Goal: Task Accomplishment & Management: Complete application form

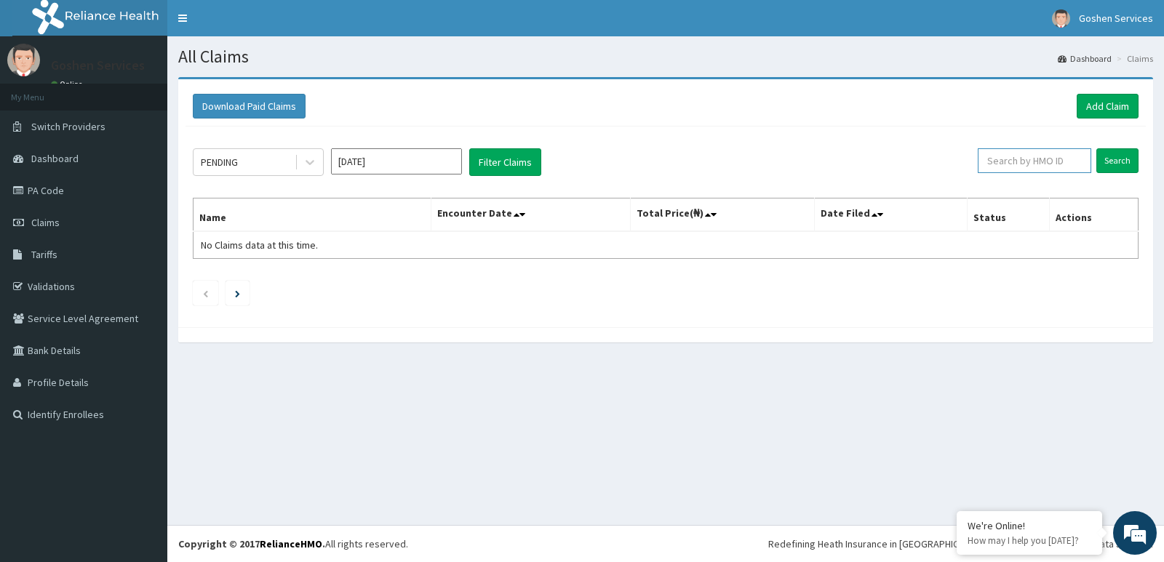
click at [1060, 161] on input "text" at bounding box center [1034, 160] width 114 height 25
type input "a"
type input "ANV/10010/A"
click at [1124, 155] on input "Search" at bounding box center [1117, 160] width 42 height 25
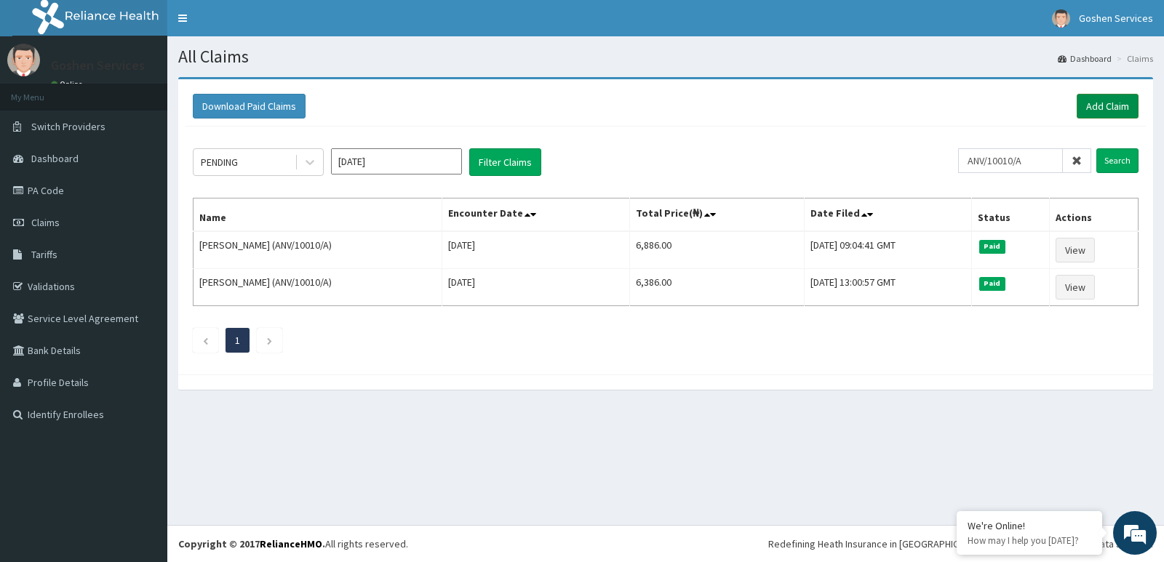
click at [1097, 100] on link "Add Claim" at bounding box center [1107, 106] width 62 height 25
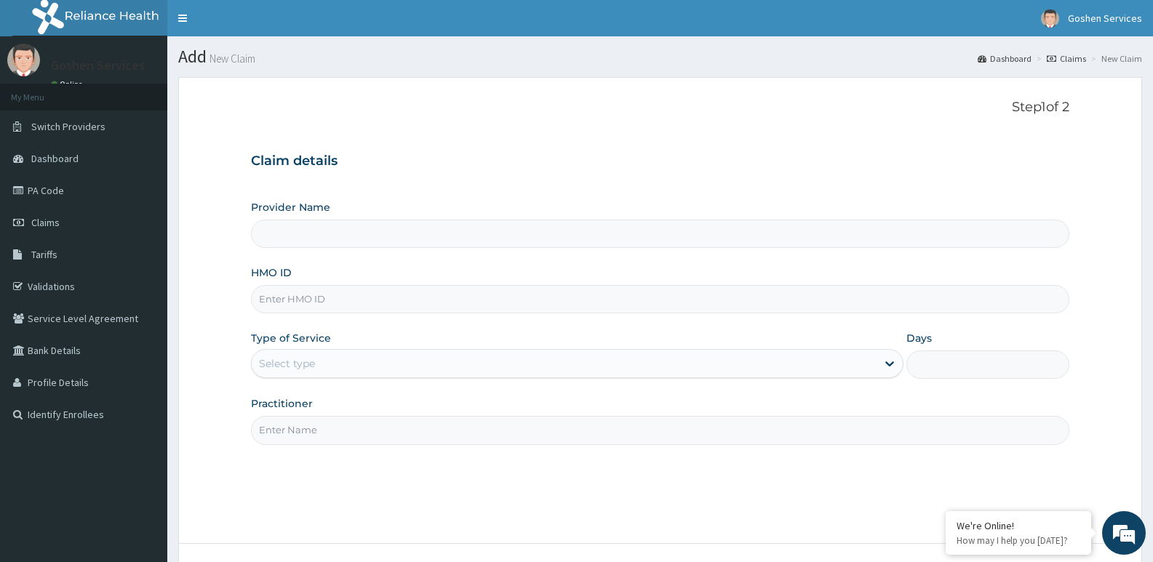
type input "Goshen Medicare Solution and services"
click at [346, 300] on input "HMO ID" at bounding box center [660, 299] width 818 height 28
type input "ANV/10010/A"
click at [335, 364] on div "Select type" at bounding box center [564, 363] width 624 height 23
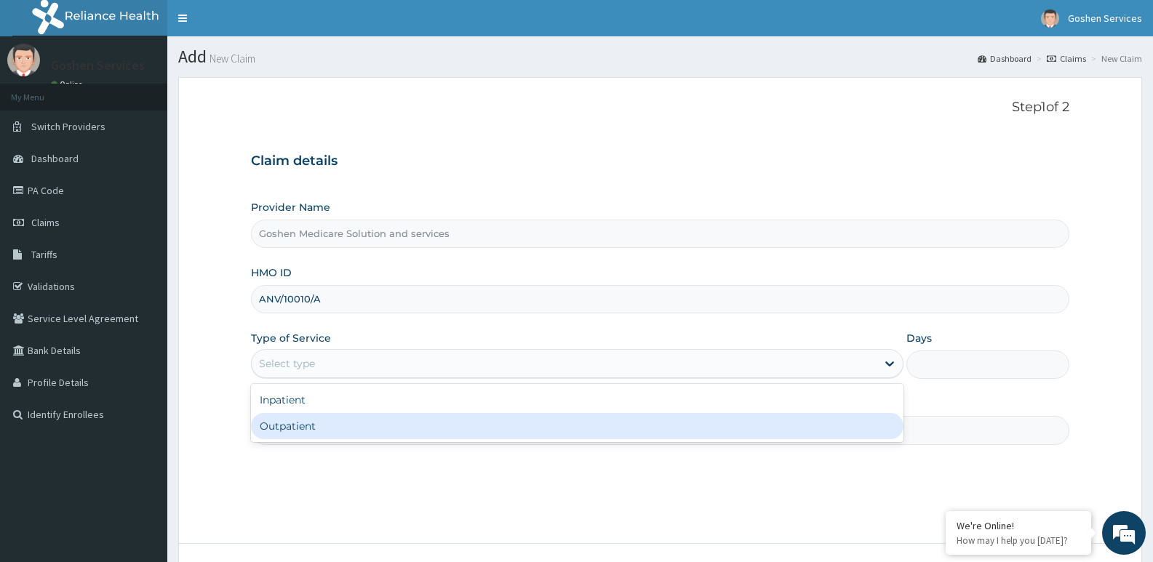
click at [307, 427] on div "Outpatient" at bounding box center [577, 426] width 652 height 26
type input "1"
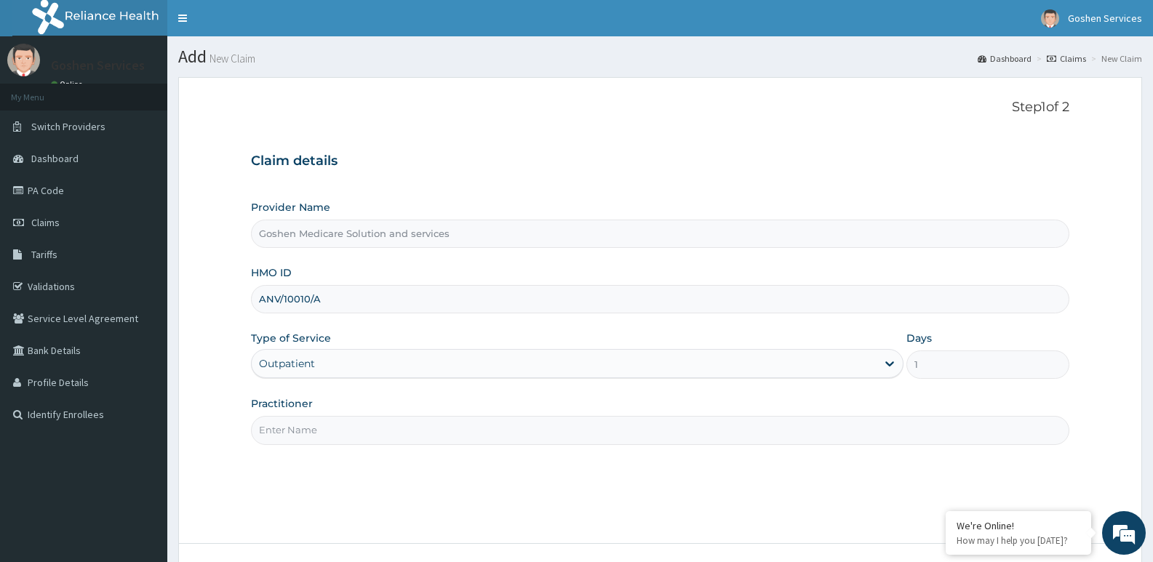
click at [324, 439] on input "Practitioner" at bounding box center [660, 430] width 818 height 28
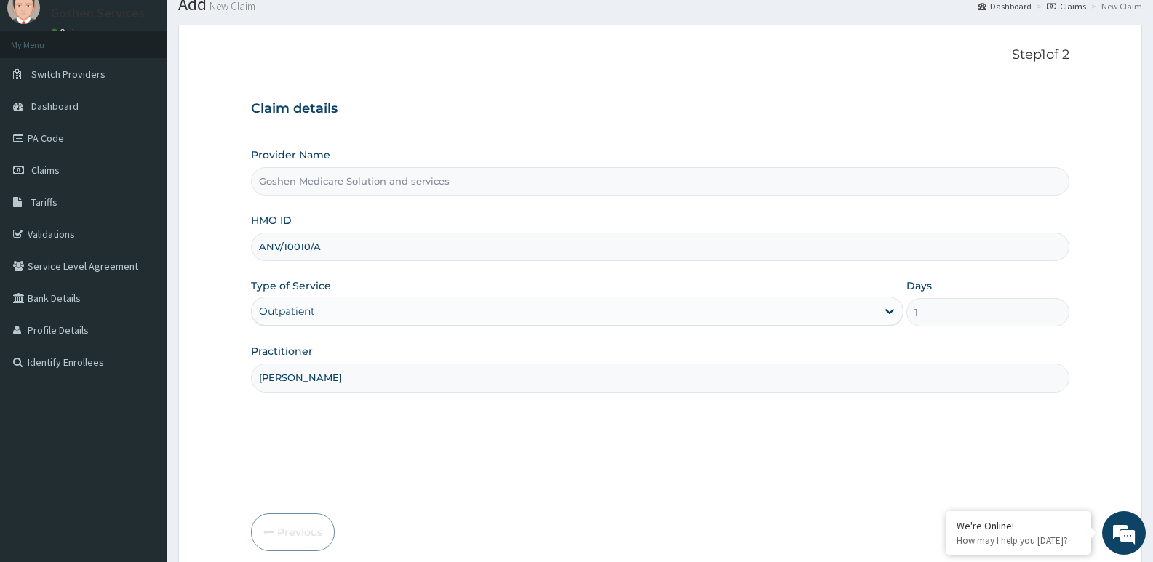
scroll to position [112, 0]
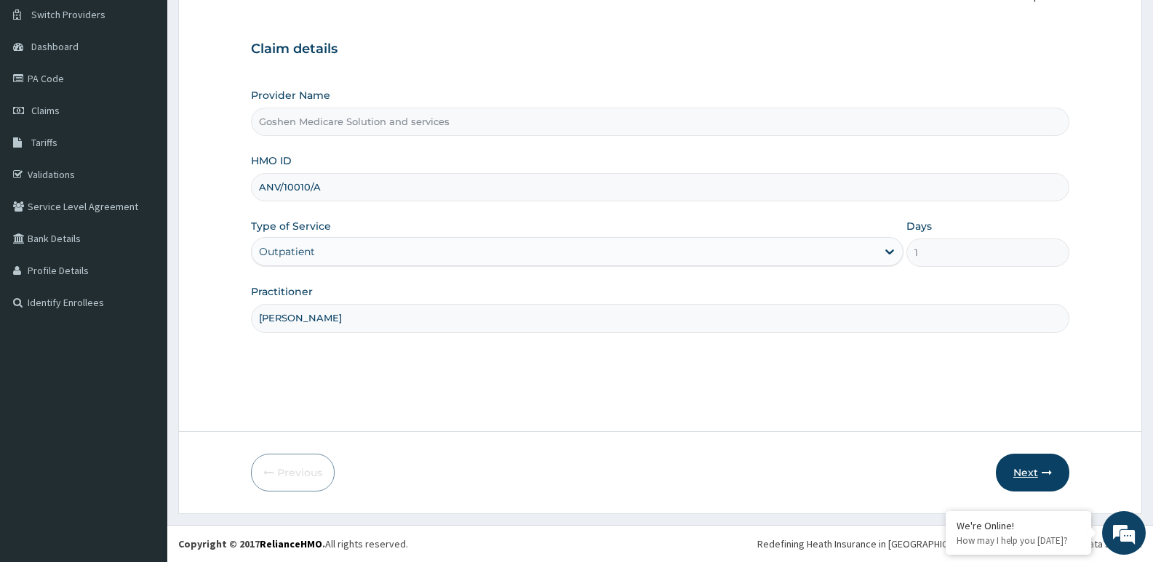
type input "DR. FRANCIS"
click at [1027, 468] on button "Next" at bounding box center [1032, 473] width 73 height 38
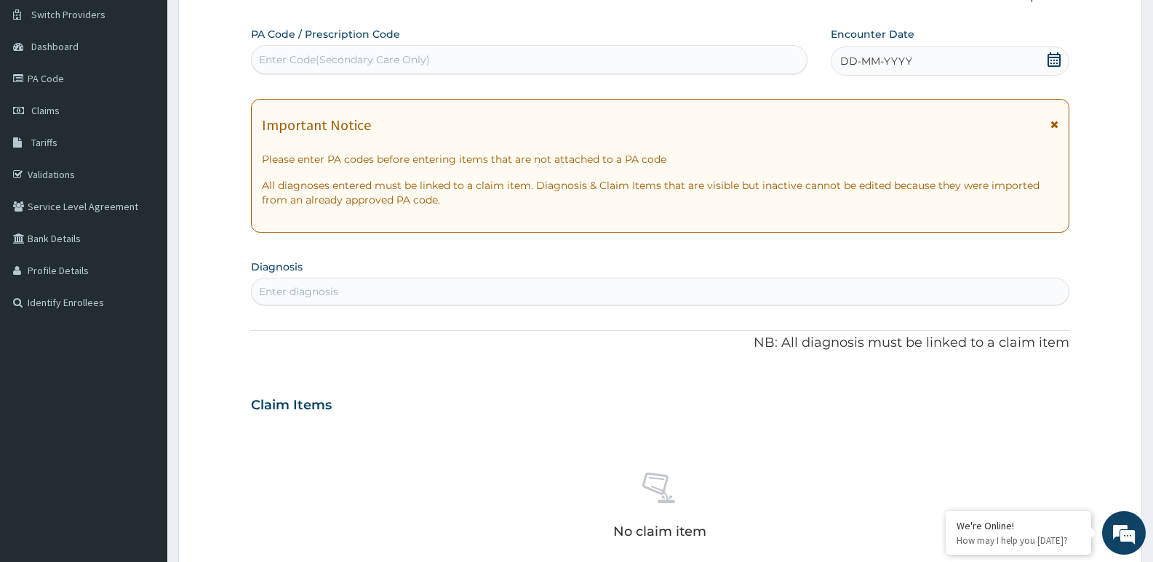
click at [1055, 125] on icon at bounding box center [1054, 124] width 8 height 10
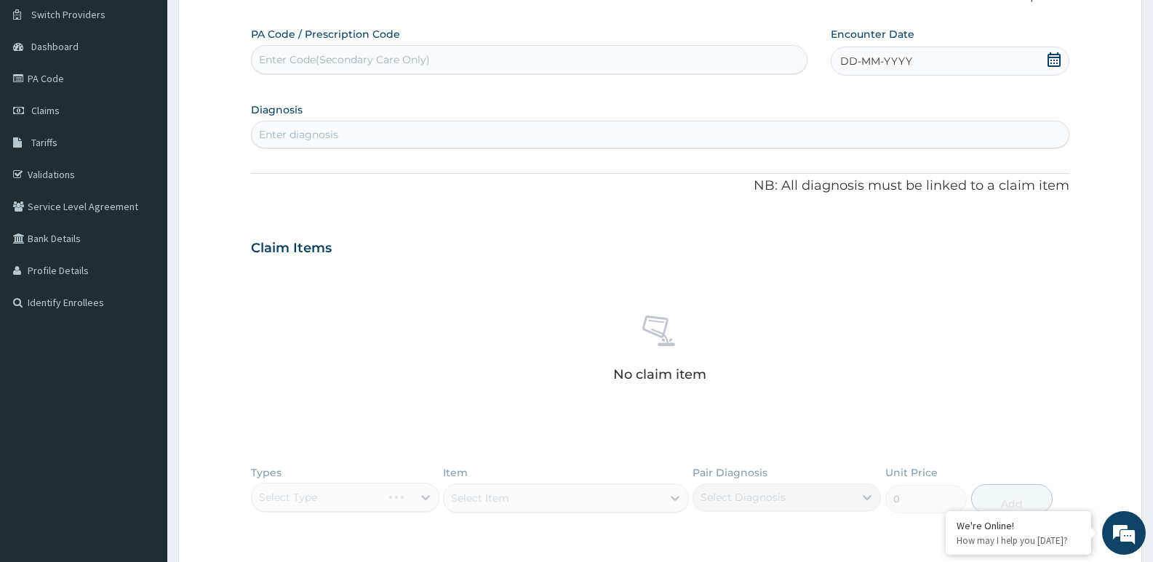
click at [1049, 58] on icon at bounding box center [1054, 59] width 15 height 15
click at [805, 100] on button "Previous Month" at bounding box center [805, 101] width 7 height 7
click at [911, 151] on div "31" at bounding box center [913, 151] width 22 height 22
click at [312, 137] on div "Enter diagnosis" at bounding box center [298, 134] width 79 height 15
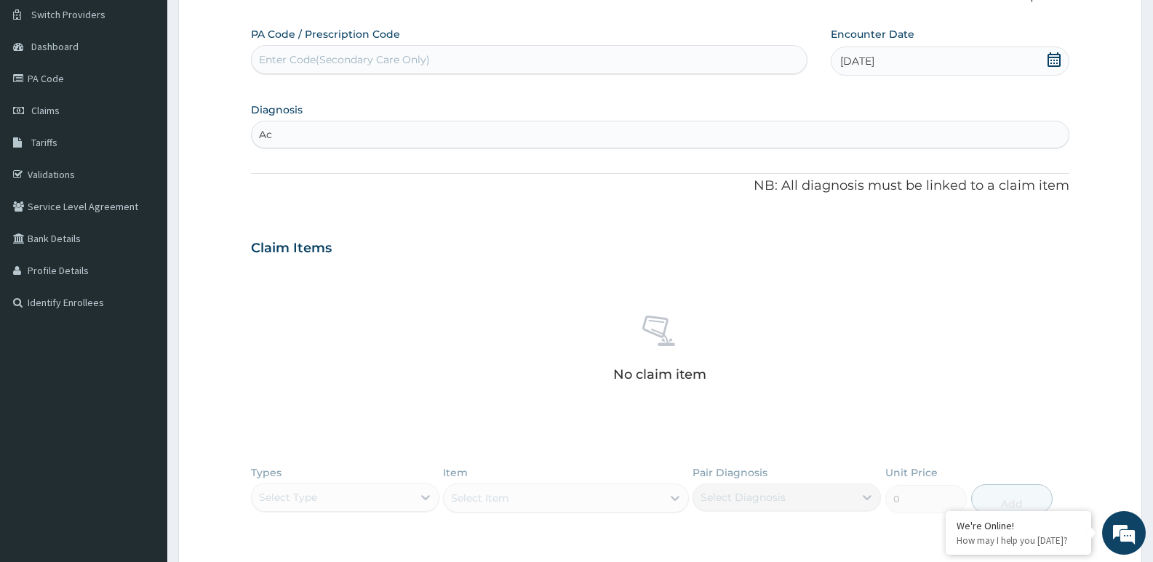
type input "A"
type input "Malaria"
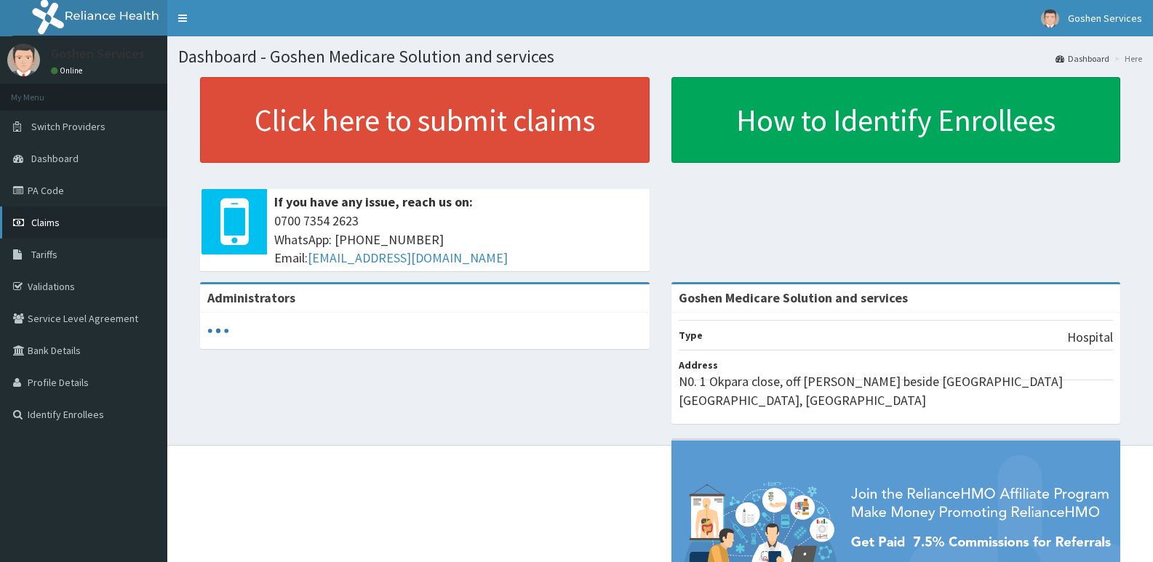
click at [60, 218] on link "Claims" at bounding box center [83, 223] width 167 height 32
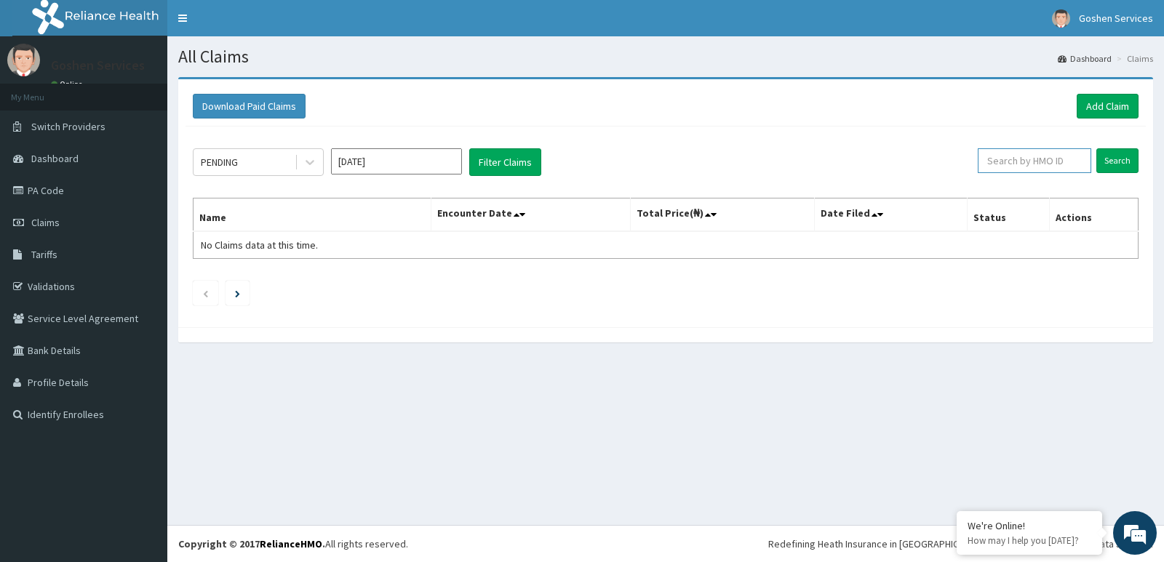
click at [1012, 163] on input "text" at bounding box center [1034, 160] width 114 height 25
type input "ANV/10010/A"
click at [1111, 154] on input "Search" at bounding box center [1117, 160] width 42 height 25
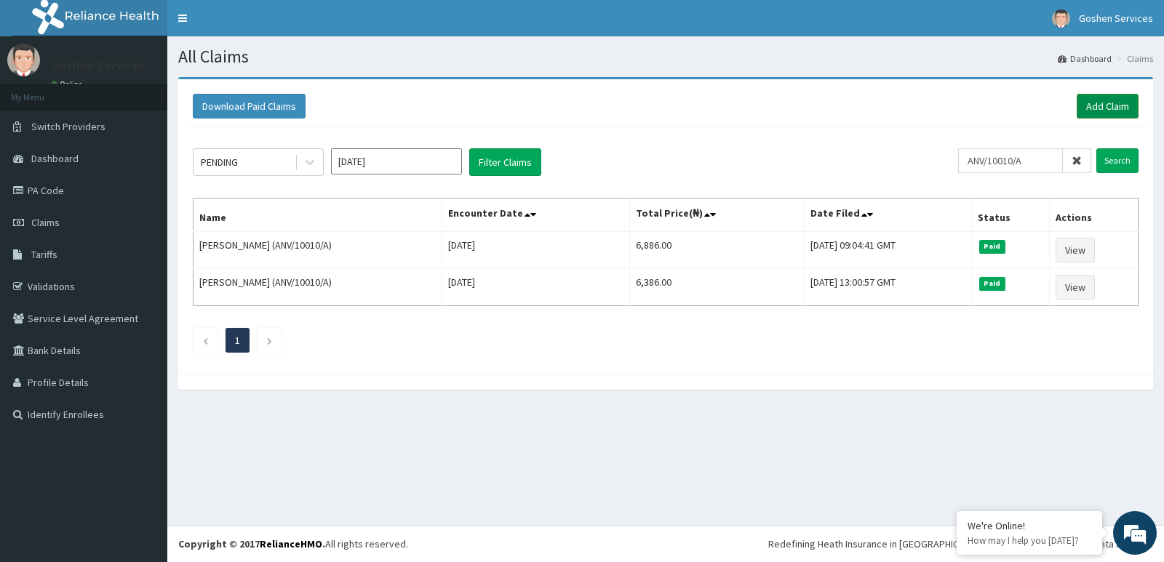
click at [1108, 98] on link "Add Claim" at bounding box center [1107, 106] width 62 height 25
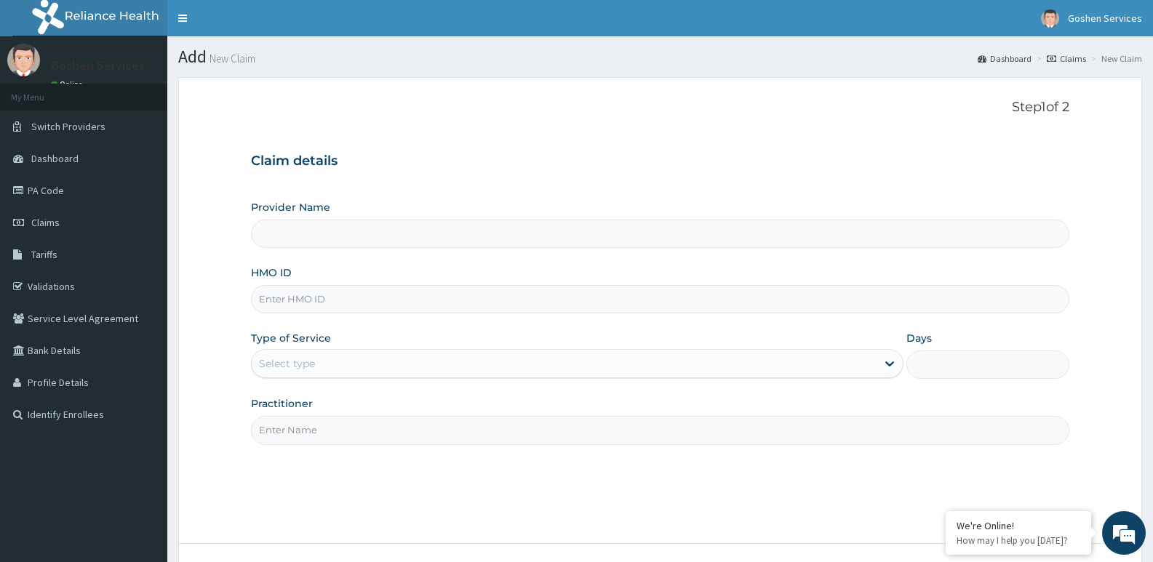
type input "Goshen Medicare Solution and services"
click at [358, 301] on input "HMO ID" at bounding box center [660, 299] width 818 height 28
type input "ANV/10010/A"
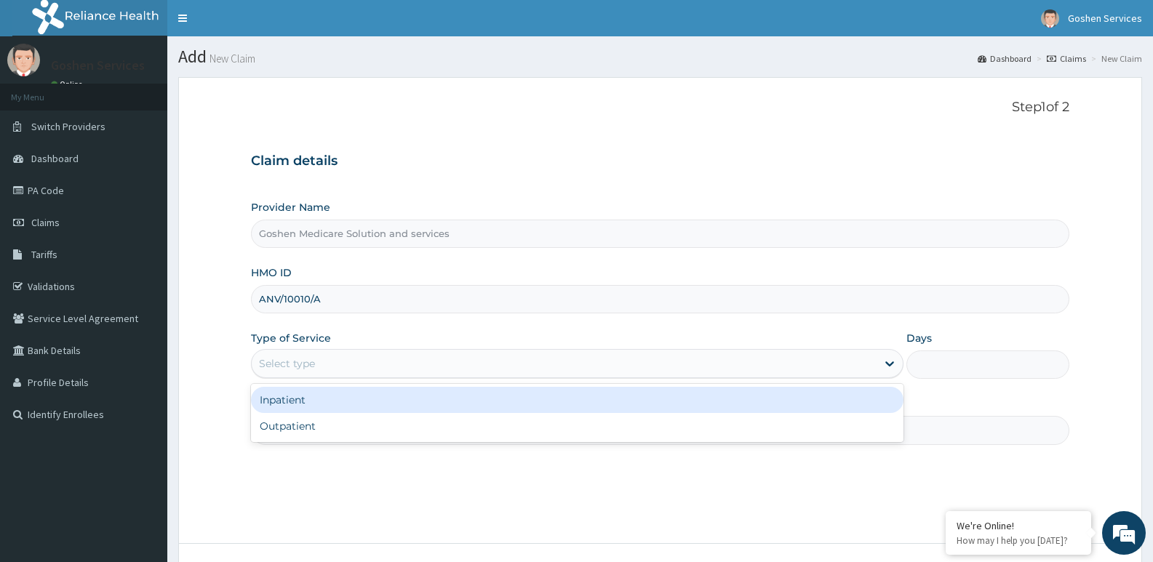
click at [340, 360] on div "Select type" at bounding box center [564, 363] width 624 height 23
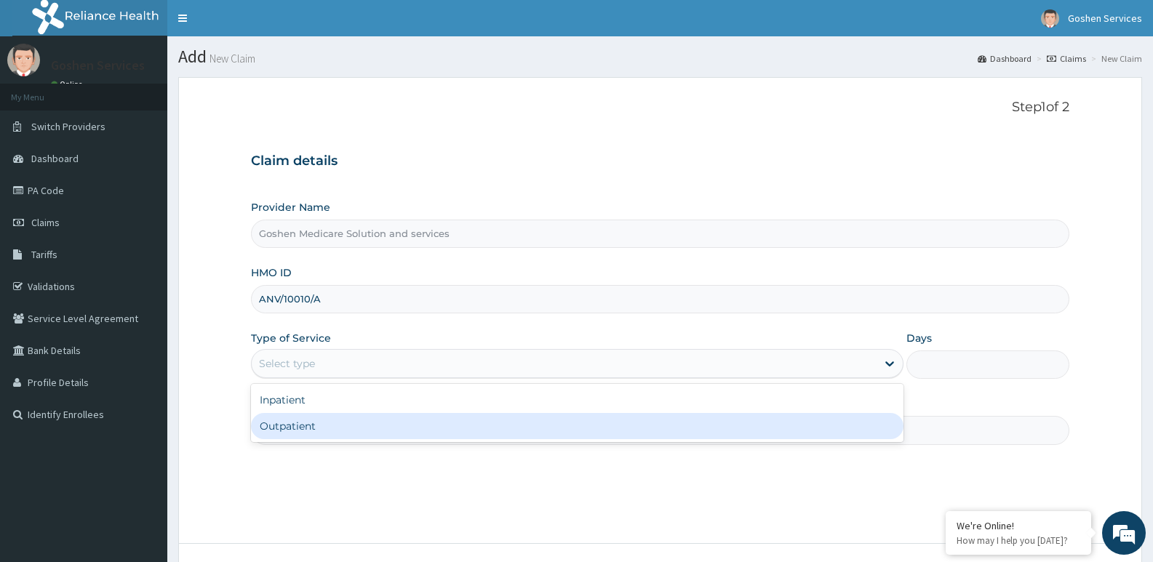
click at [314, 428] on div "Outpatient" at bounding box center [577, 426] width 652 height 26
type input "1"
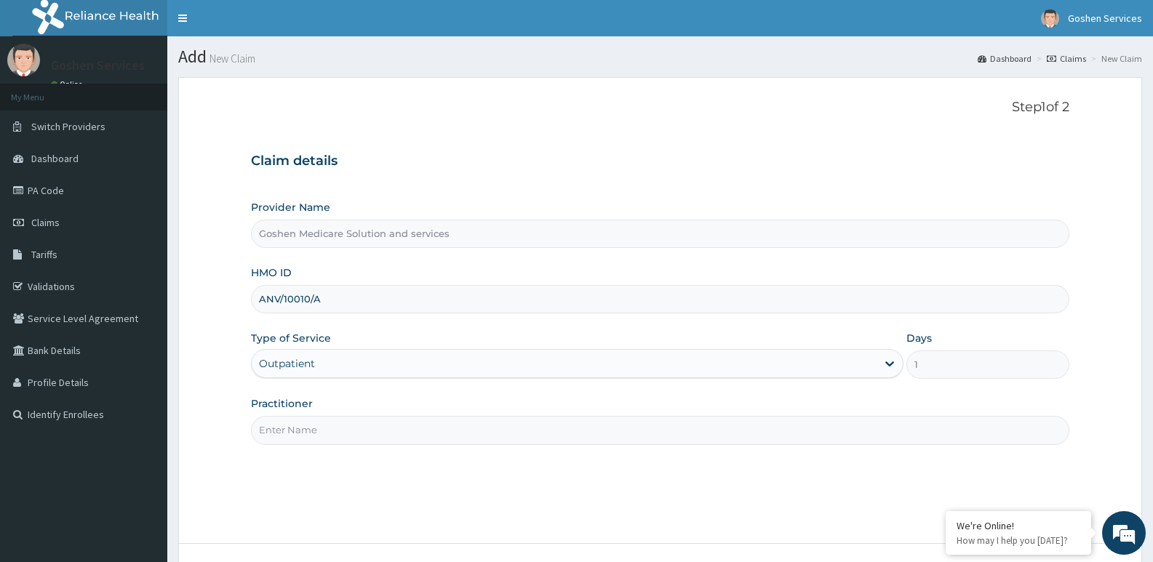
click at [314, 430] on input "Practitioner" at bounding box center [660, 430] width 818 height 28
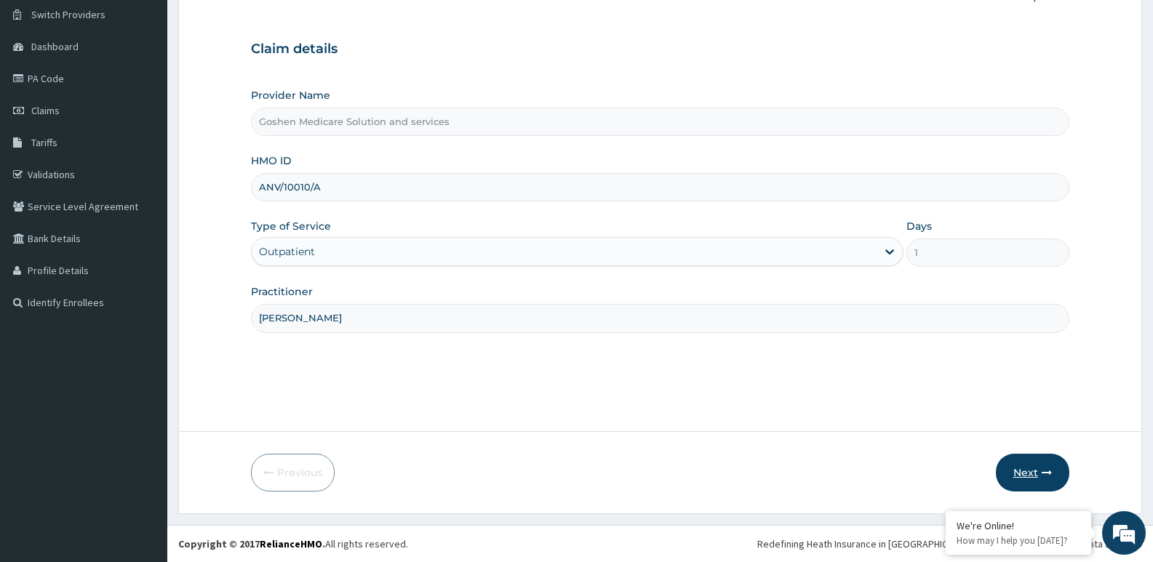
type input "[PERSON_NAME]"
click at [1022, 465] on button "Next" at bounding box center [1032, 473] width 73 height 38
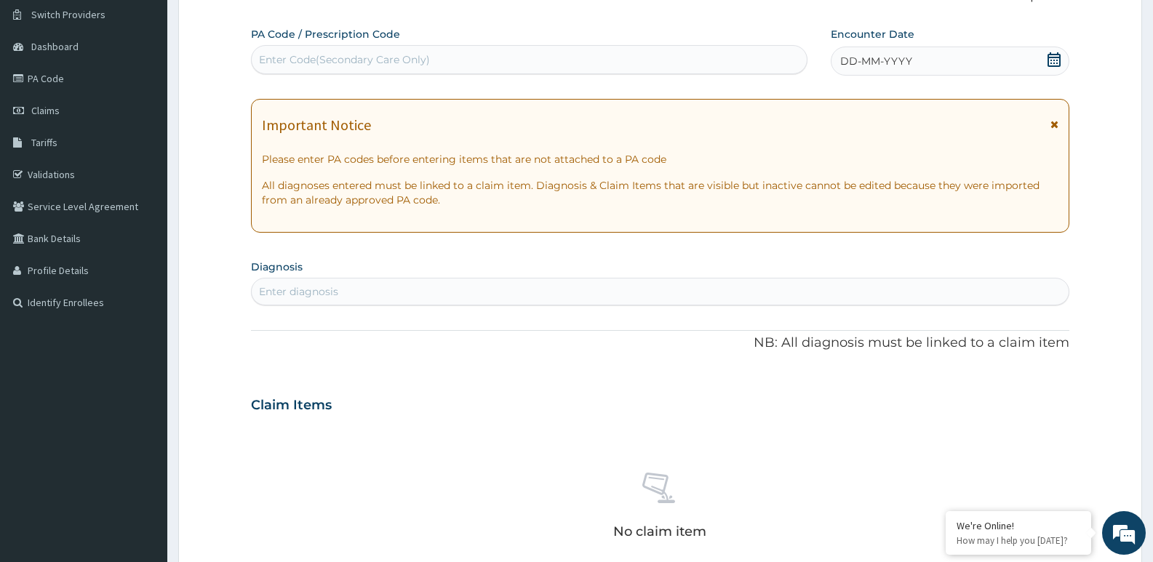
click at [1055, 124] on icon at bounding box center [1054, 124] width 8 height 10
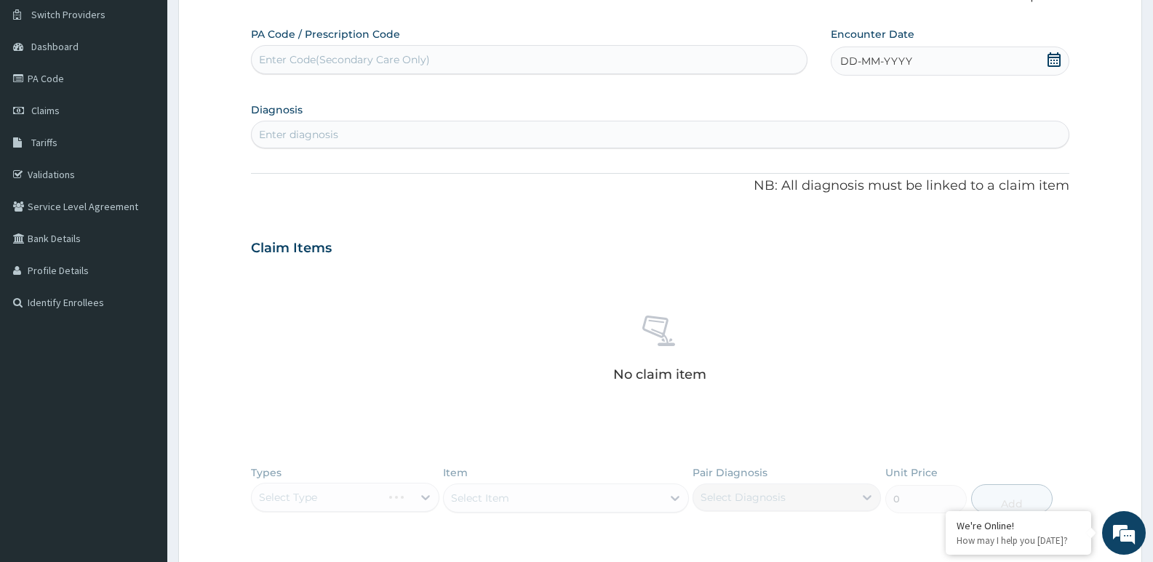
click at [1055, 124] on div "Enter diagnosis" at bounding box center [660, 134] width 817 height 23
click at [1007, 61] on div "DD-MM-YYYY" at bounding box center [950, 61] width 239 height 29
click at [805, 100] on button "Previous Month" at bounding box center [805, 101] width 7 height 7
click at [815, 267] on div "31" at bounding box center [816, 273] width 22 height 22
click at [349, 132] on div "Enter diagnosis" at bounding box center [660, 134] width 817 height 23
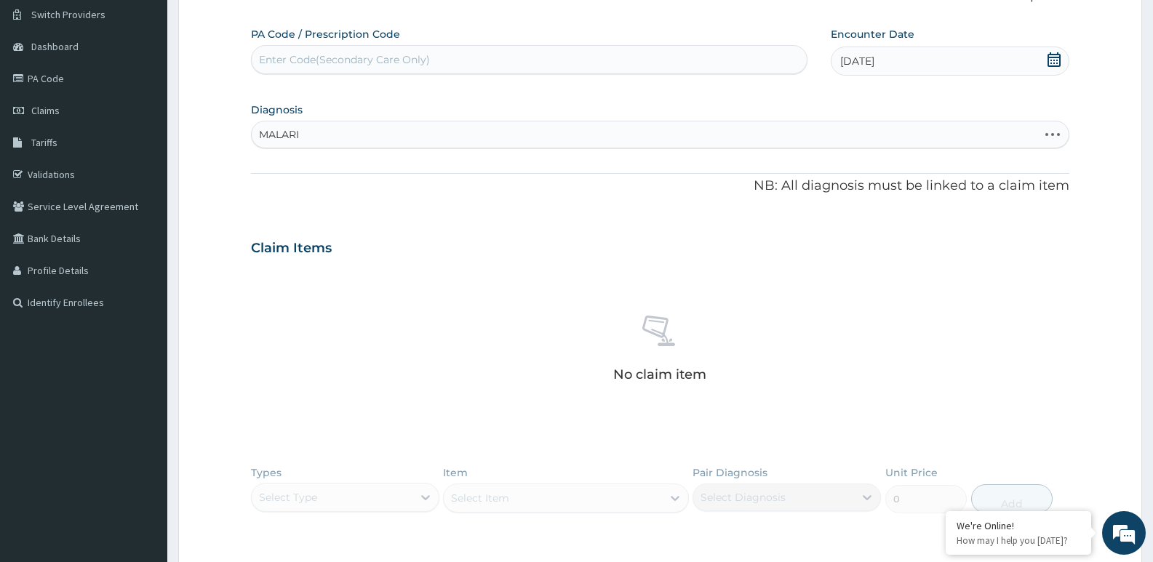
type input "MALARIA"
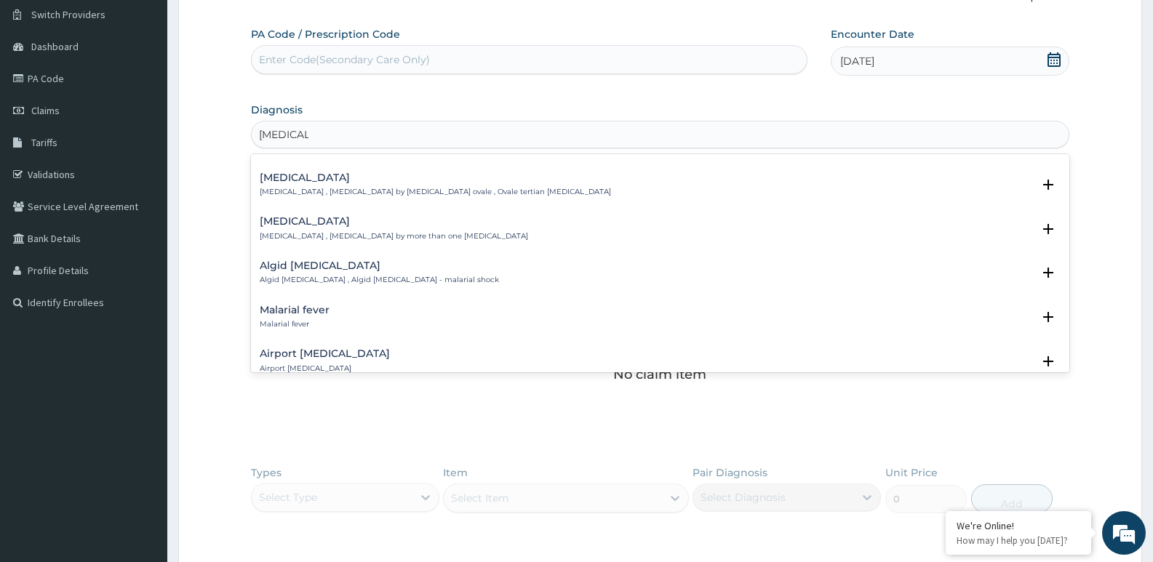
scroll to position [11, 0]
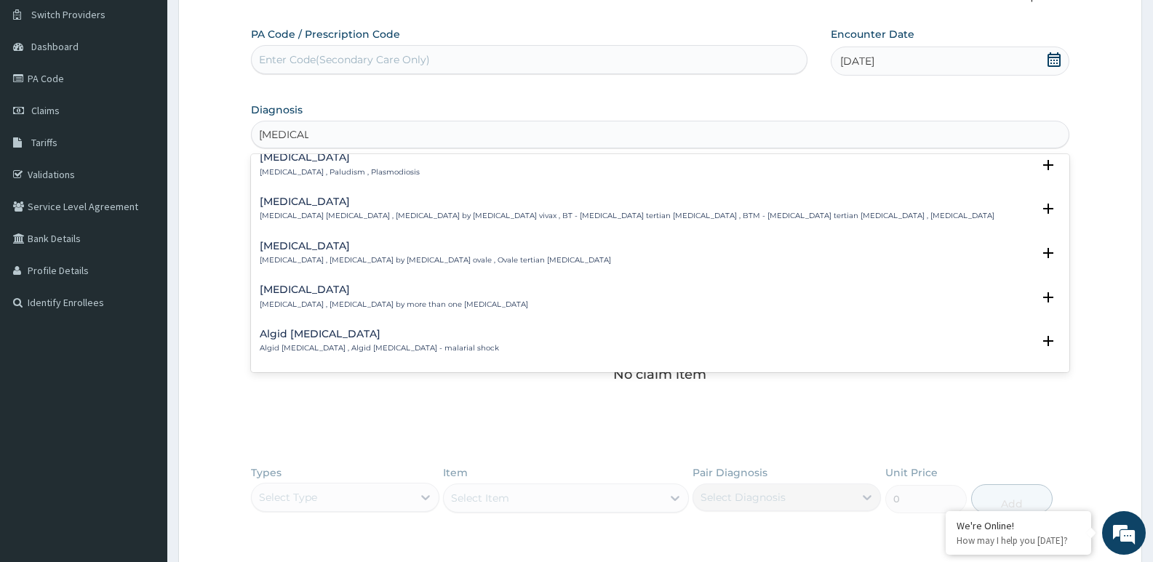
click at [312, 167] on p "Malaria , Paludism , Plasmodiosis" at bounding box center [340, 172] width 160 height 10
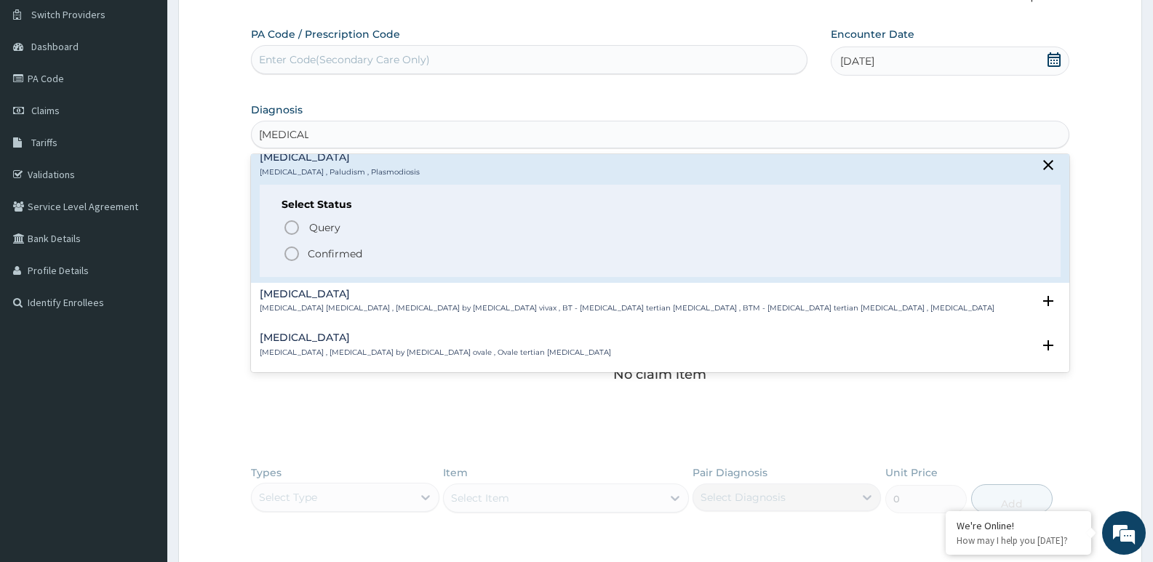
click at [353, 249] on p "Confirmed" at bounding box center [335, 254] width 55 height 15
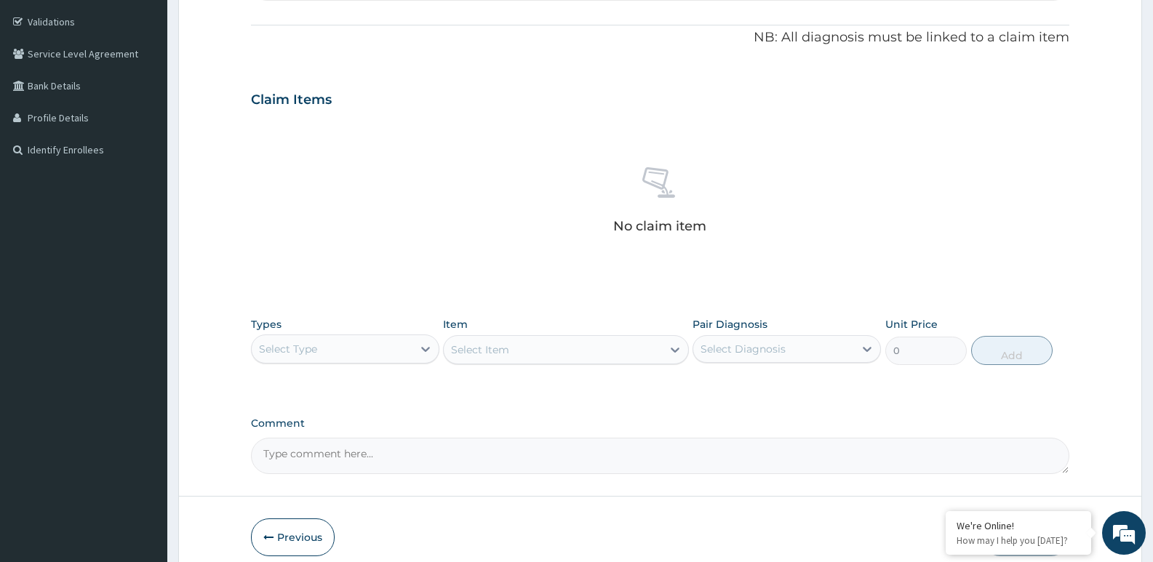
scroll to position [329, 0]
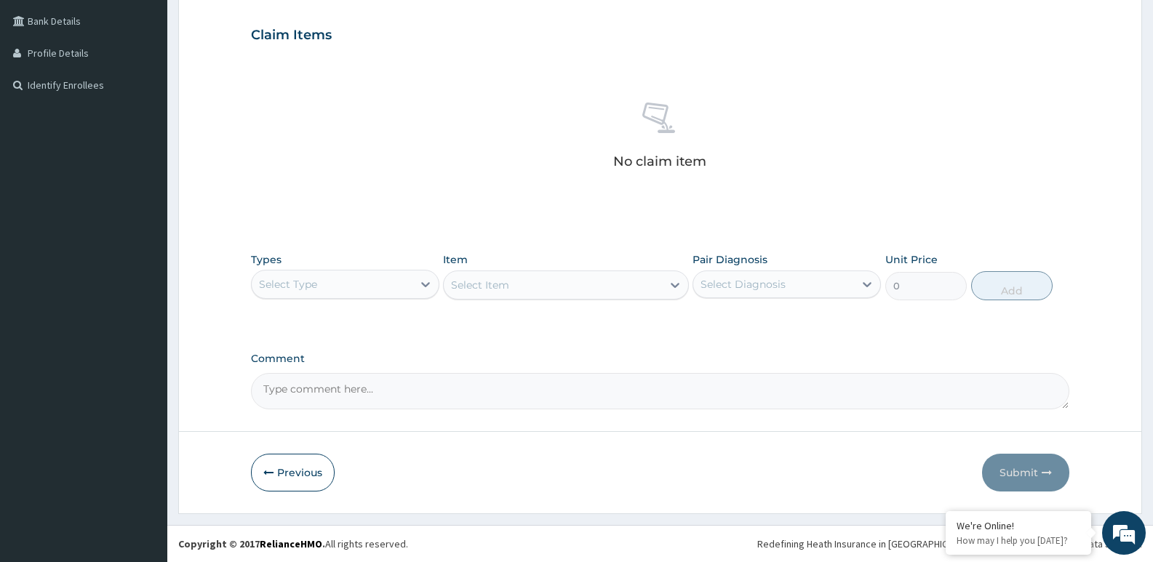
click at [278, 285] on div "Select Type" at bounding box center [288, 284] width 58 height 15
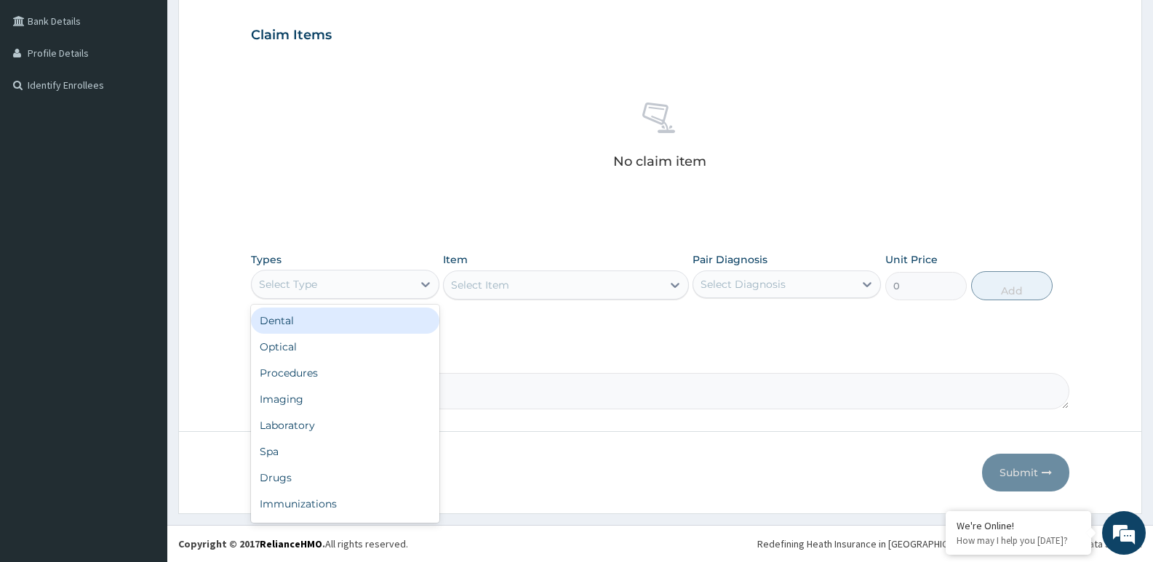
click at [278, 285] on div "Select Type" at bounding box center [288, 284] width 58 height 15
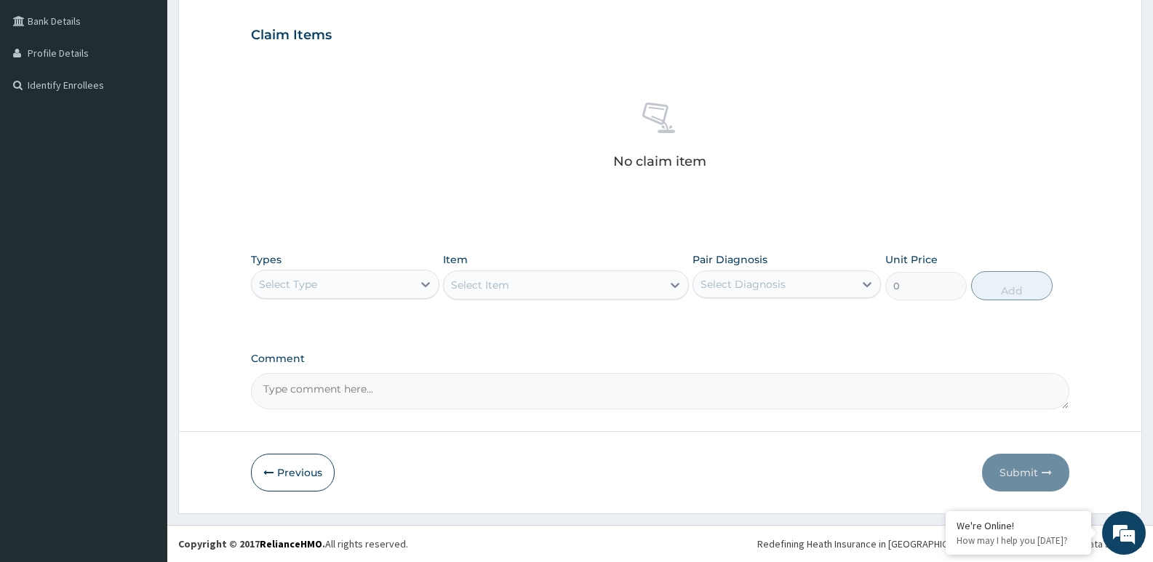
click at [278, 285] on div "Select Type" at bounding box center [288, 284] width 58 height 15
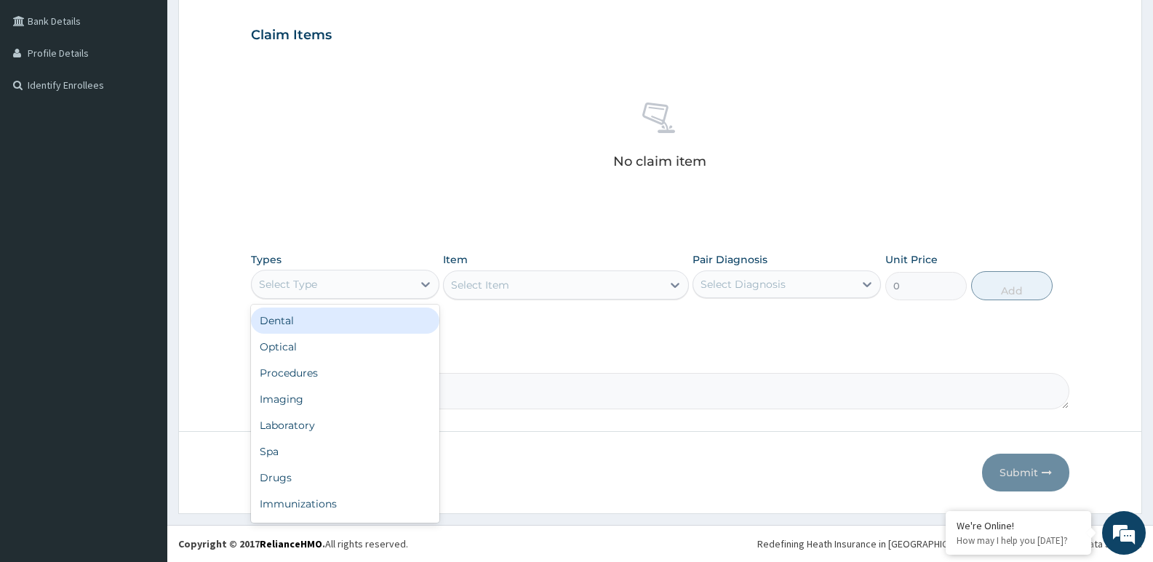
click at [278, 285] on div "Select Type" at bounding box center [288, 284] width 58 height 15
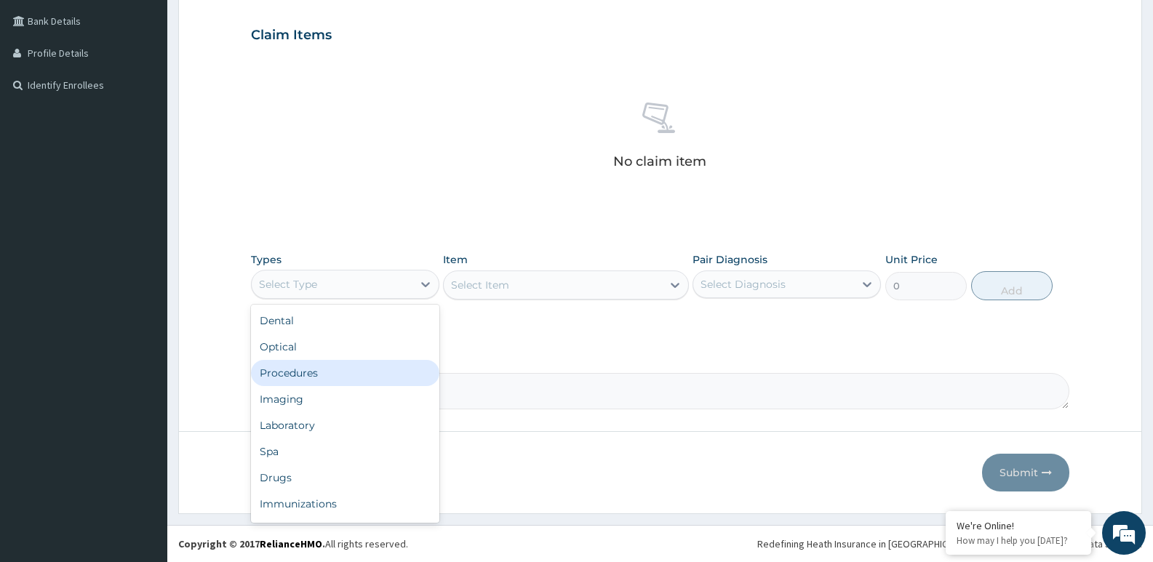
click at [305, 369] on div "Procedures" at bounding box center [345, 373] width 188 height 26
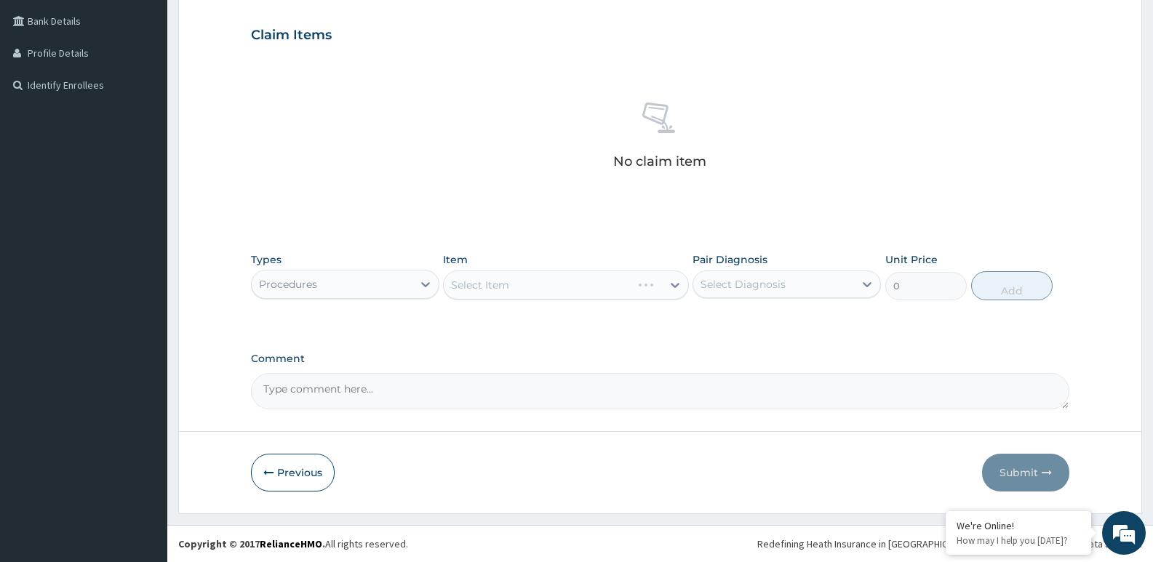
click at [782, 287] on div "Select Diagnosis" at bounding box center [742, 284] width 85 height 15
click at [722, 321] on label "Malaria" at bounding box center [761, 320] width 90 height 15
checkbox input "true"
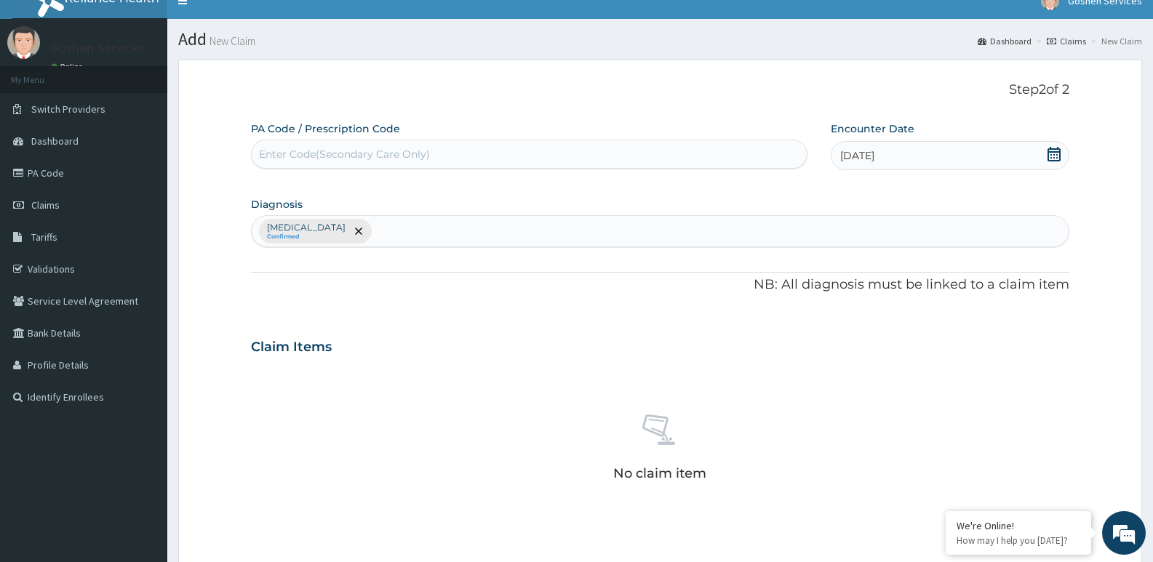
scroll to position [0, 0]
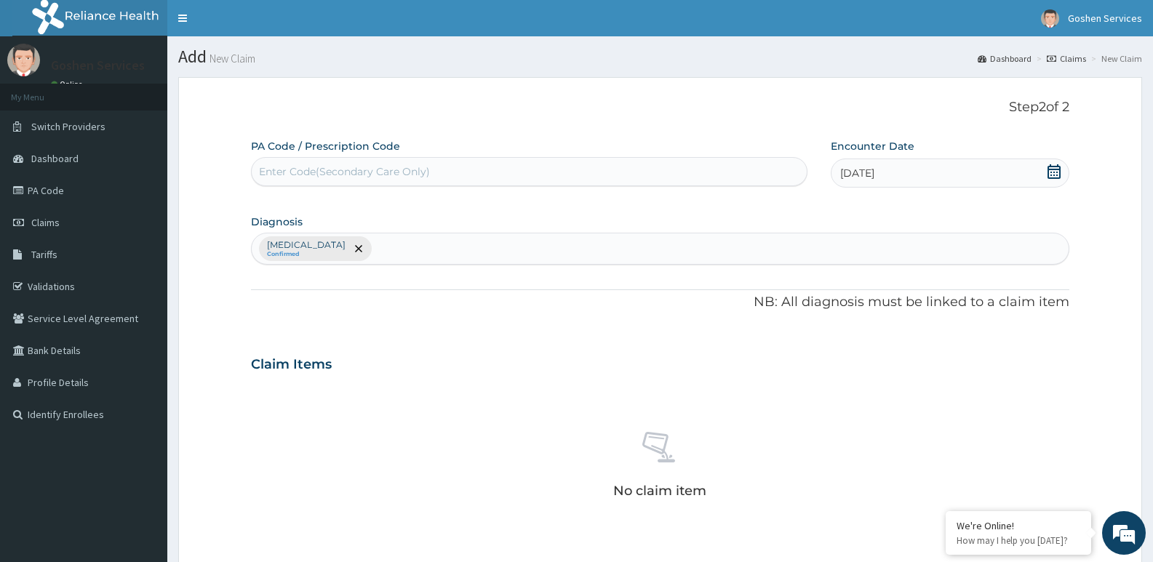
click at [410, 244] on div "Malaria Confirmed" at bounding box center [660, 248] width 817 height 31
type input "UPPER RESP"
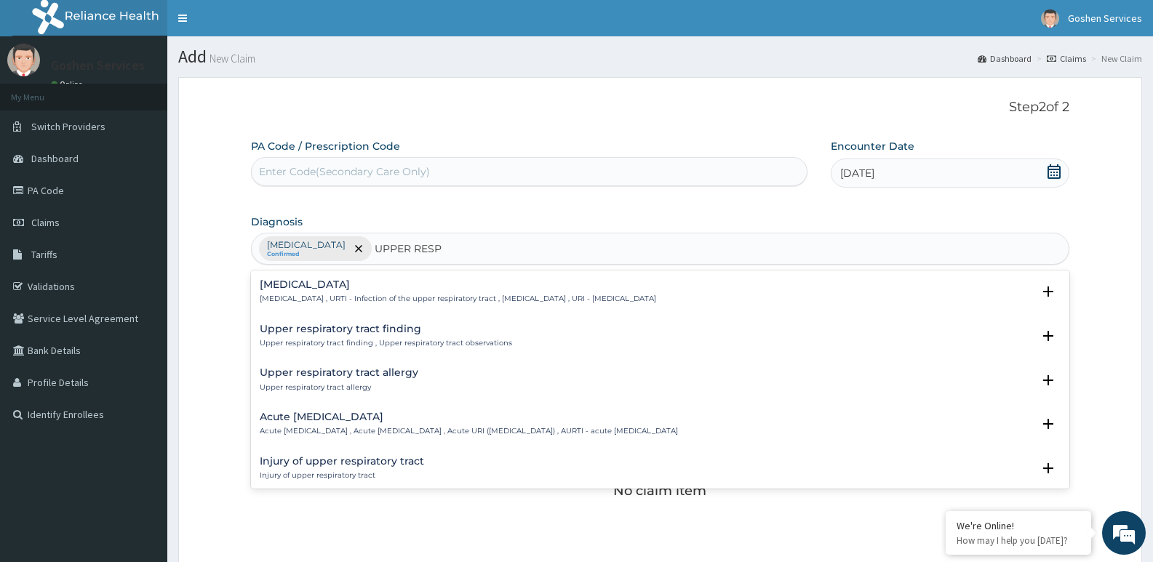
click at [364, 284] on h4 "Upper respiratory infection" at bounding box center [458, 284] width 396 height 11
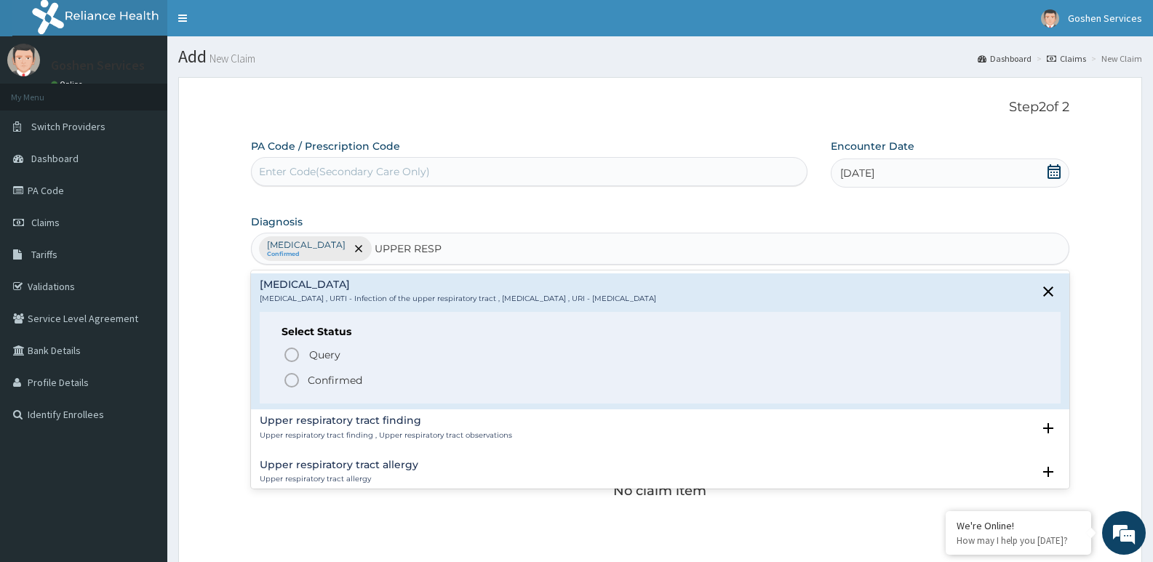
click at [343, 375] on p "Confirmed" at bounding box center [335, 380] width 55 height 15
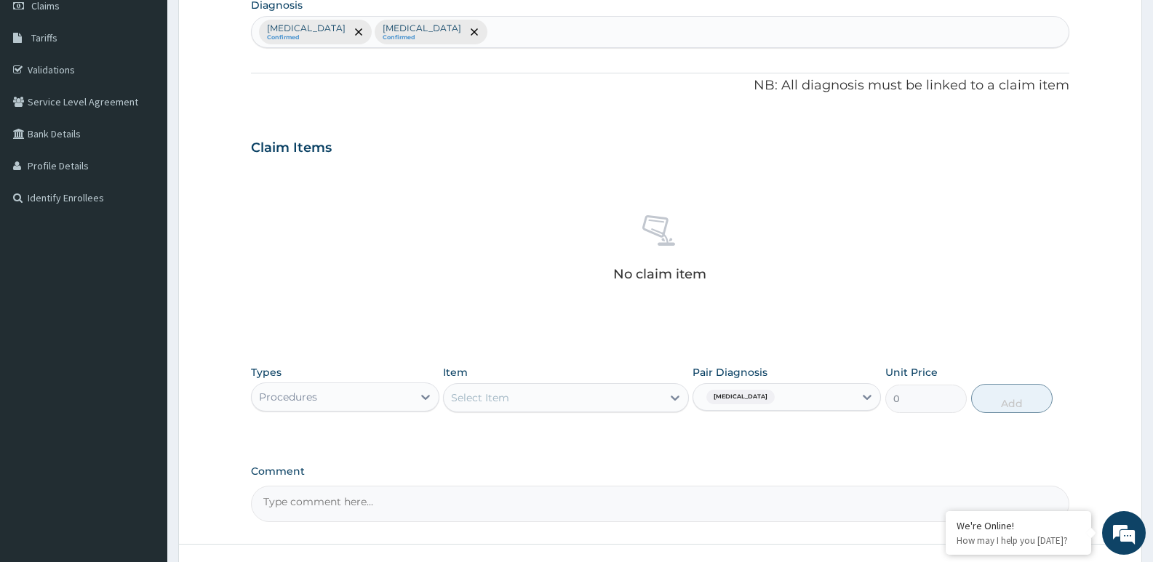
scroll to position [291, 0]
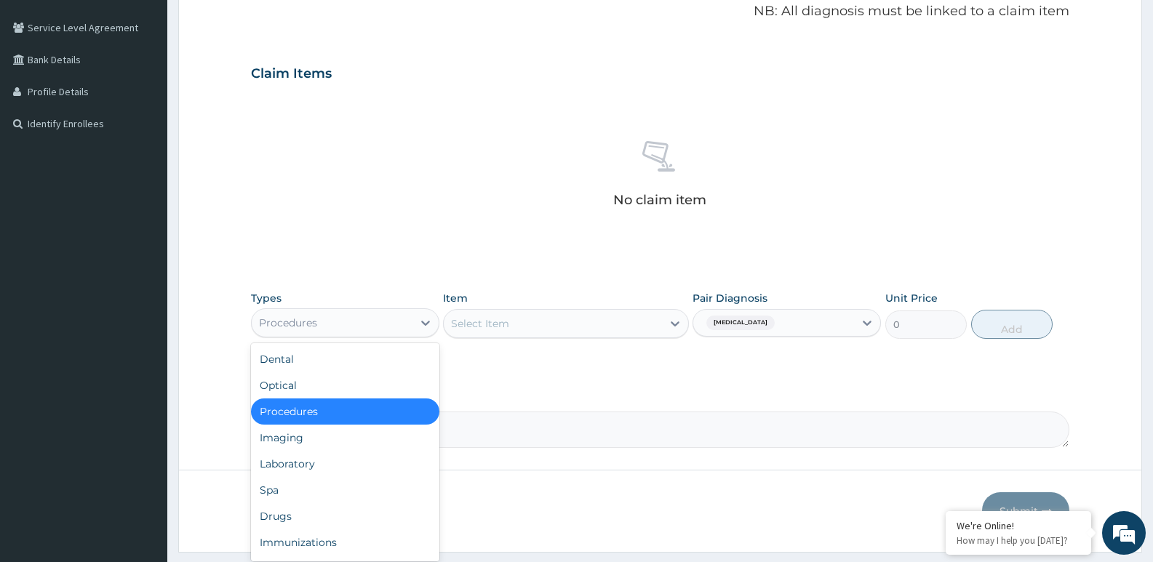
click at [367, 328] on div "Procedures" at bounding box center [332, 322] width 161 height 23
click at [308, 412] on div "Procedures" at bounding box center [345, 412] width 188 height 26
click at [308, 412] on textarea "Comment" at bounding box center [660, 430] width 818 height 36
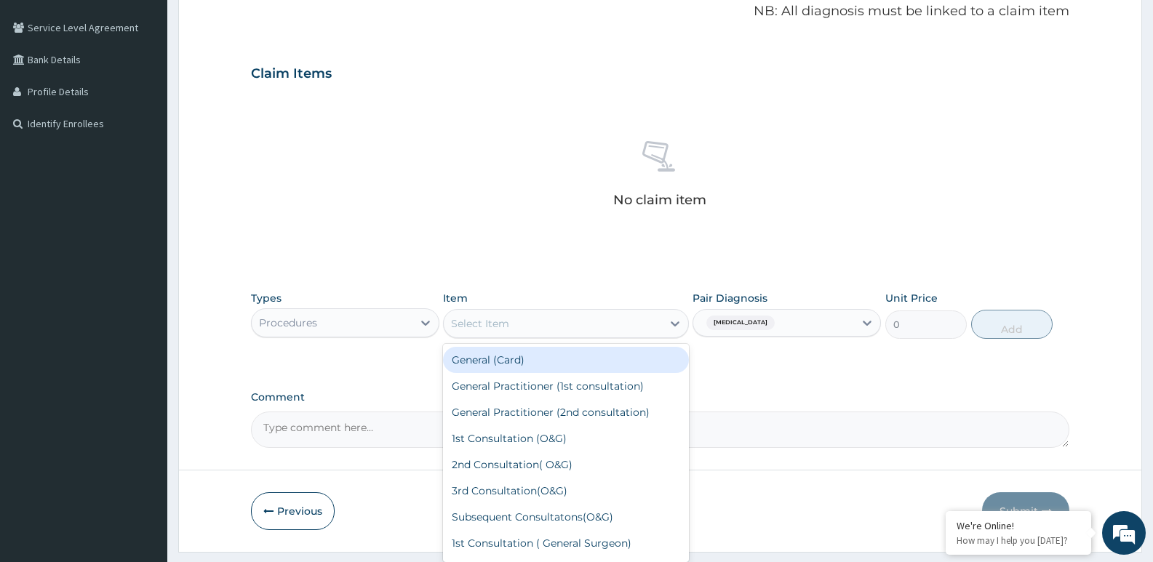
click at [526, 319] on div "Select Item" at bounding box center [552, 323] width 217 height 23
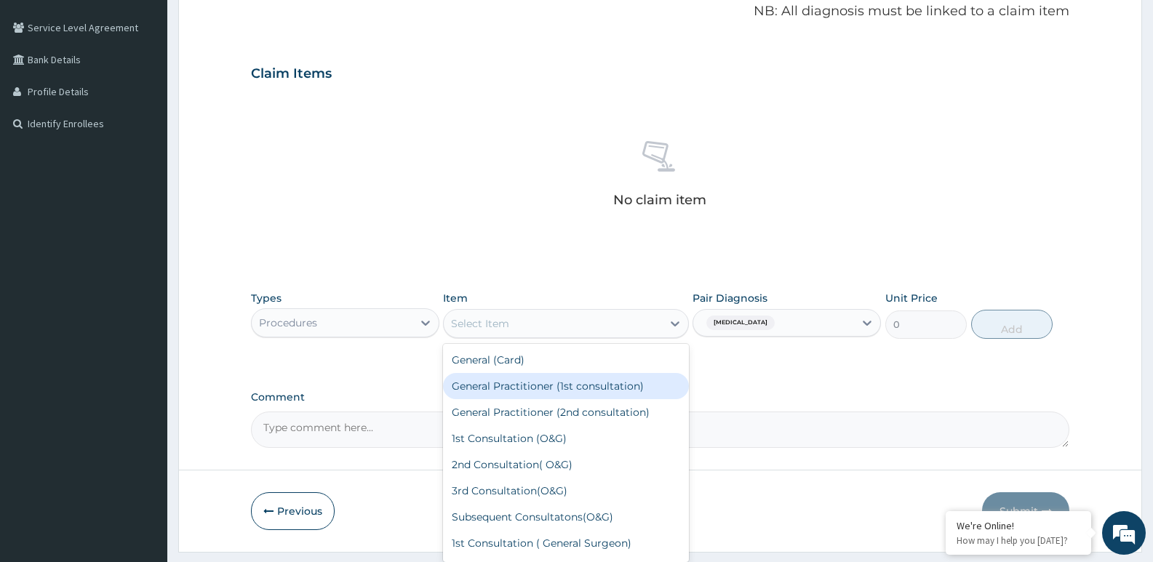
click at [521, 383] on div "General Practitioner (1st consultation)" at bounding box center [565, 386] width 245 height 26
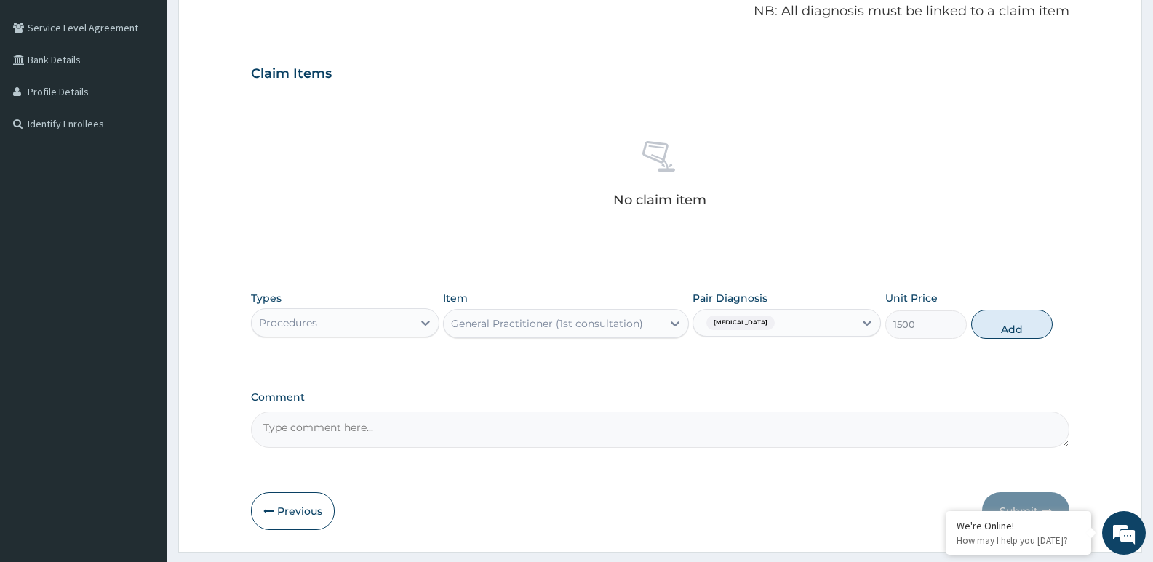
click at [1009, 319] on button "Add" at bounding box center [1011, 324] width 81 height 29
type input "0"
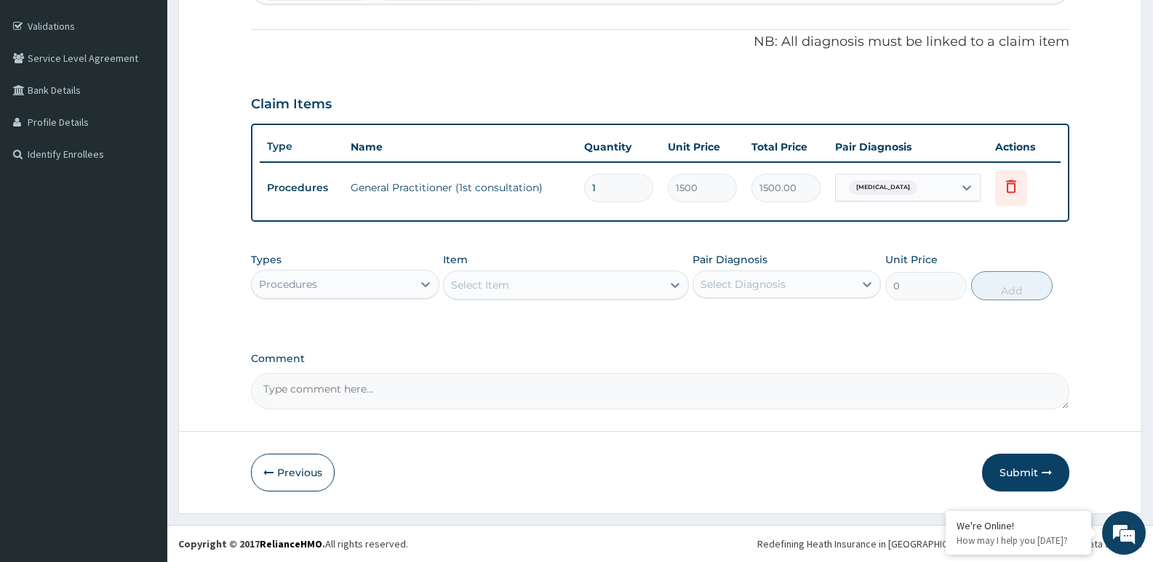
scroll to position [260, 0]
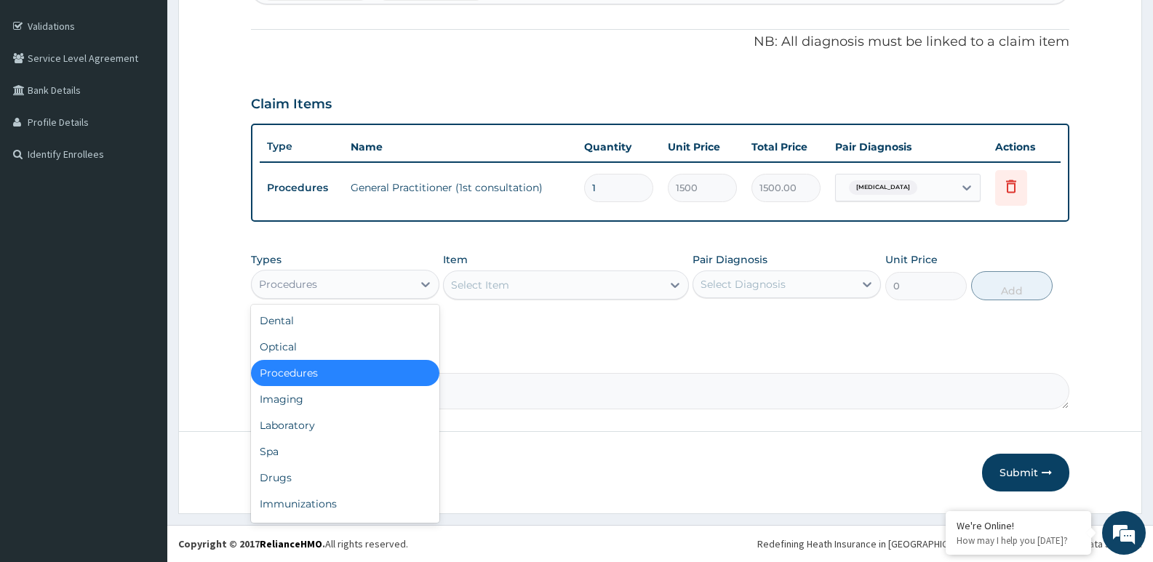
click at [342, 292] on div "Procedures" at bounding box center [332, 284] width 161 height 23
click at [307, 429] on div "Laboratory" at bounding box center [345, 425] width 188 height 26
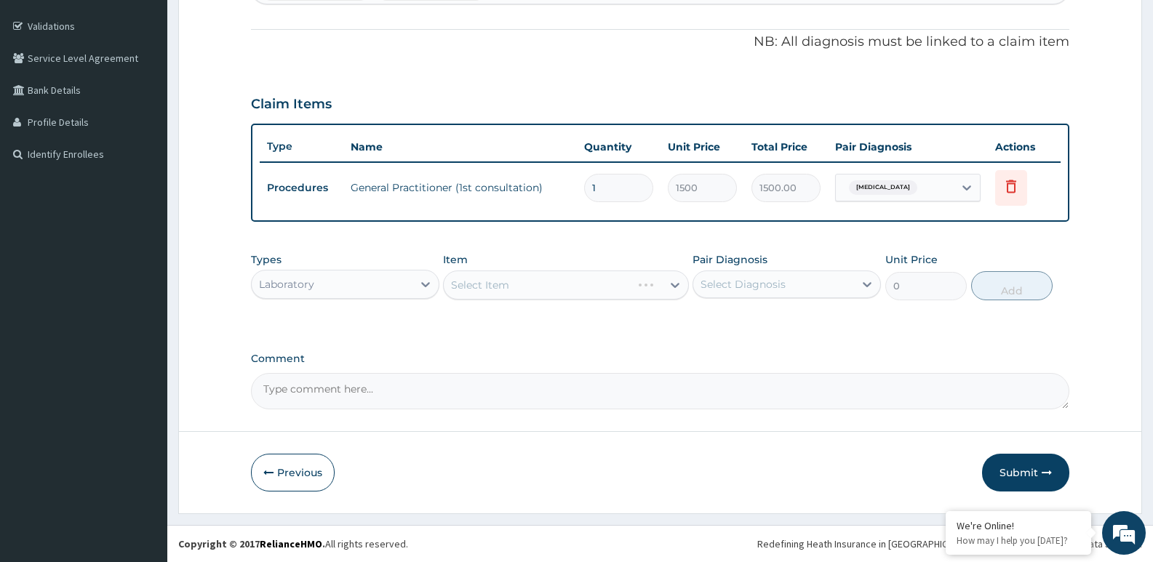
click at [307, 429] on form "Step 2 of 2 PA Code / Prescription Code Enter Code(Secondary Care Only) Encount…" at bounding box center [660, 165] width 964 height 697
click at [506, 285] on div "Select Item" at bounding box center [565, 285] width 245 height 29
click at [724, 283] on div "Select Diagnosis" at bounding box center [742, 284] width 85 height 15
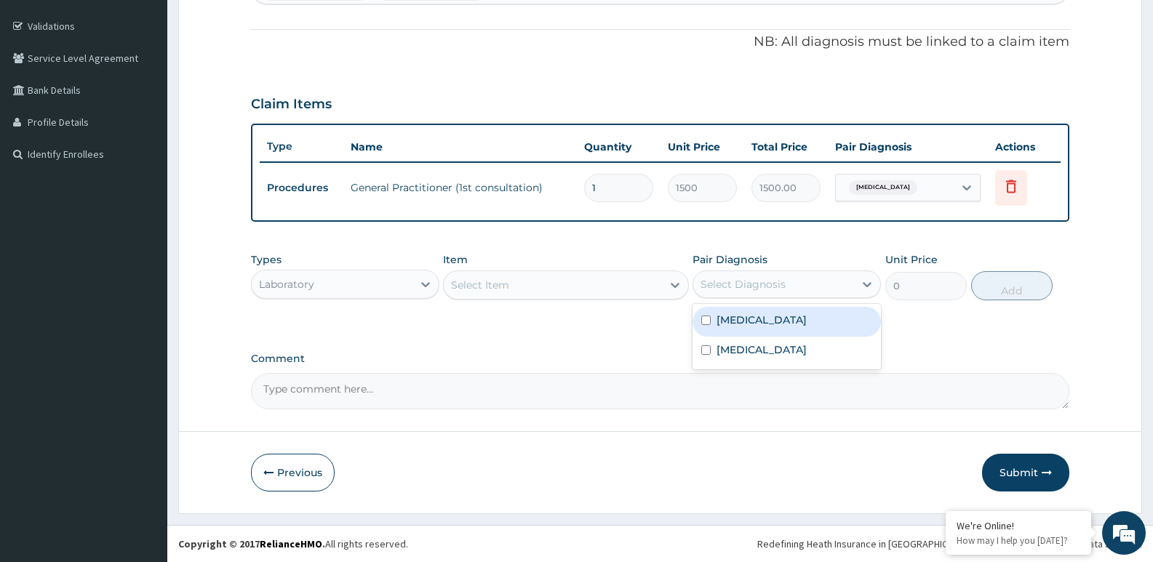
click at [729, 316] on label "Malaria" at bounding box center [761, 320] width 90 height 15
checkbox input "true"
click at [636, 336] on div "PA Code / Prescription Code Enter Code(Secondary Care Only) Encounter Date 31-0…" at bounding box center [660, 144] width 818 height 531
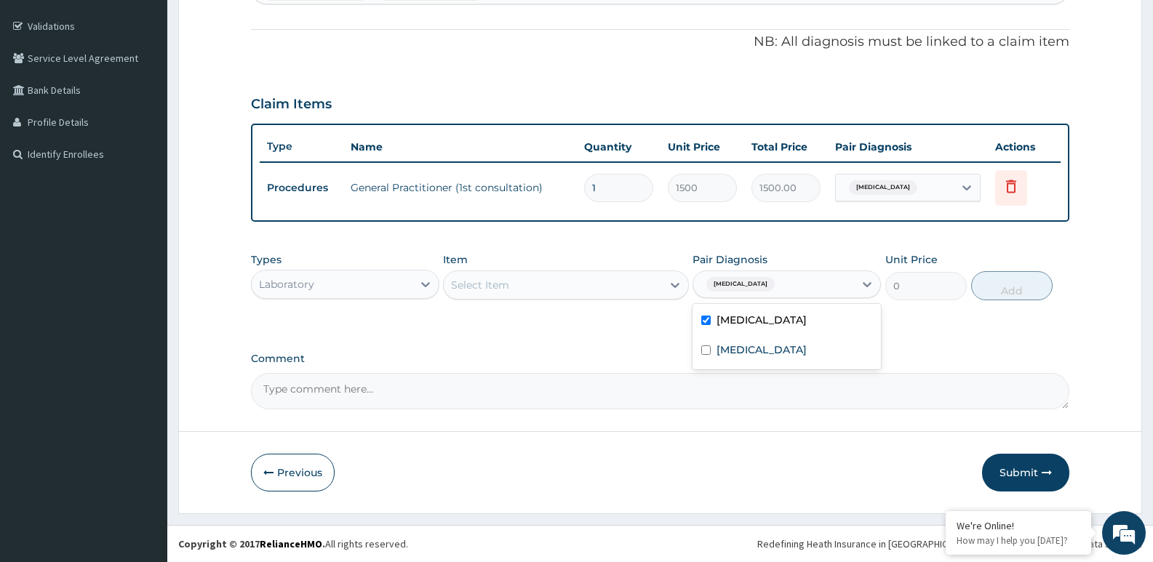
click at [636, 336] on div "PA Code / Prescription Code Enter Code(Secondary Care Only) Encounter Date 31-0…" at bounding box center [660, 144] width 818 height 531
click at [623, 288] on div "Select Item" at bounding box center [552, 284] width 217 height 23
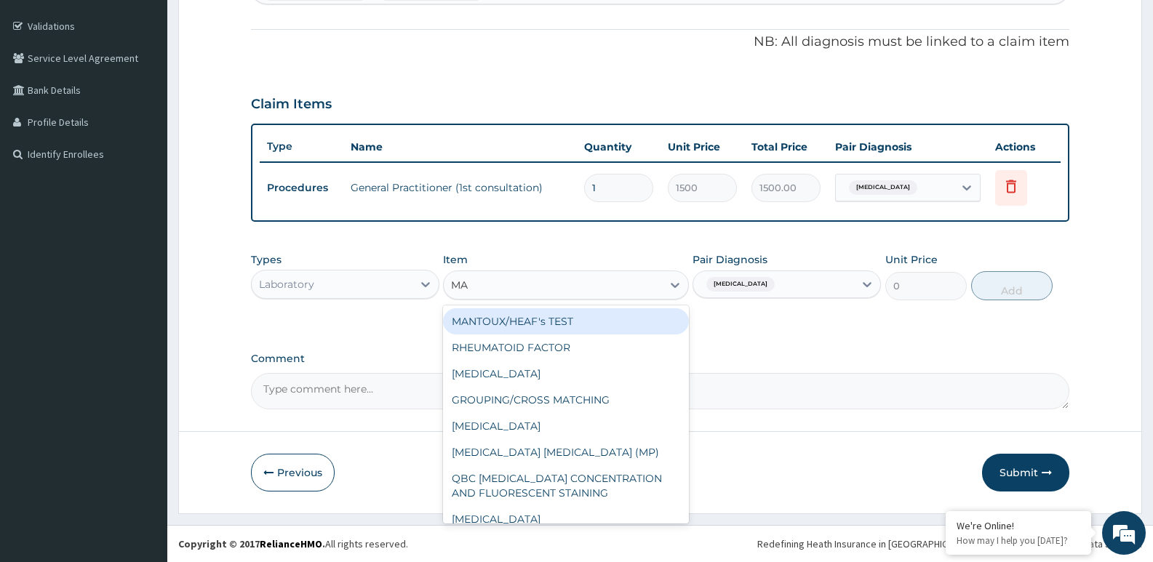
type input "MAL"
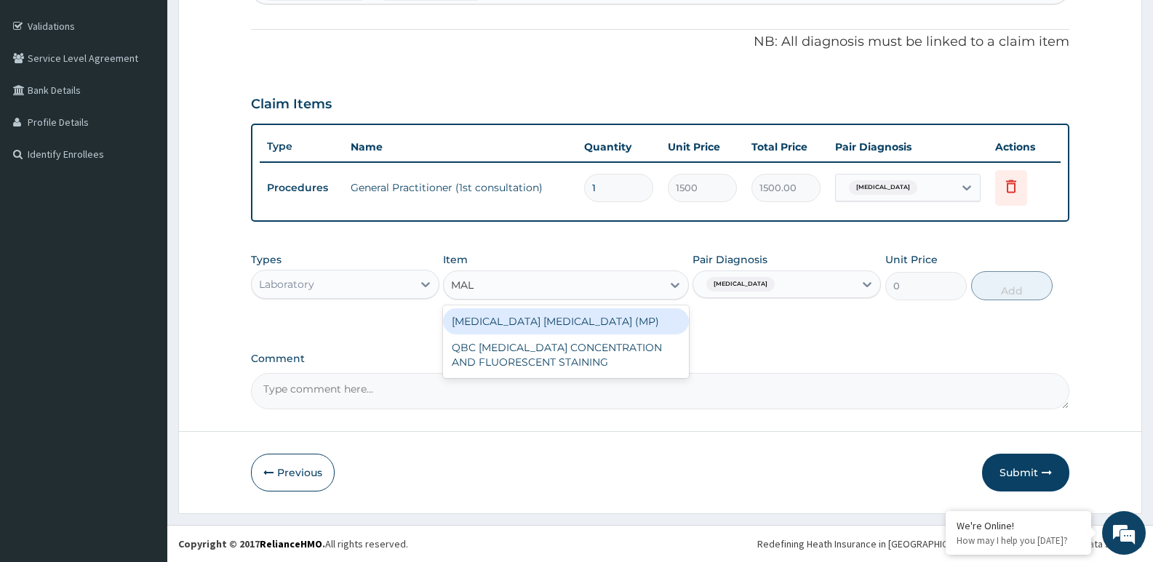
click at [556, 320] on div "MALARIA PARASITE (MP)" at bounding box center [565, 321] width 245 height 26
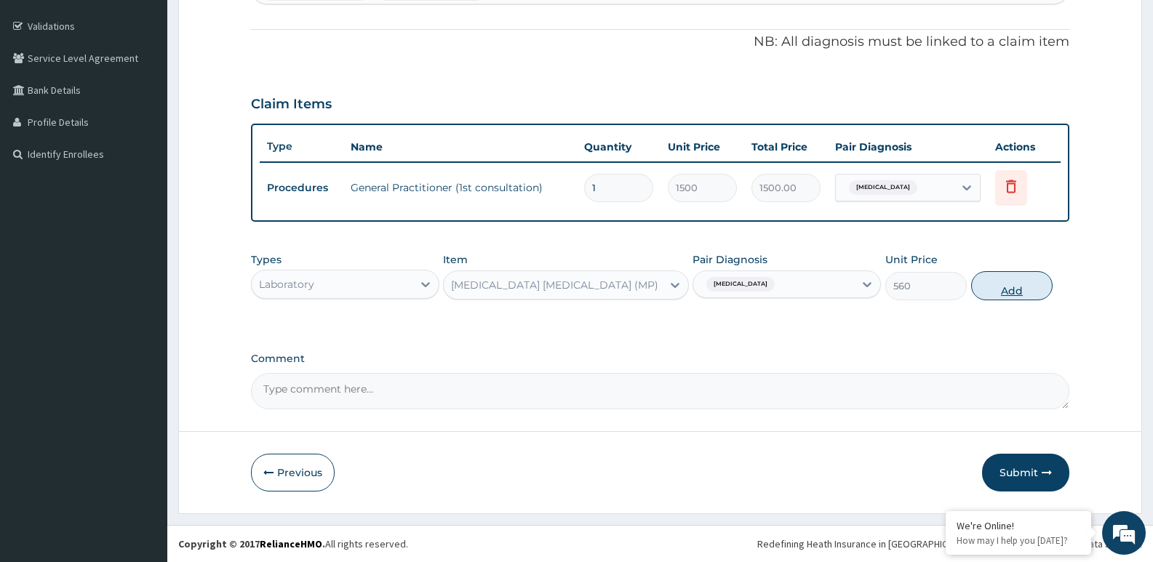
click at [991, 285] on button "Add" at bounding box center [1011, 285] width 81 height 29
type input "0"
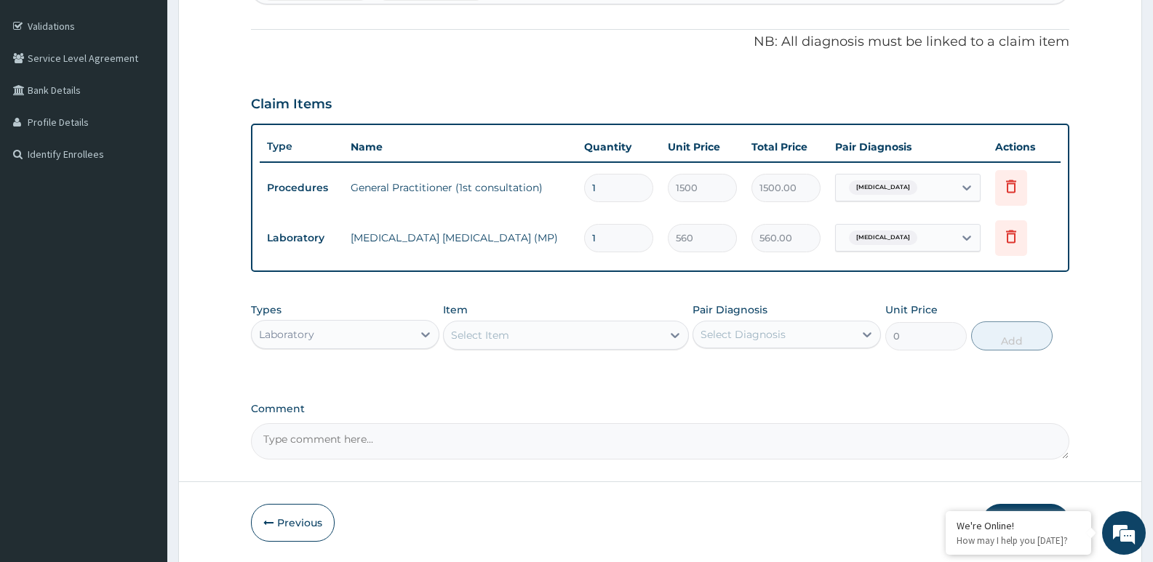
click at [529, 335] on div "Select Item" at bounding box center [552, 335] width 217 height 23
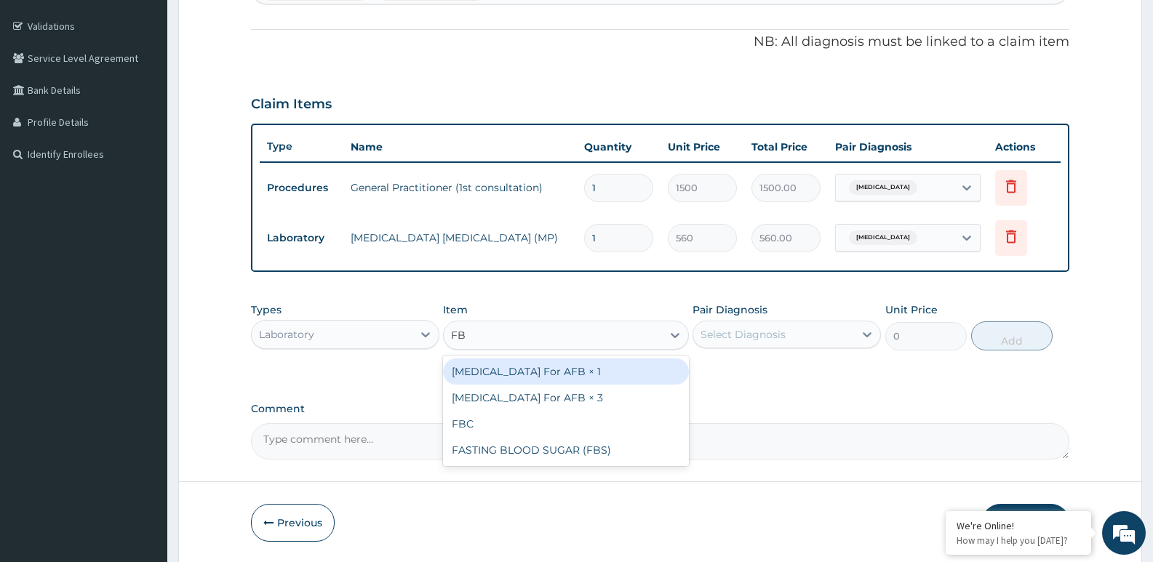
type input "FBC"
click at [607, 377] on div "FBC" at bounding box center [565, 372] width 245 height 26
type input "2000"
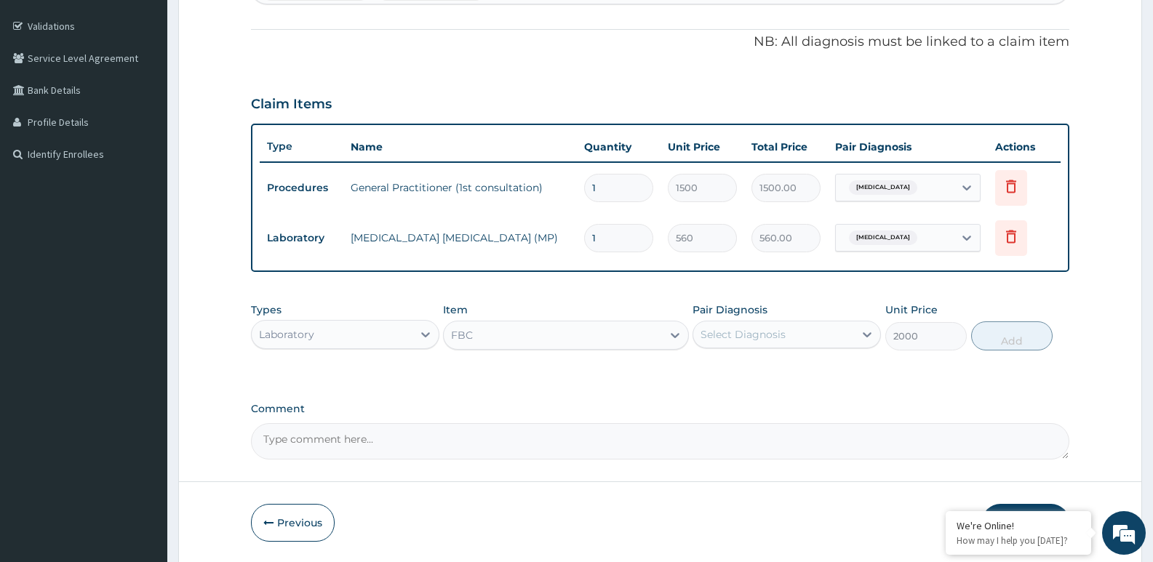
click at [817, 337] on div "Select Diagnosis" at bounding box center [773, 334] width 161 height 23
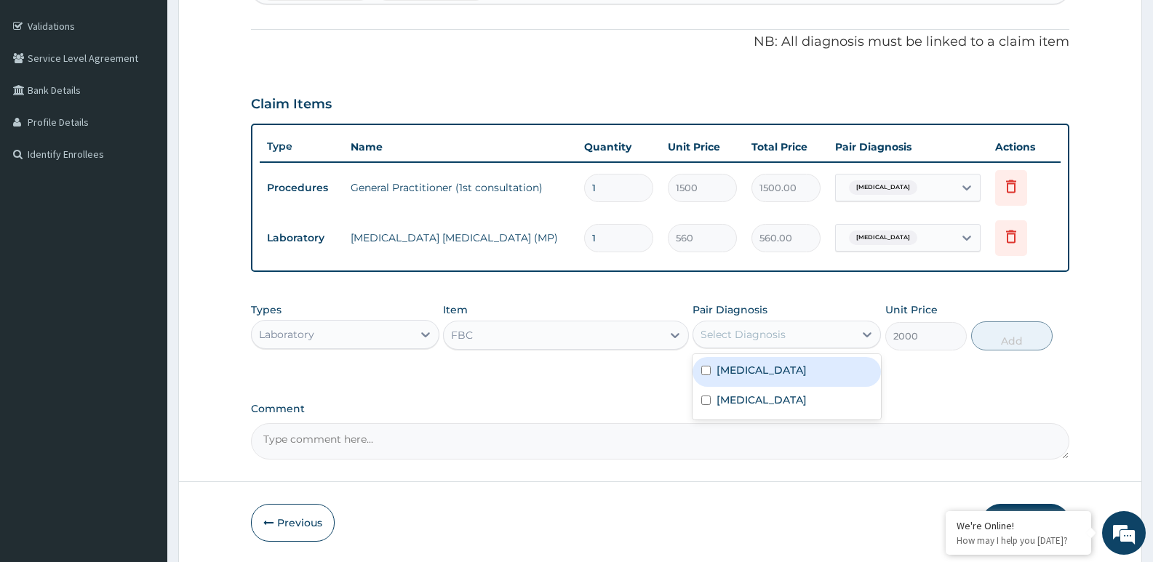
click at [745, 372] on label "Malaria" at bounding box center [761, 370] width 90 height 15
checkbox input "true"
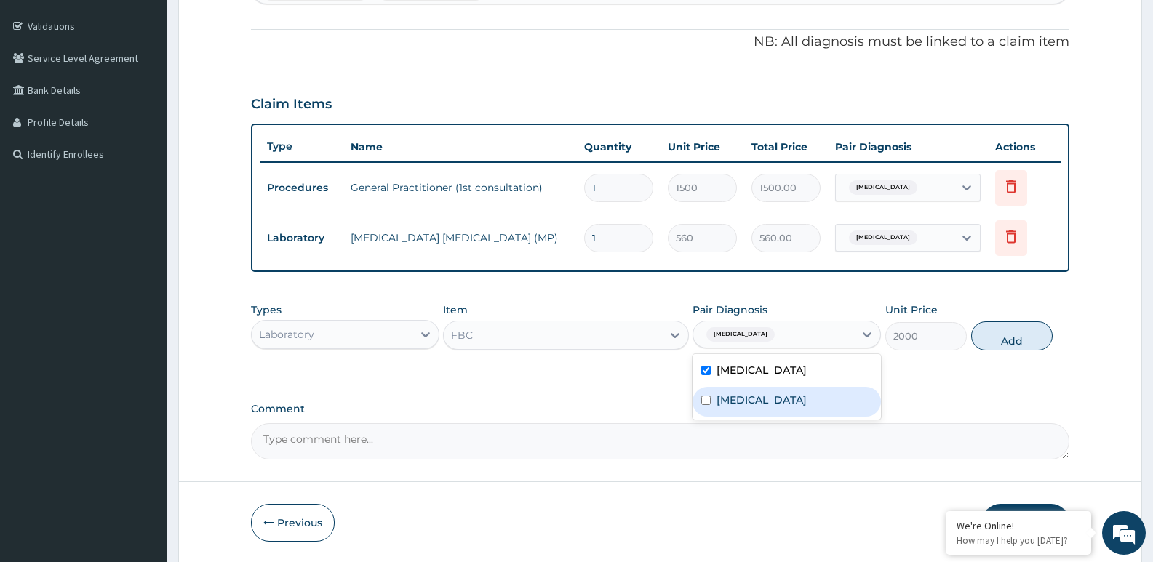
click at [737, 399] on label "Upper respiratory infection" at bounding box center [761, 400] width 90 height 15
checkbox input "true"
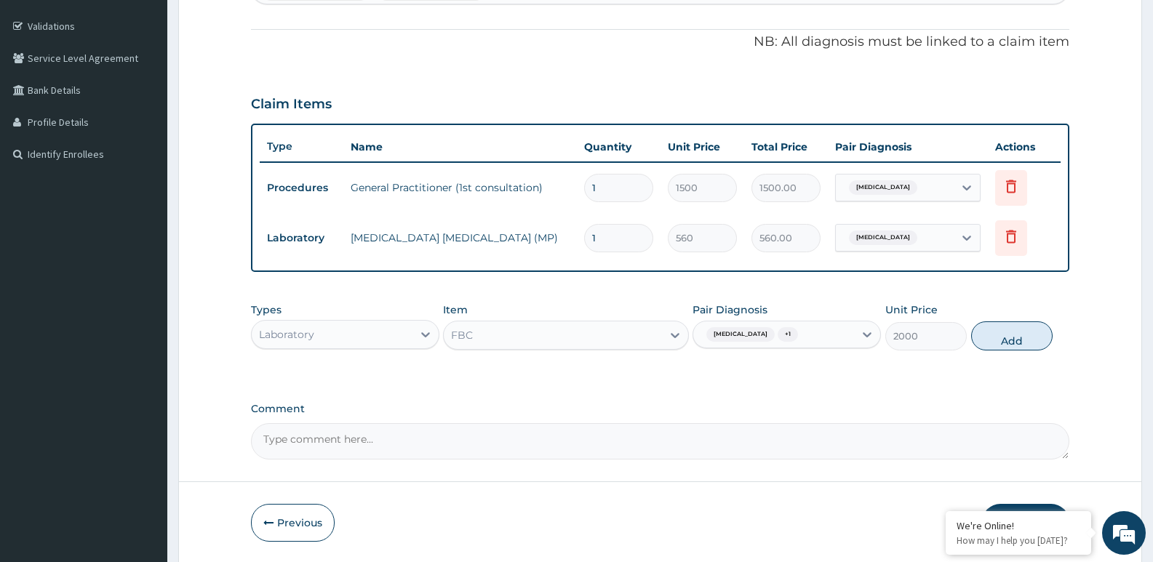
click at [940, 391] on div "PA Code / Prescription Code Enter Code(Secondary Care Only) Encounter Date 31-0…" at bounding box center [660, 169] width 818 height 581
click at [1001, 336] on button "Add" at bounding box center [1011, 335] width 81 height 29
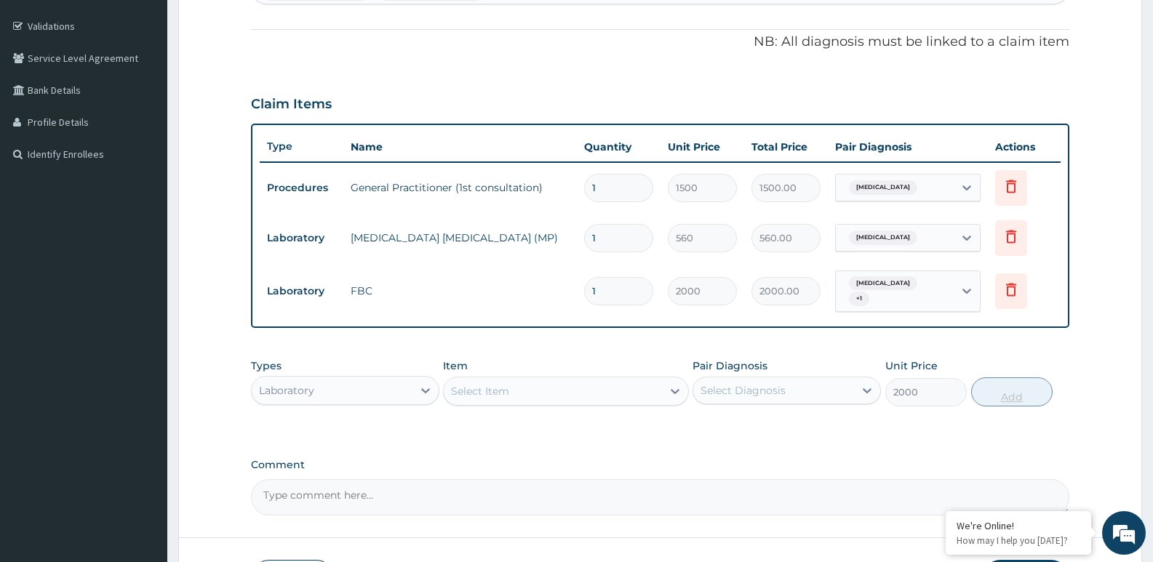
type input "0"
click at [487, 391] on div "Select Item" at bounding box center [480, 391] width 58 height 15
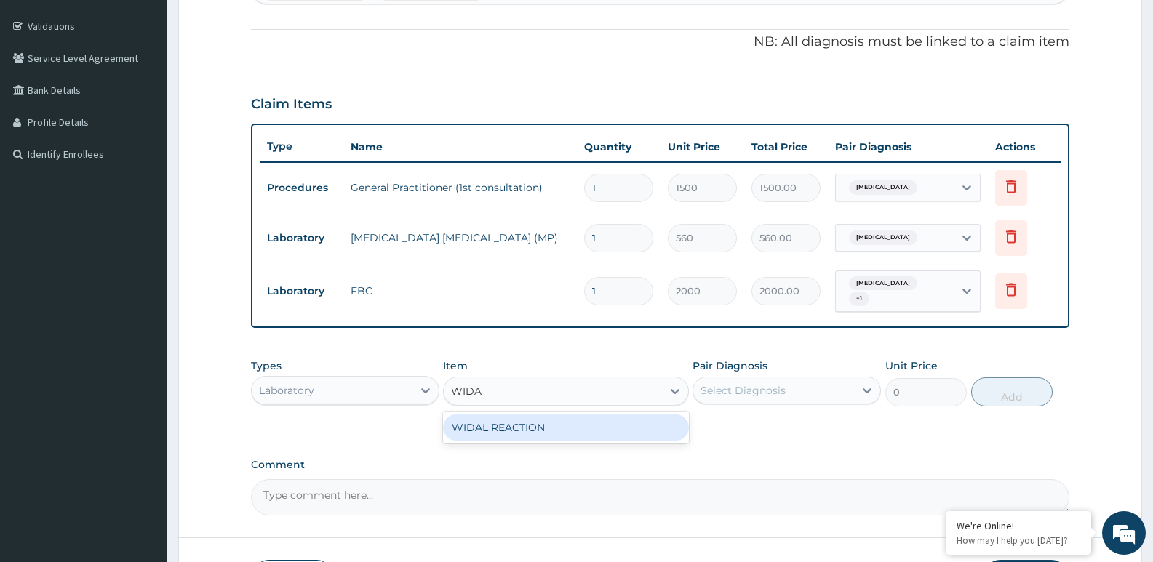
type input "WIDAL"
click at [515, 415] on div "WIDAL REACTION" at bounding box center [565, 428] width 245 height 26
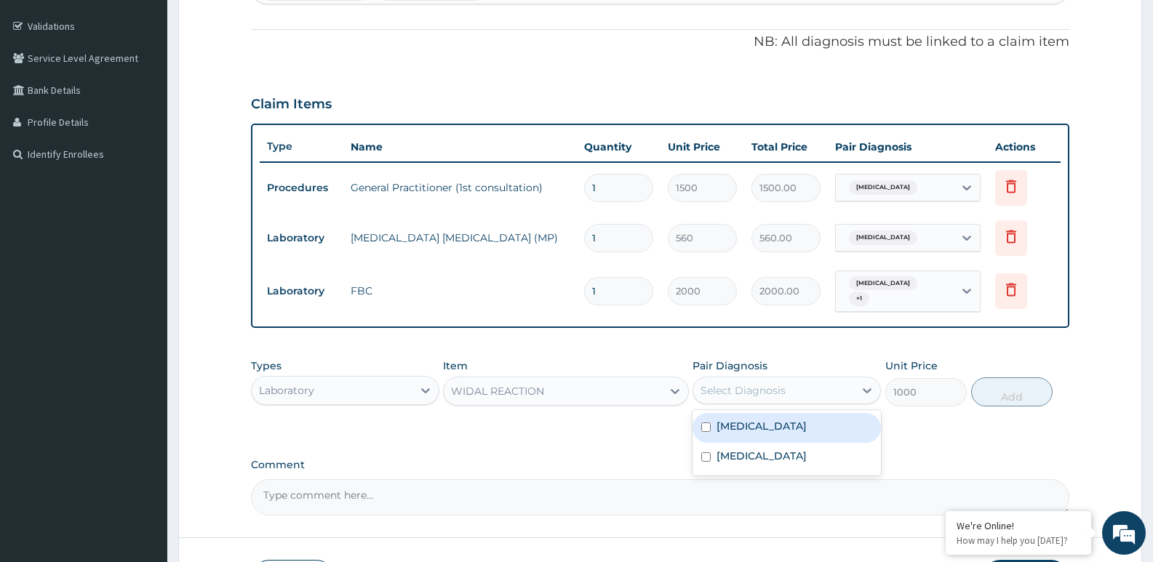
click at [798, 384] on div "Select Diagnosis" at bounding box center [773, 390] width 161 height 23
click at [939, 436] on div "PA Code / Prescription Code Enter Code(Secondary Care Only) Encounter Date 31-0…" at bounding box center [660, 197] width 818 height 637
click at [401, 385] on div "Laboratory" at bounding box center [332, 390] width 161 height 23
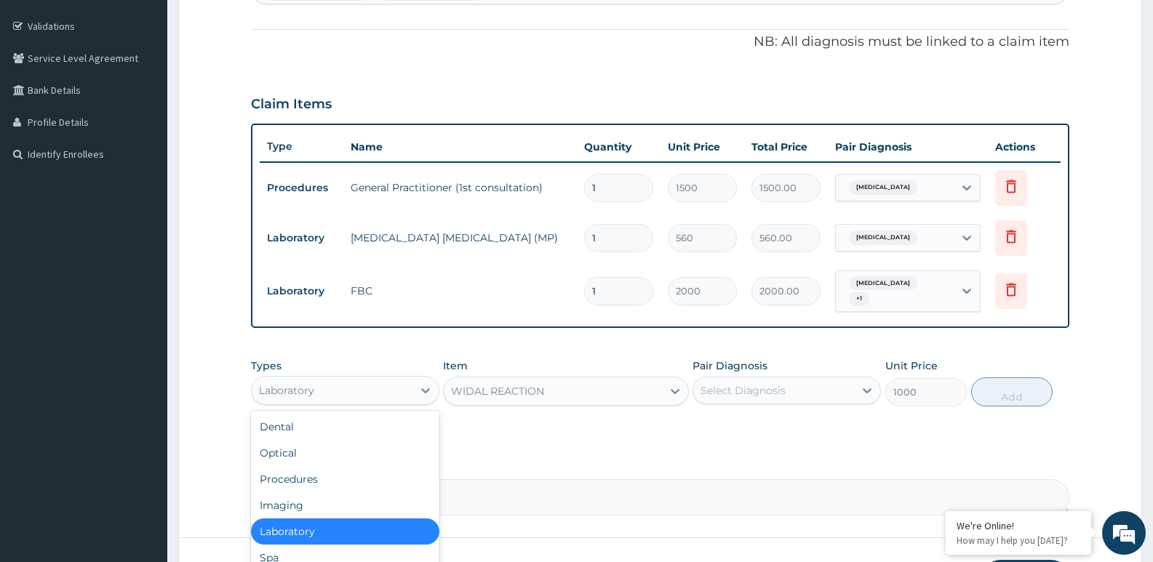
click at [393, 384] on div "Laboratory" at bounding box center [332, 390] width 161 height 23
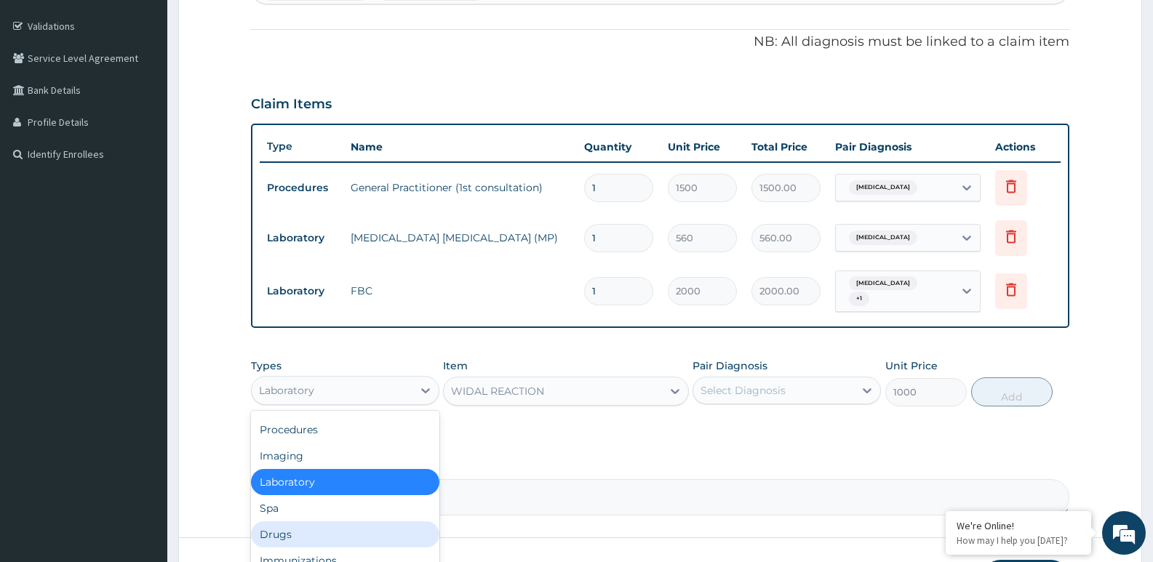
click at [289, 532] on div "Drugs" at bounding box center [345, 534] width 188 height 26
type input "0"
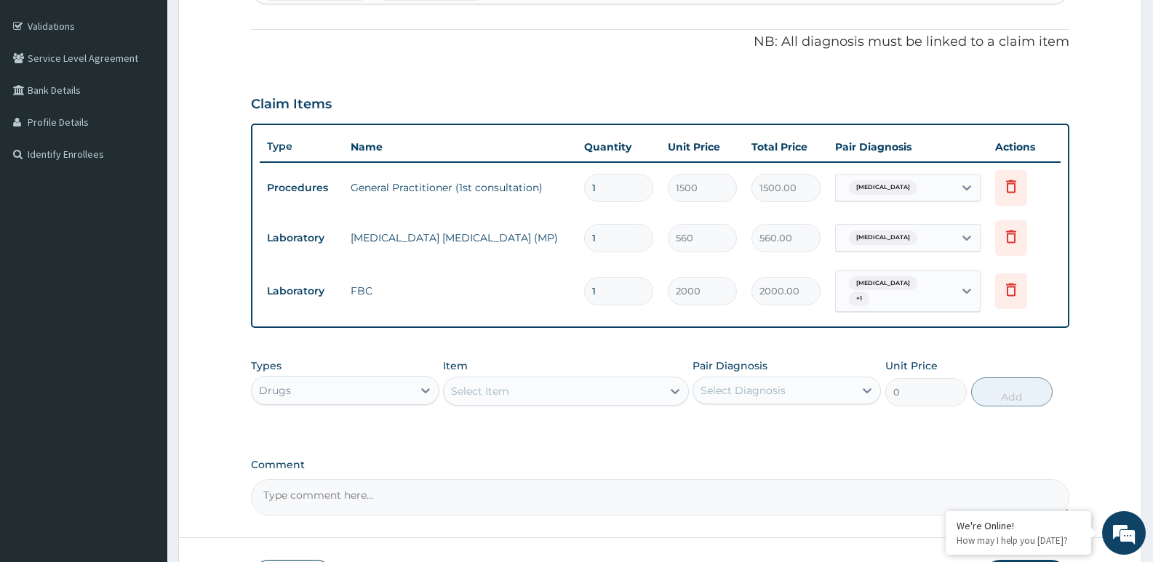
click at [524, 388] on div "Select Item" at bounding box center [552, 391] width 217 height 23
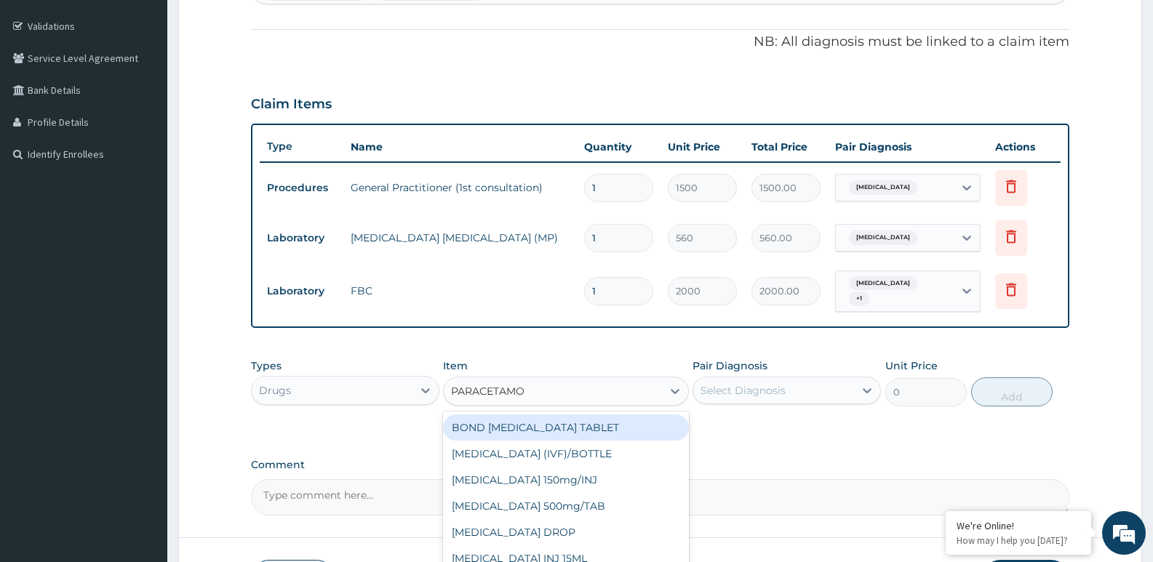
type input "PARACETAMOL"
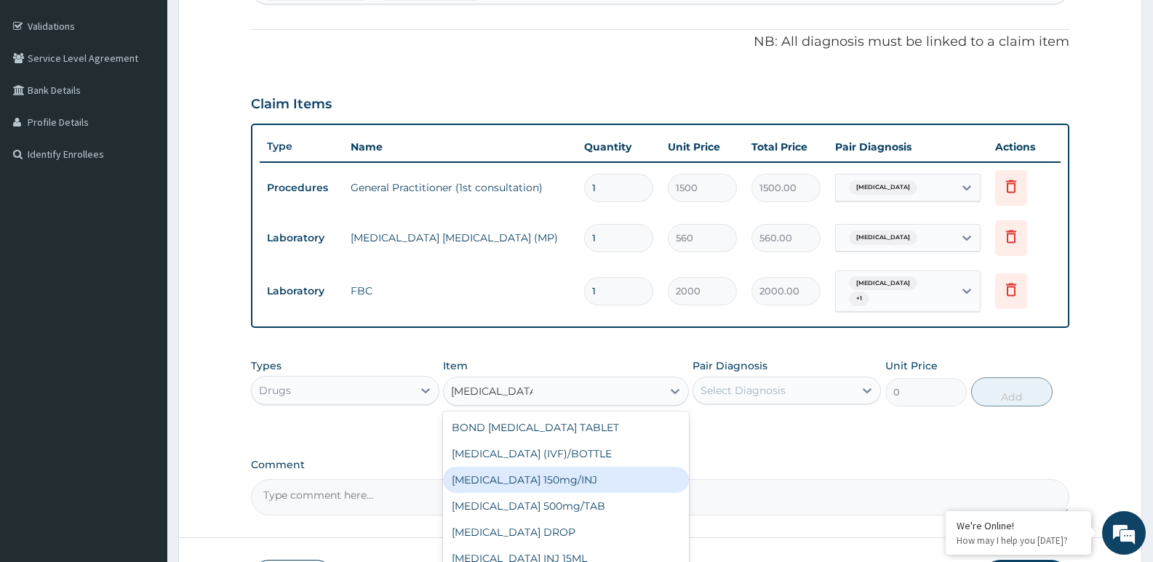
scroll to position [23, 0]
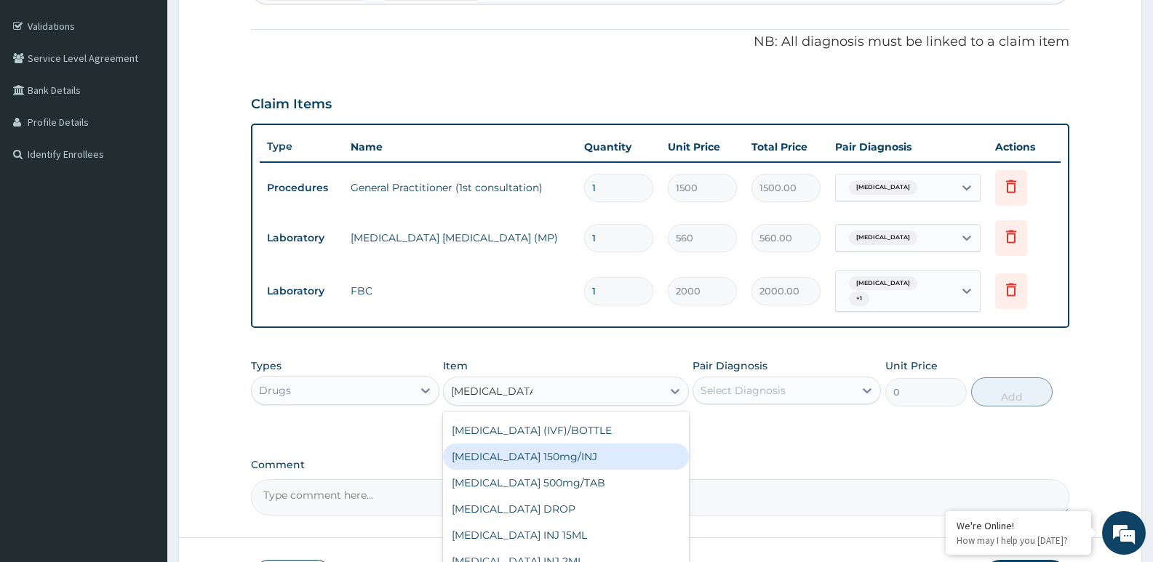
click at [561, 450] on div "Paracetamol 150mg/INJ" at bounding box center [565, 457] width 245 height 26
type input "250"
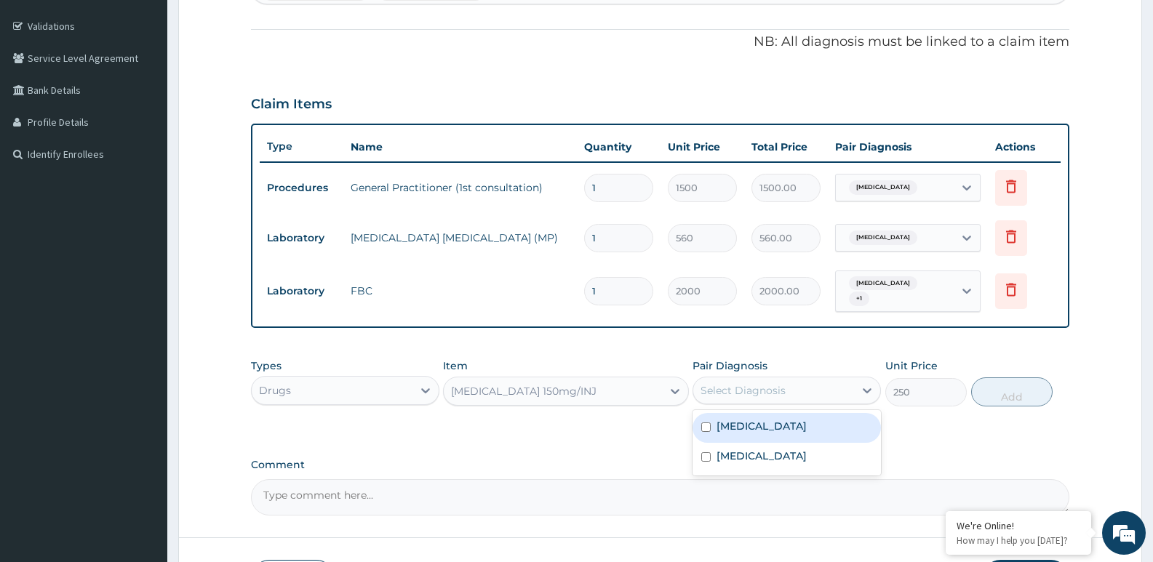
click at [807, 383] on div "Select Diagnosis" at bounding box center [773, 390] width 161 height 23
click at [732, 419] on label "Malaria" at bounding box center [761, 426] width 90 height 15
checkbox input "true"
click at [951, 425] on div "Types Drugs Item Paracetamol 150mg/INJ Pair Diagnosis option Malaria, selected.…" at bounding box center [660, 393] width 818 height 84
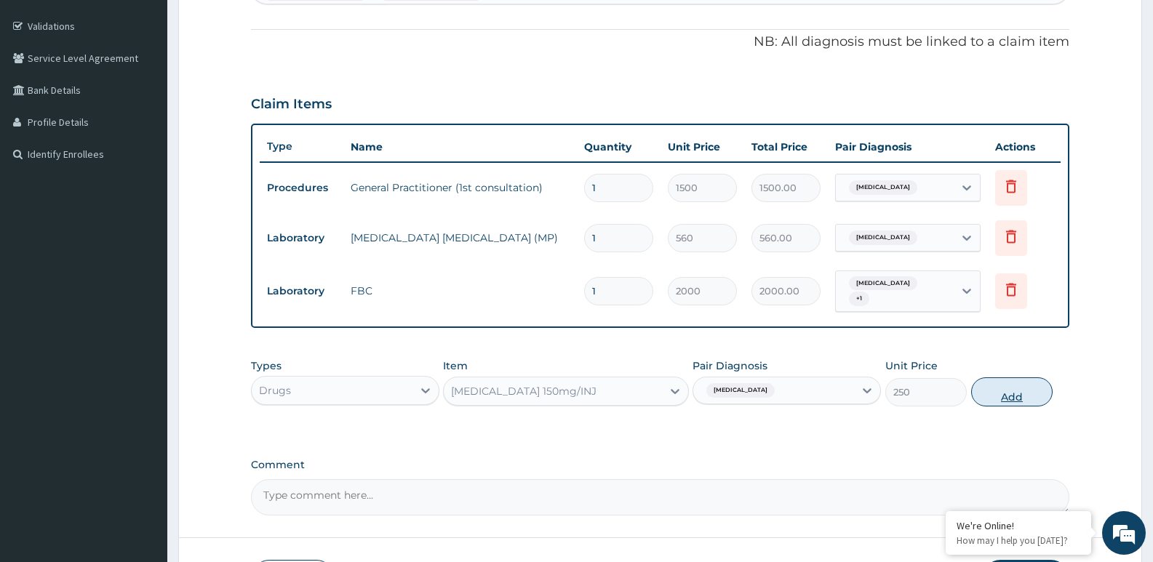
click at [996, 378] on button "Add" at bounding box center [1011, 391] width 81 height 29
type input "0"
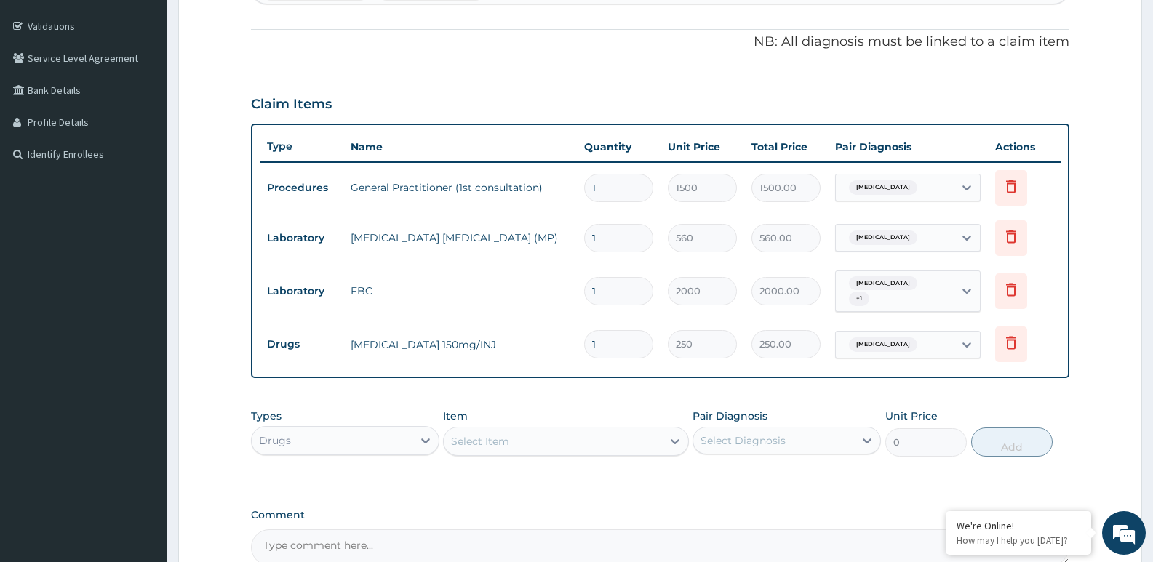
type input "0.00"
type input "4"
type input "1000.00"
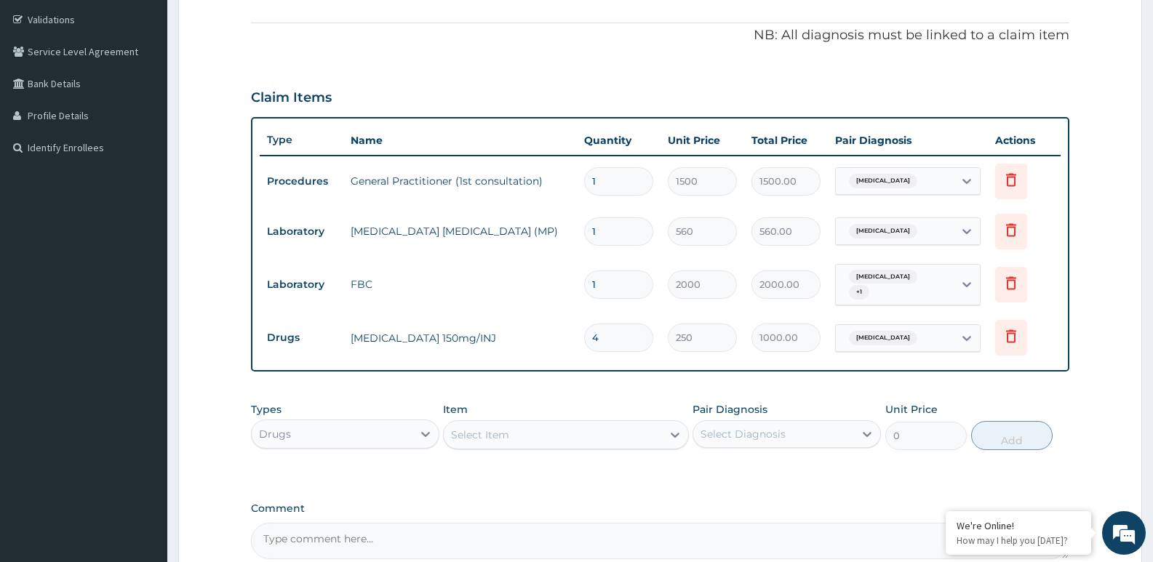
scroll to position [260, 0]
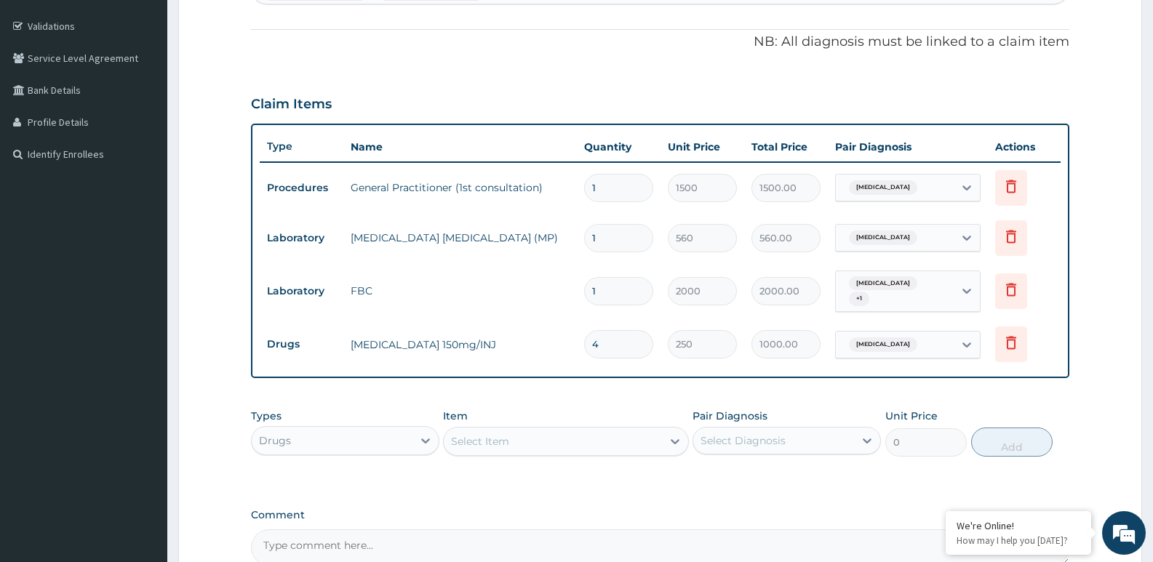
type input "4"
click at [487, 438] on div "Select Item" at bounding box center [480, 441] width 58 height 15
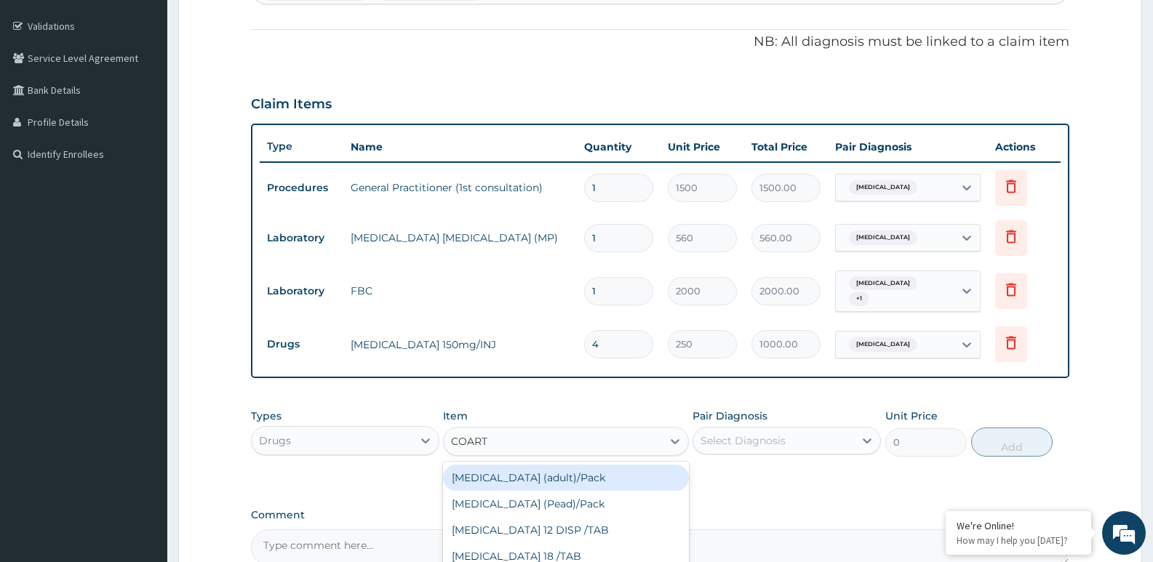
type input "COARTE"
click at [516, 476] on div "Coartem (adult)/Pack" at bounding box center [565, 478] width 245 height 26
type input "1200"
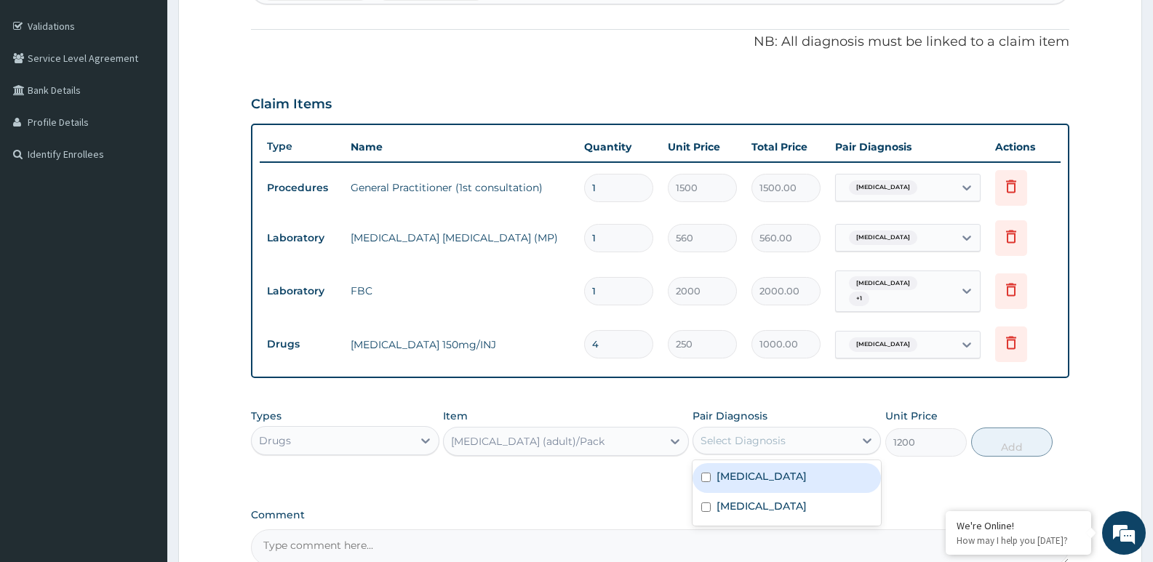
click at [828, 431] on div "Select Diagnosis" at bounding box center [773, 440] width 161 height 23
click at [753, 469] on label "Malaria" at bounding box center [761, 476] width 90 height 15
checkbox input "true"
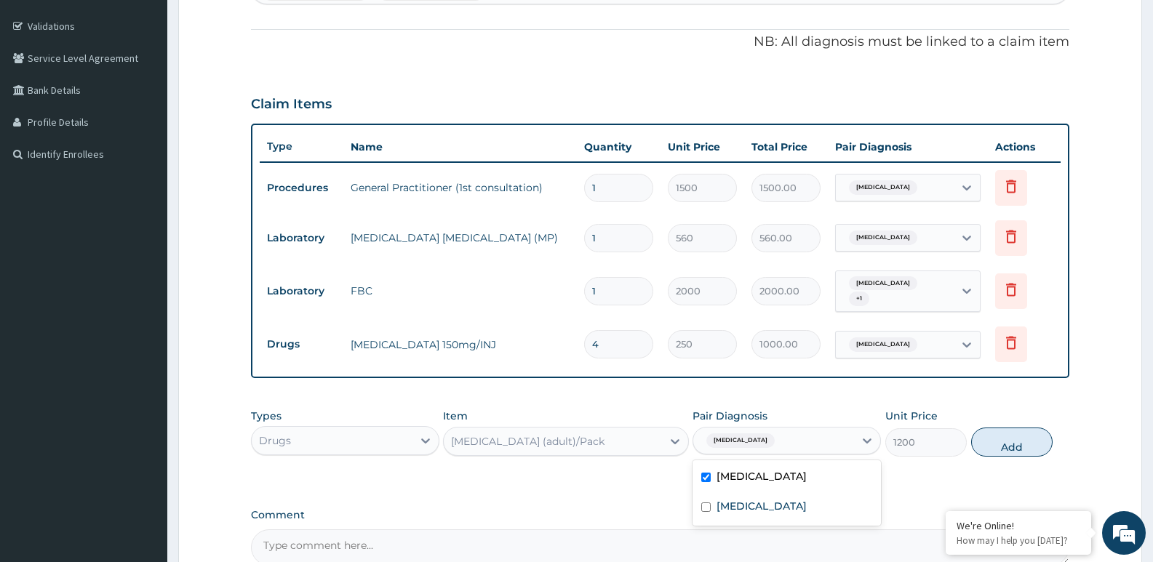
click at [617, 484] on div "PA Code / Prescription Code Enter Code(Secondary Care Only) Encounter Date 31-0…" at bounding box center [660, 222] width 818 height 687
click at [997, 433] on button "Add" at bounding box center [1011, 442] width 81 height 29
type input "0"
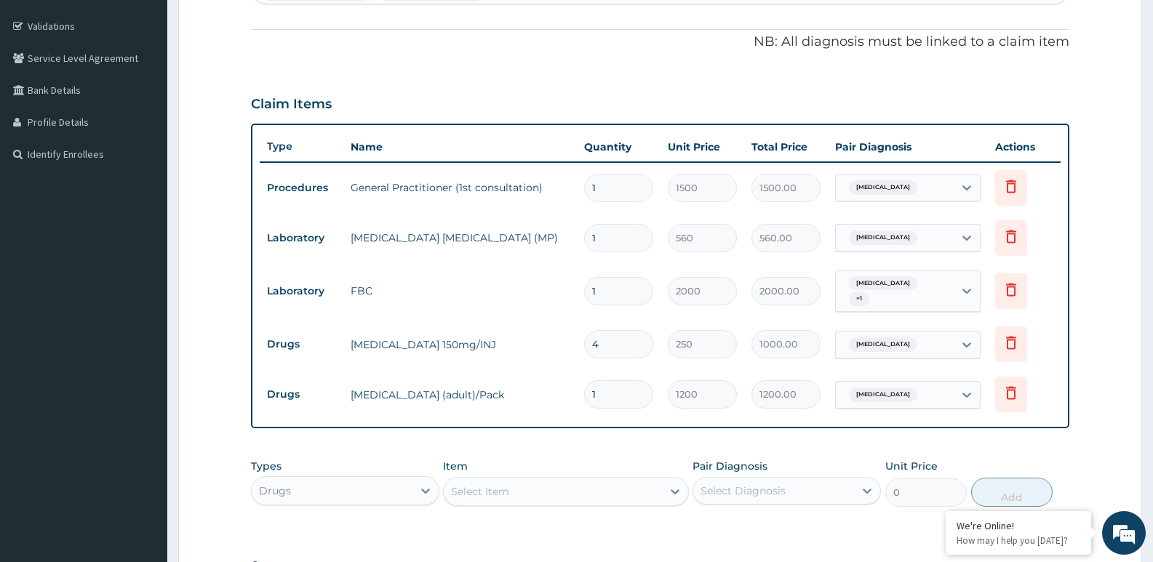
click at [527, 494] on div "Select Item" at bounding box center [552, 491] width 217 height 23
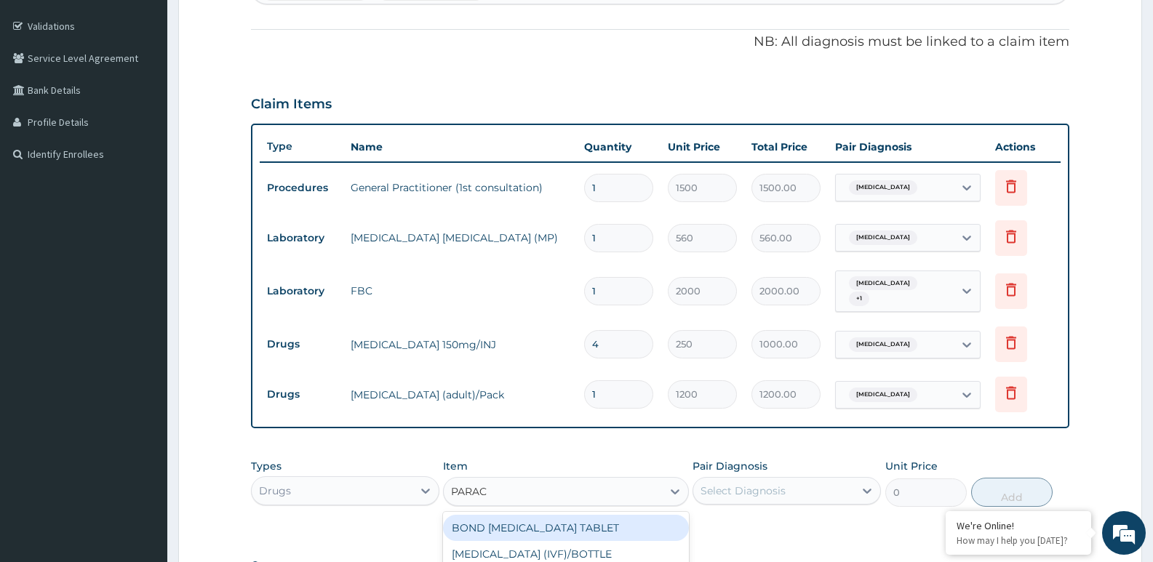
type input "PARACE"
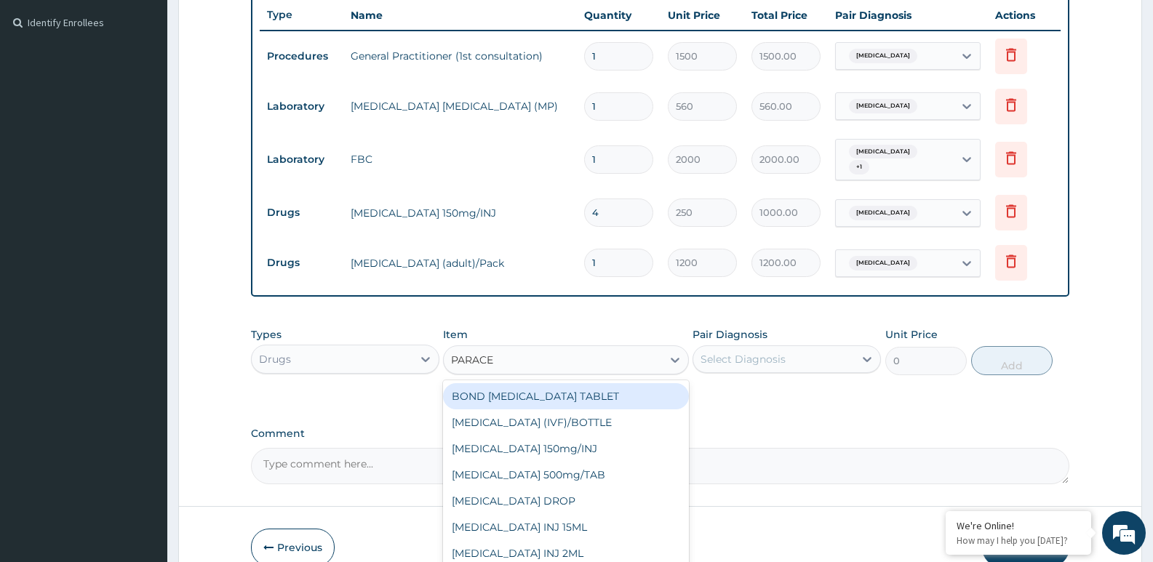
scroll to position [406, 0]
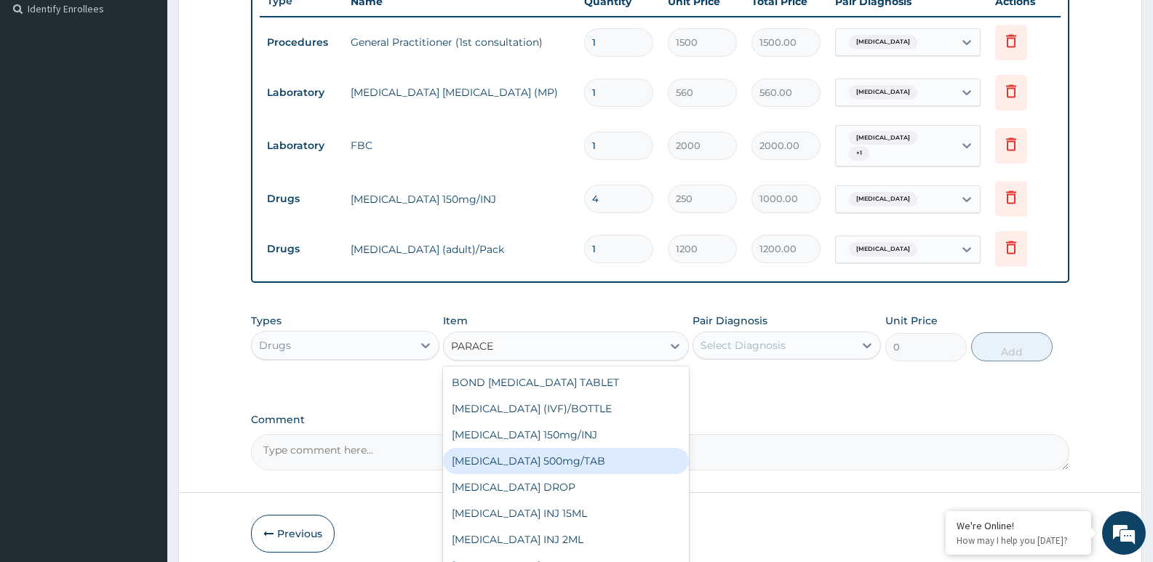
click at [546, 454] on div "PARACETAMOL 500mg/TAB" at bounding box center [565, 461] width 245 height 26
type input "7"
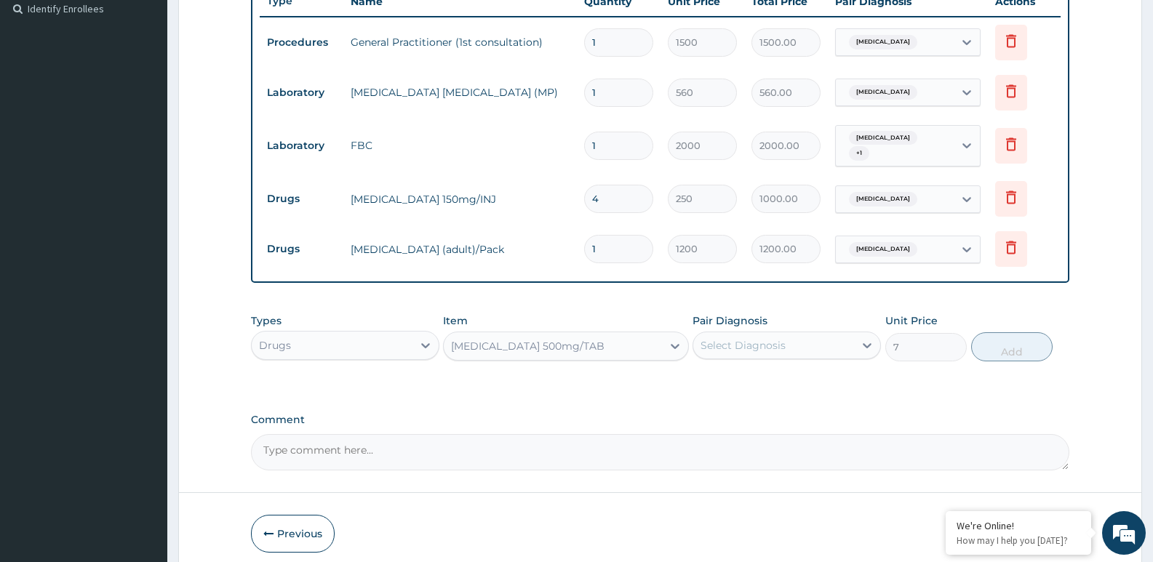
click at [802, 342] on div "Select Diagnosis" at bounding box center [773, 345] width 161 height 23
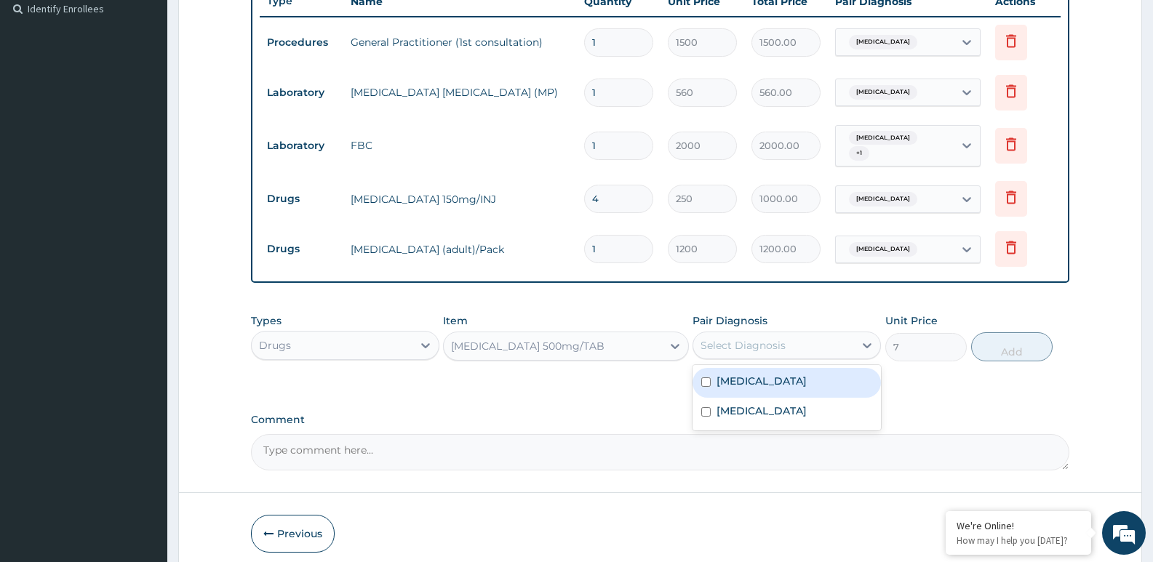
click at [743, 376] on label "Malaria" at bounding box center [761, 381] width 90 height 15
checkbox input "true"
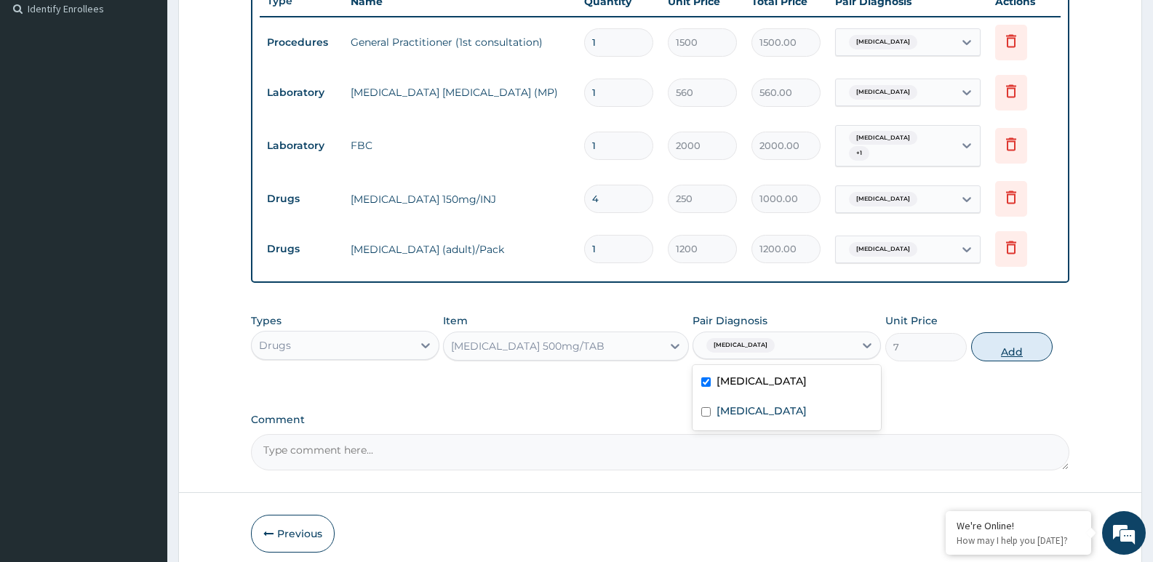
click at [1001, 345] on button "Add" at bounding box center [1011, 346] width 81 height 29
type input "0"
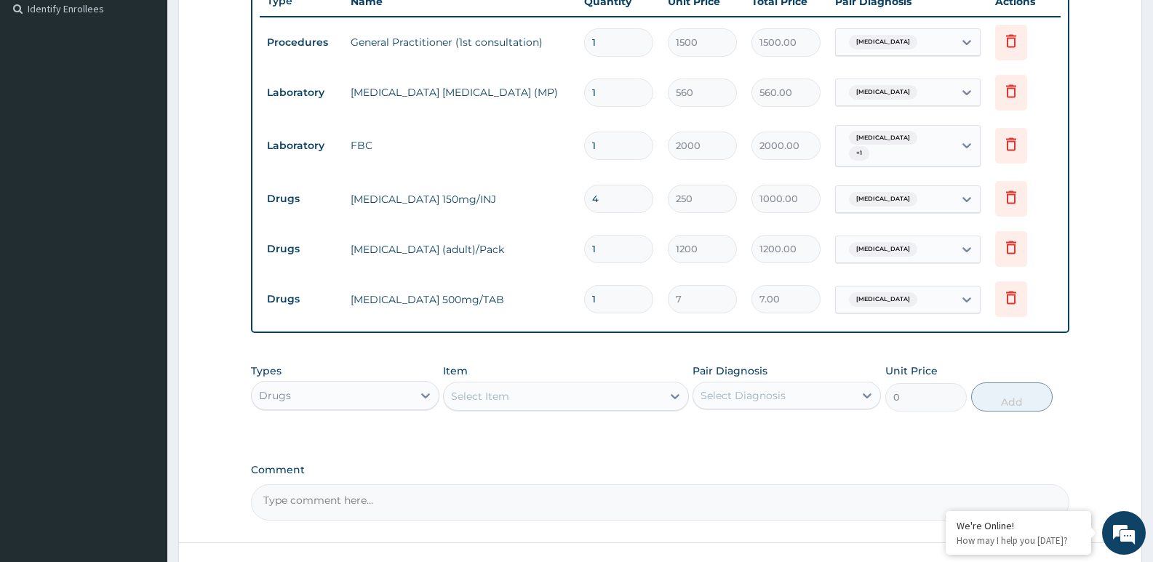
type input "0.00"
type input "1"
type input "7.00"
type input "18"
type input "126.00"
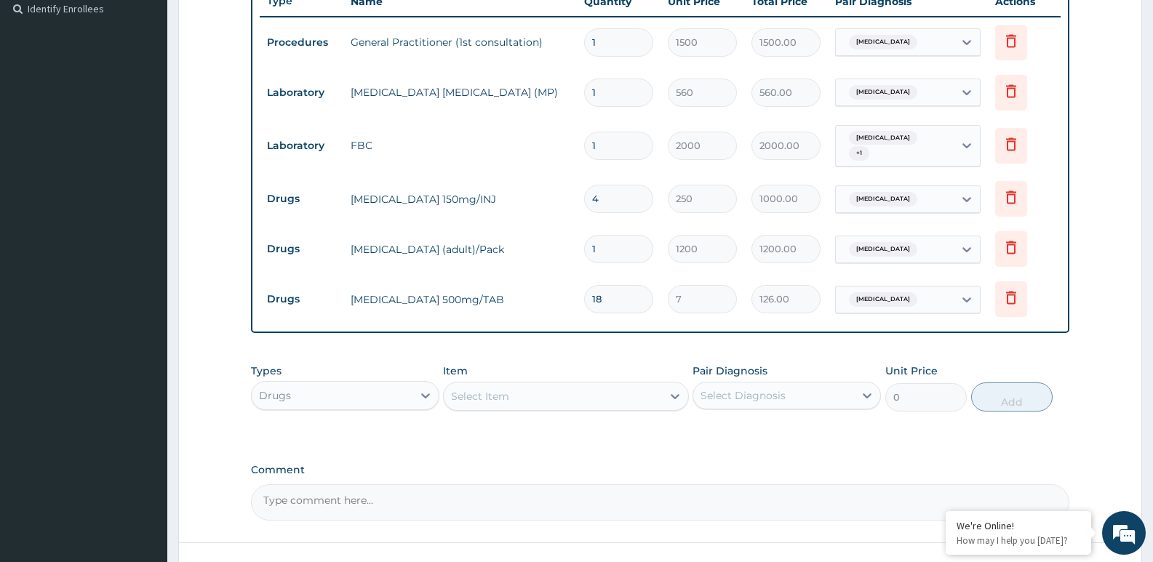
type input "18"
click at [515, 390] on div "Select Item" at bounding box center [552, 396] width 217 height 23
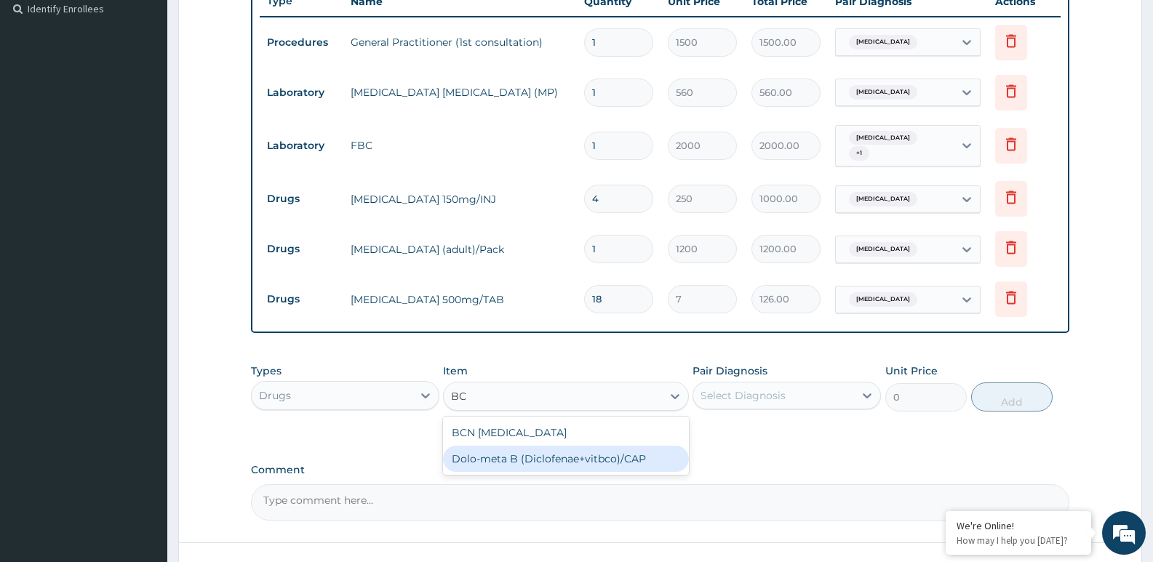
type input "B"
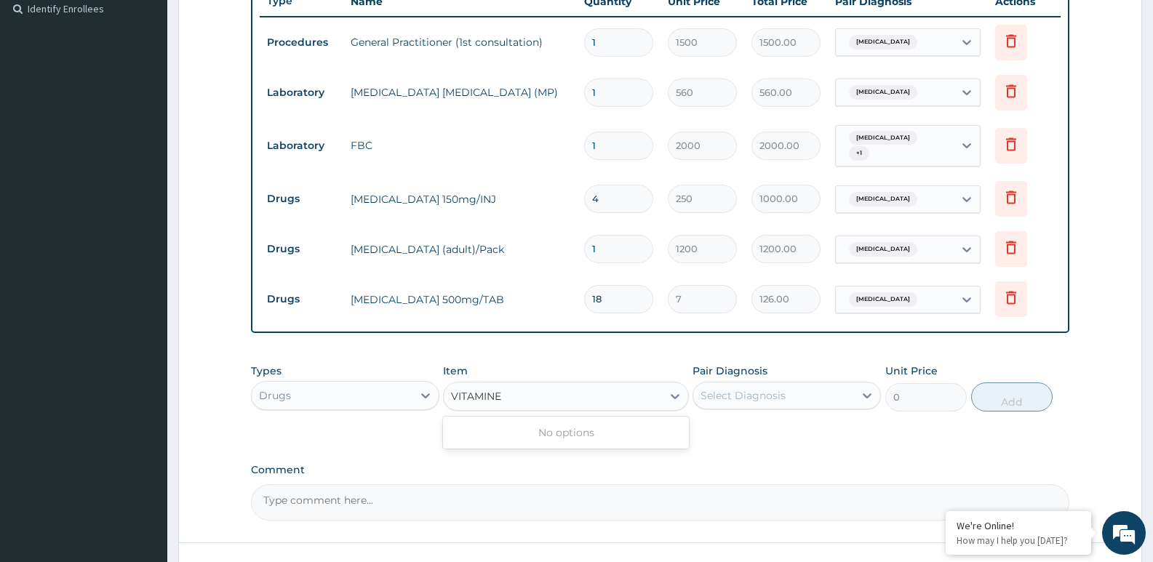
type input "VITAMIN"
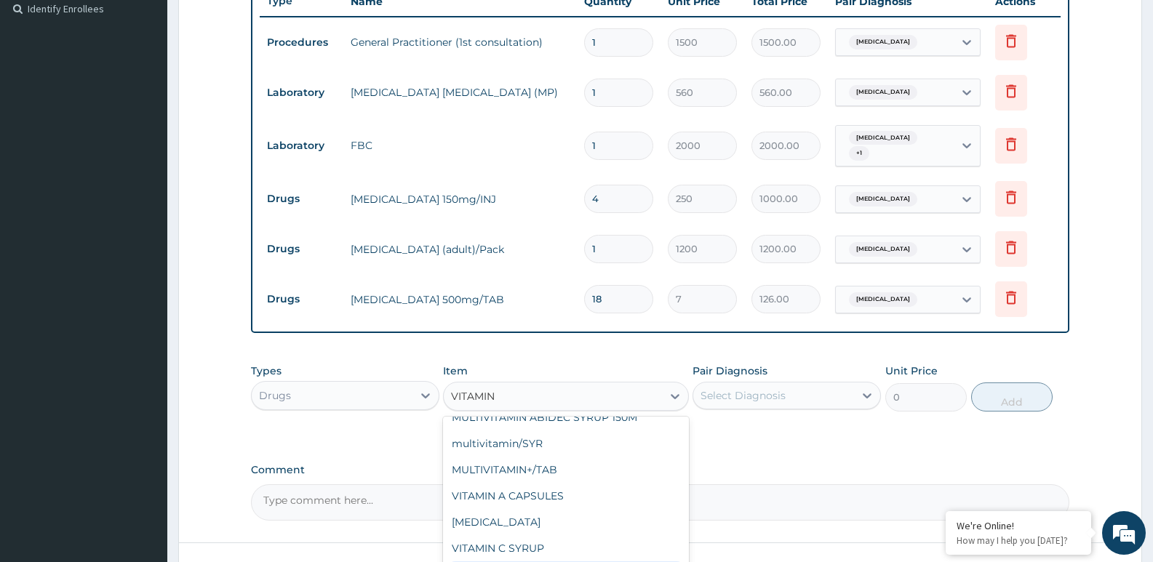
scroll to position [305, 0]
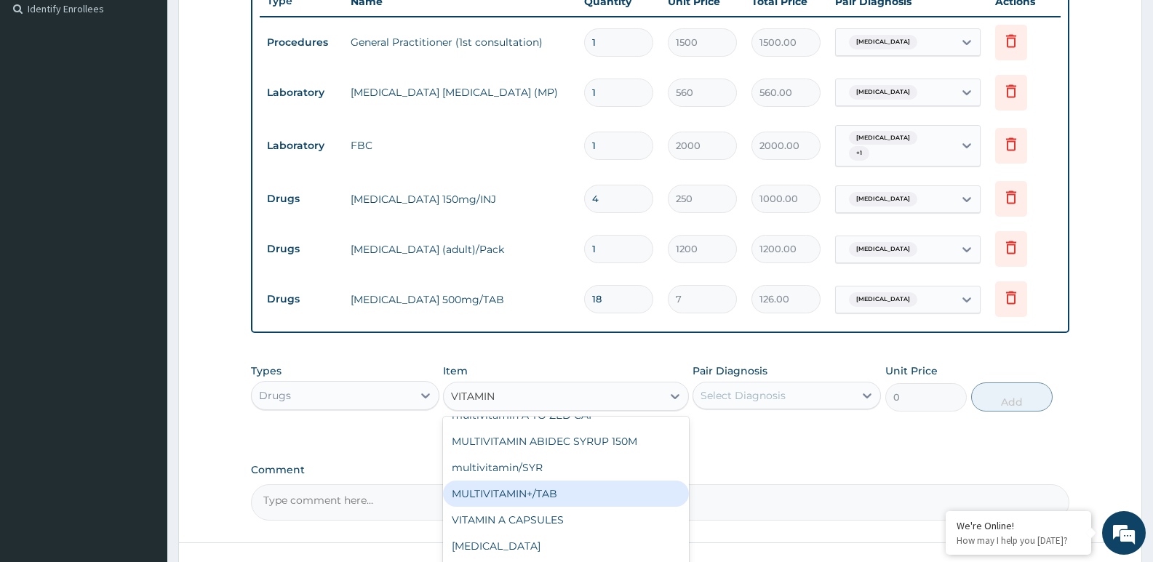
click at [613, 500] on div "MULTIVITAMIN+/TAB" at bounding box center [565, 494] width 245 height 26
type input "131.25"
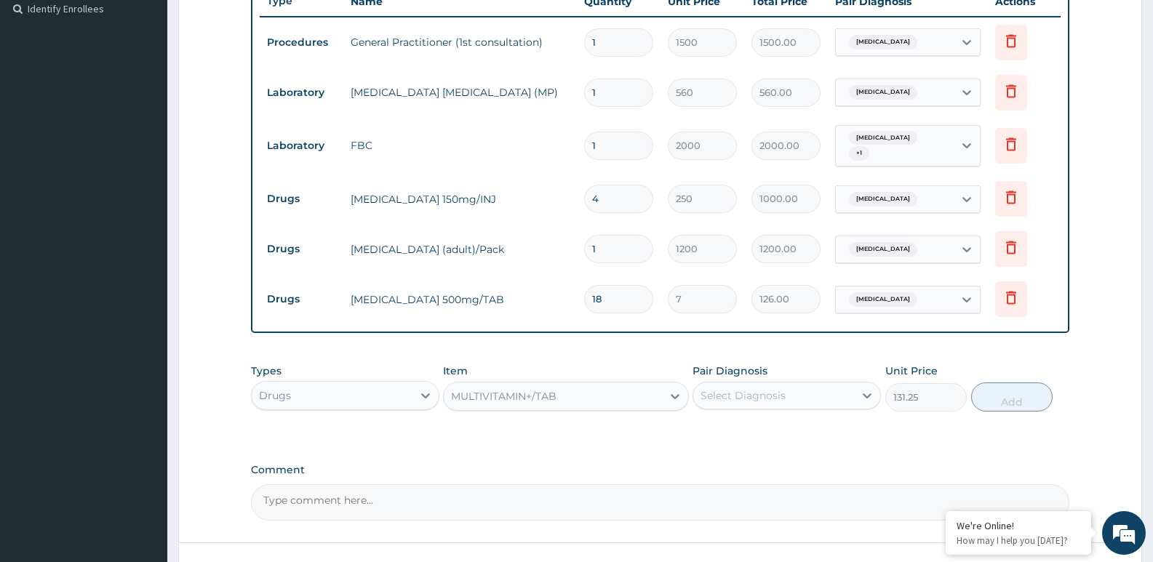
click at [804, 393] on div "Select Diagnosis" at bounding box center [773, 395] width 161 height 23
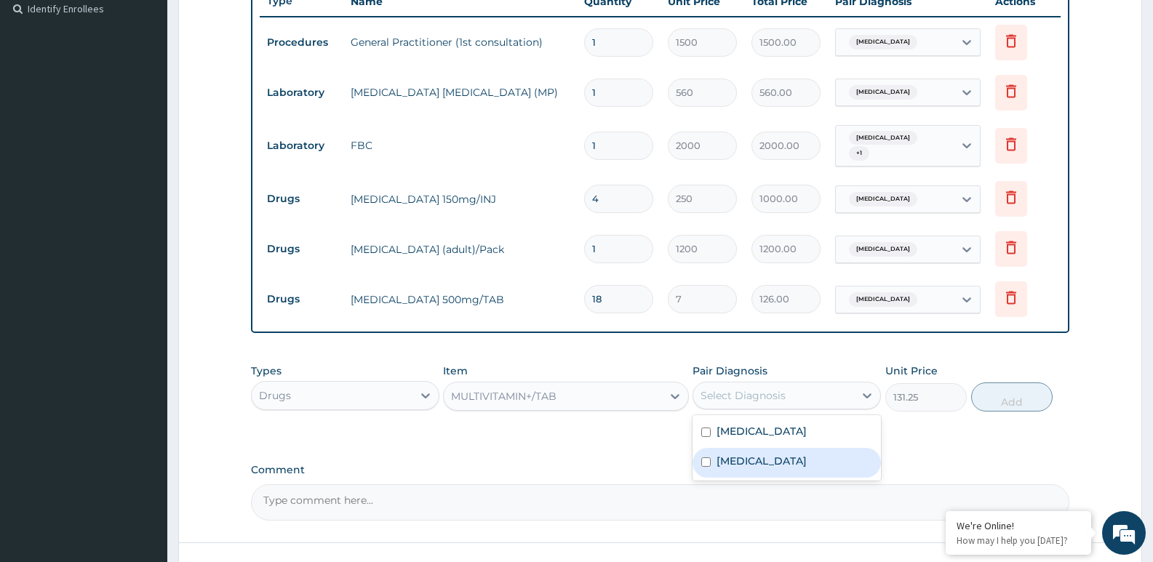
click at [769, 456] on label "Upper respiratory infection" at bounding box center [761, 461] width 90 height 15
checkbox input "true"
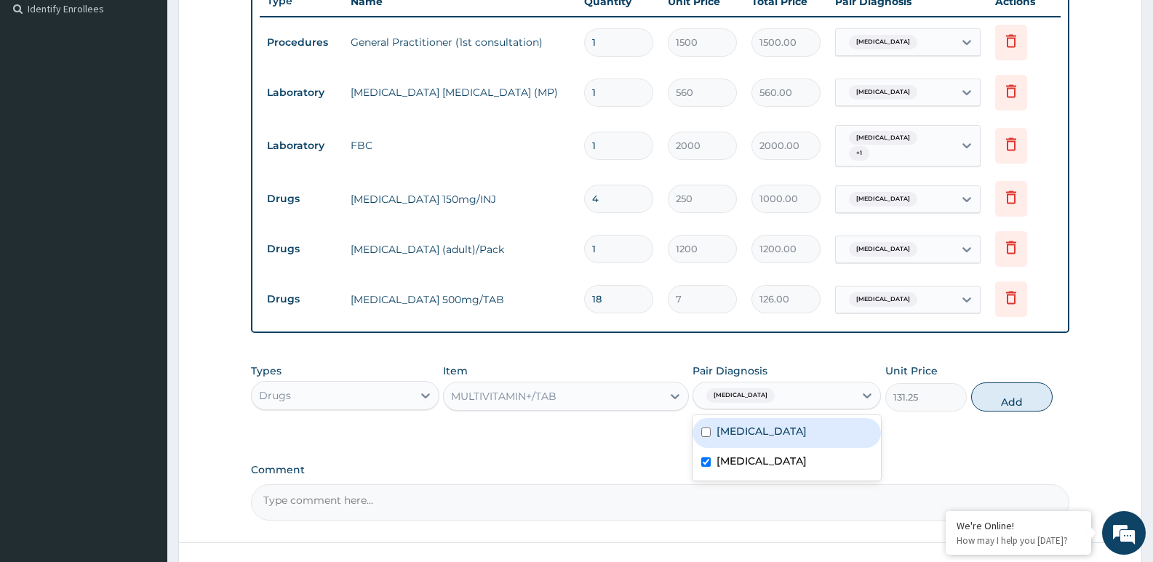
click at [754, 427] on label "Malaria" at bounding box center [761, 431] width 90 height 15
checkbox input "true"
click at [938, 435] on div "PA Code / Prescription Code Enter Code(Secondary Care Only) Encounter Date 31-0…" at bounding box center [660, 127] width 818 height 788
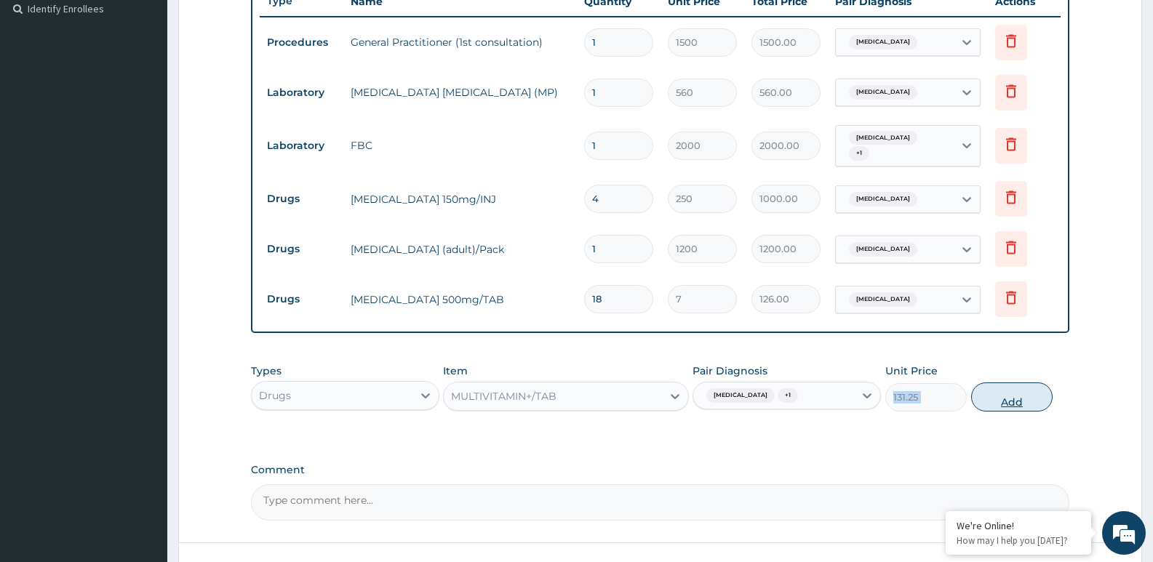
click at [1015, 393] on button "Add" at bounding box center [1011, 397] width 81 height 29
type input "0"
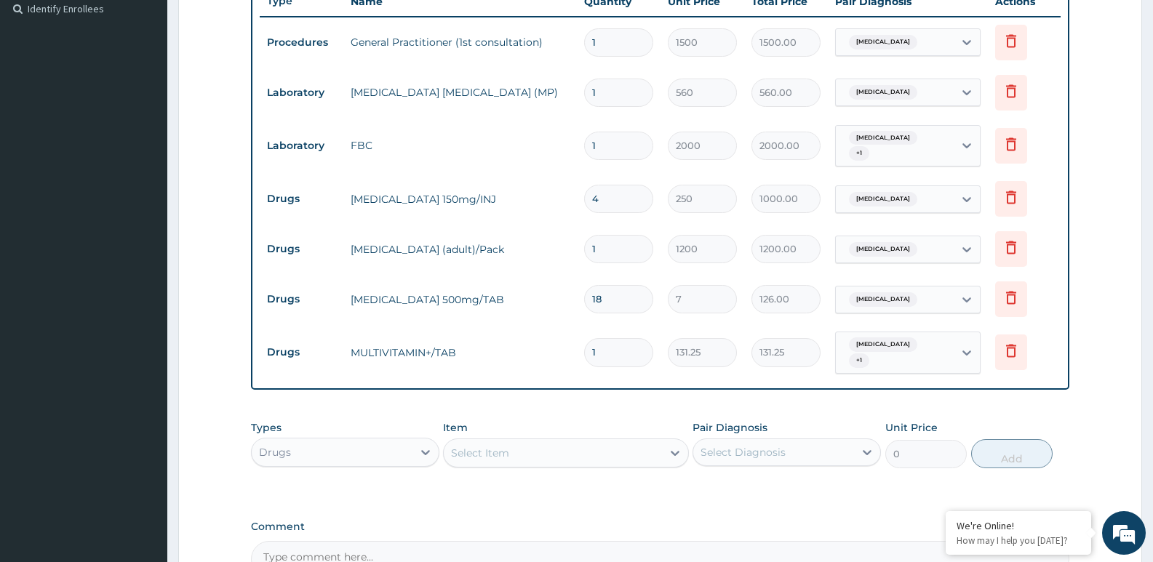
type input "14"
type input "1837.50"
type input "14"
click at [516, 442] on div "Select Item" at bounding box center [552, 452] width 217 height 23
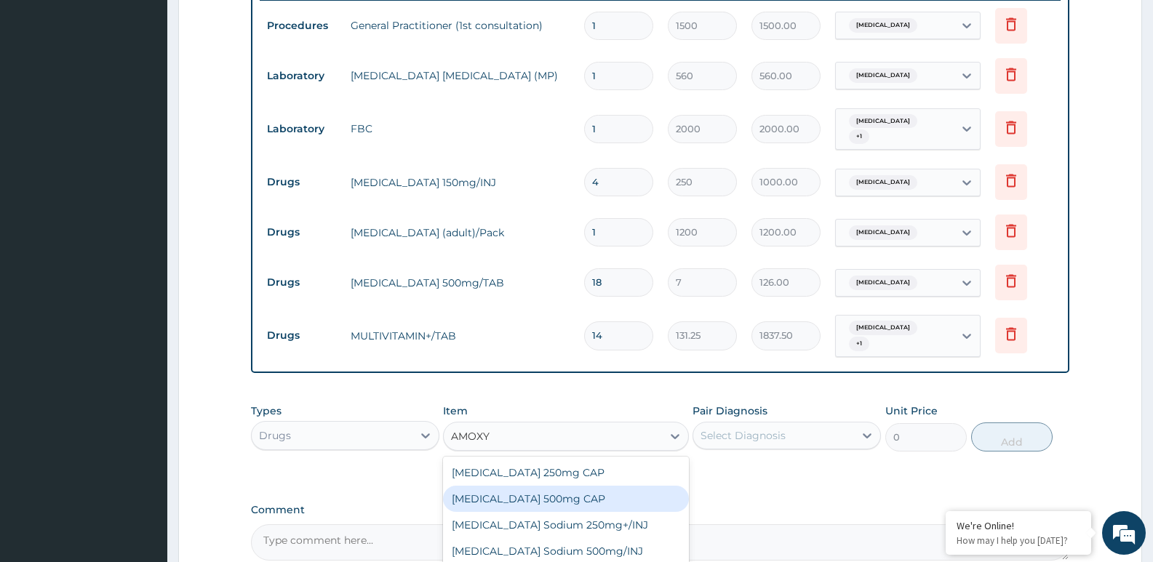
scroll to position [435, 0]
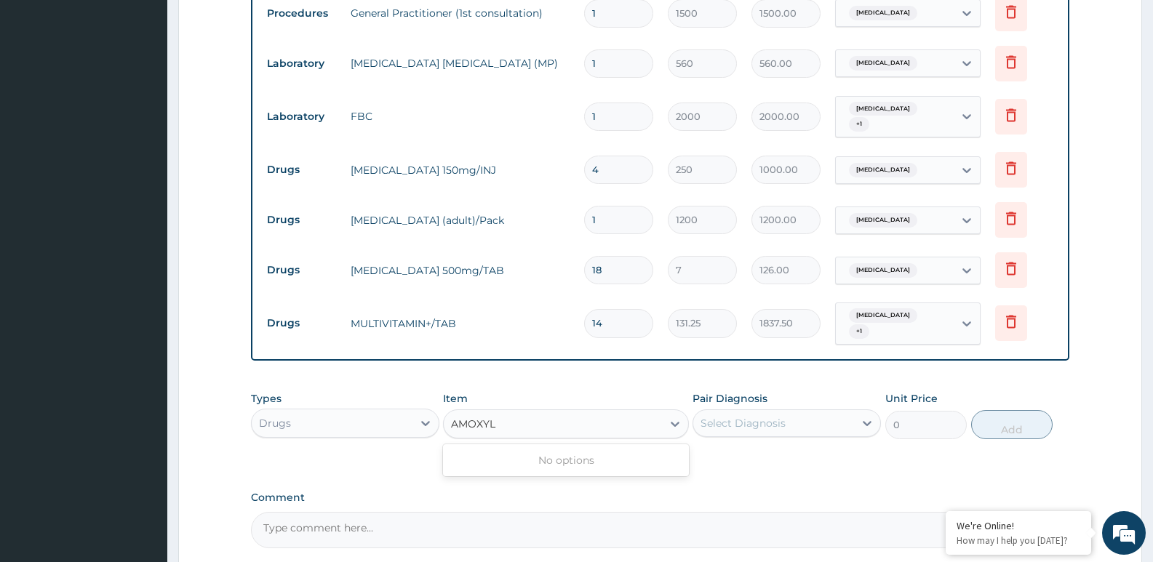
type input "AMOXY"
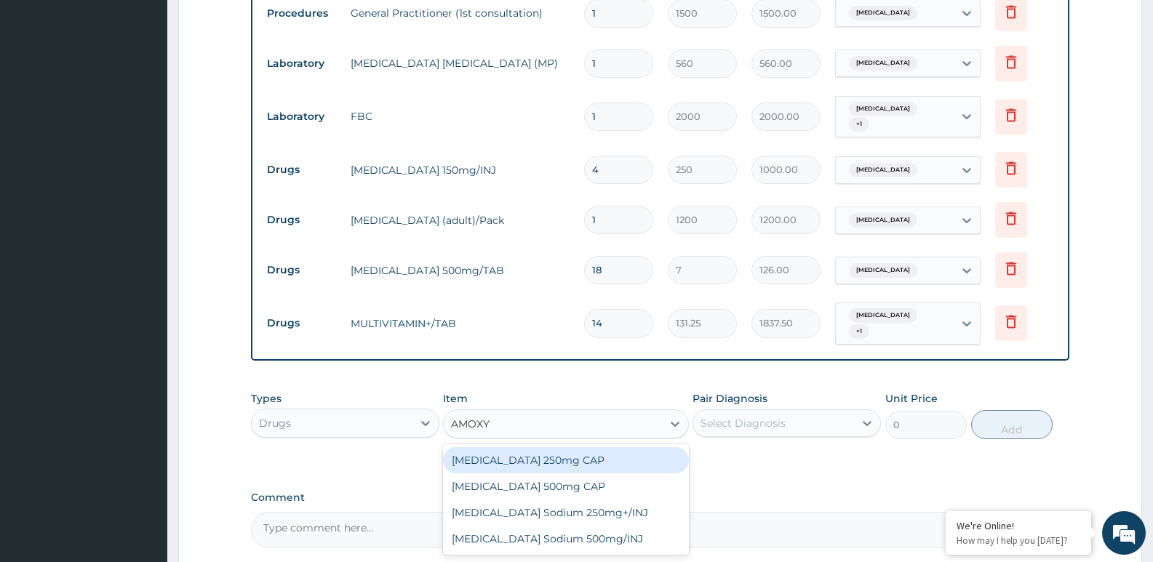
click at [560, 476] on div "Amoxycillin 500mg CAP" at bounding box center [565, 486] width 245 height 26
type input "20"
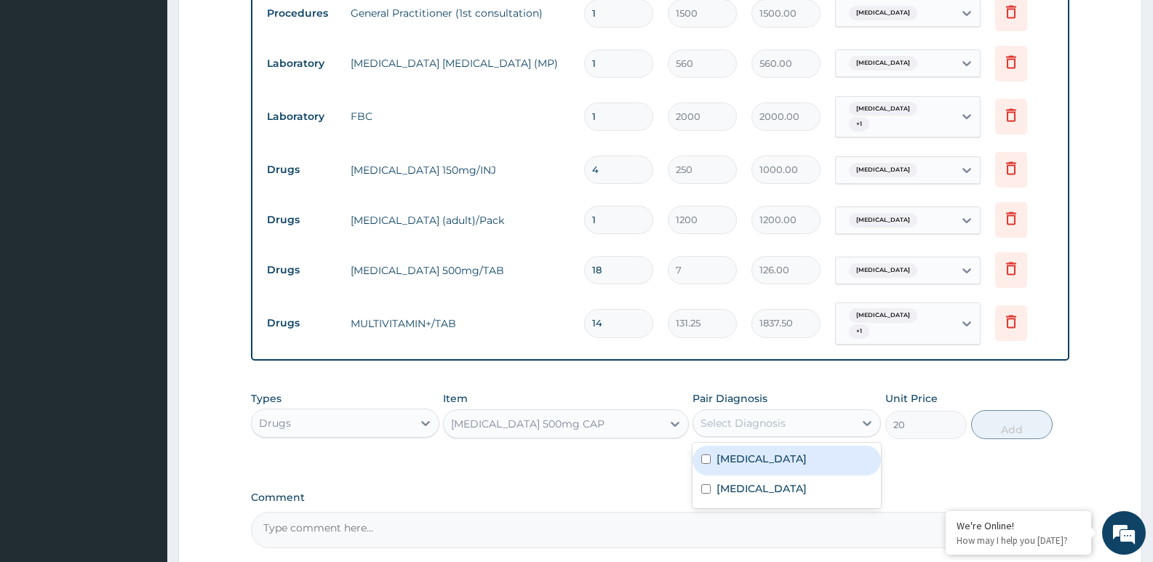
click at [744, 416] on div "Select Diagnosis" at bounding box center [742, 423] width 85 height 15
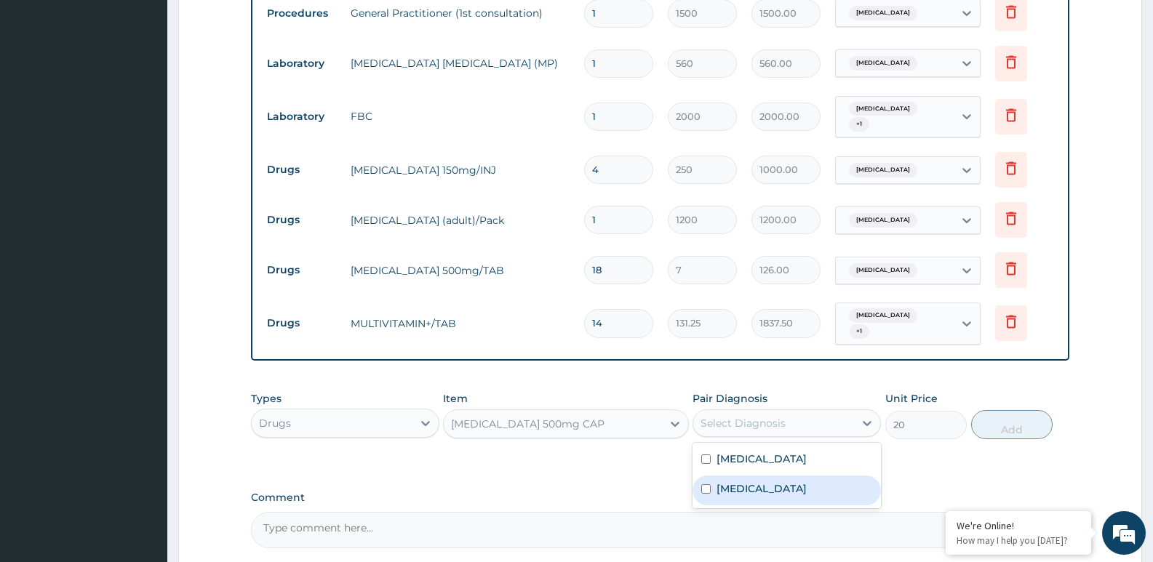
click at [737, 484] on label "Upper respiratory infection" at bounding box center [761, 488] width 90 height 15
checkbox input "true"
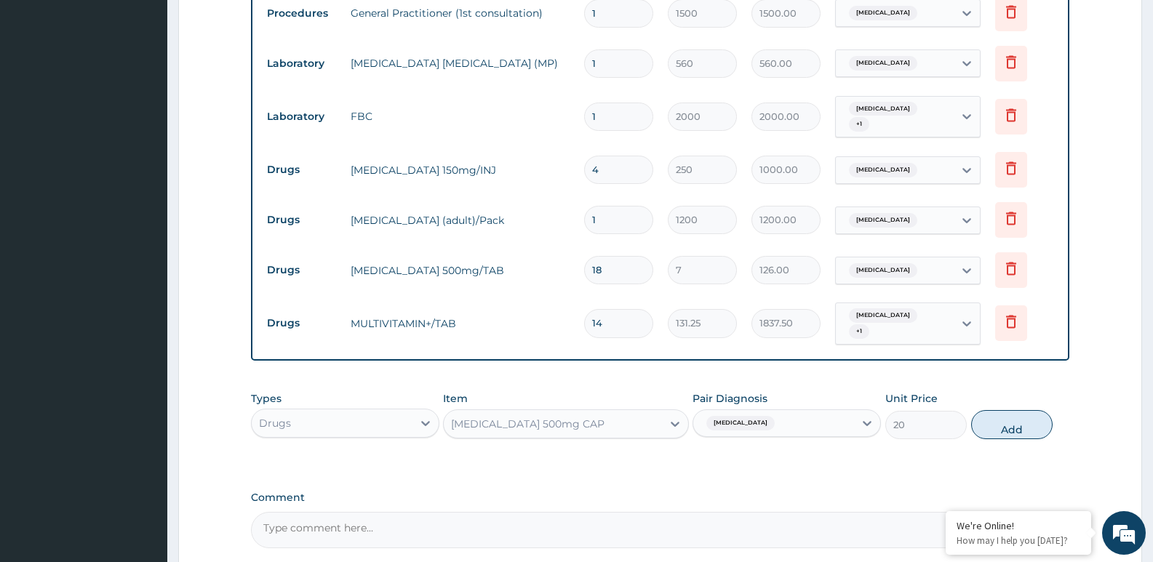
click at [907, 479] on div "PA Code / Prescription Code Enter Code(Secondary Care Only) Encounter Date 31-0…" at bounding box center [660, 126] width 818 height 844
click at [623, 424] on div "Amoxycillin 500mg CAP" at bounding box center [552, 423] width 217 height 23
click at [620, 417] on div "Amoxycillin 500mg CAP" at bounding box center [552, 423] width 217 height 23
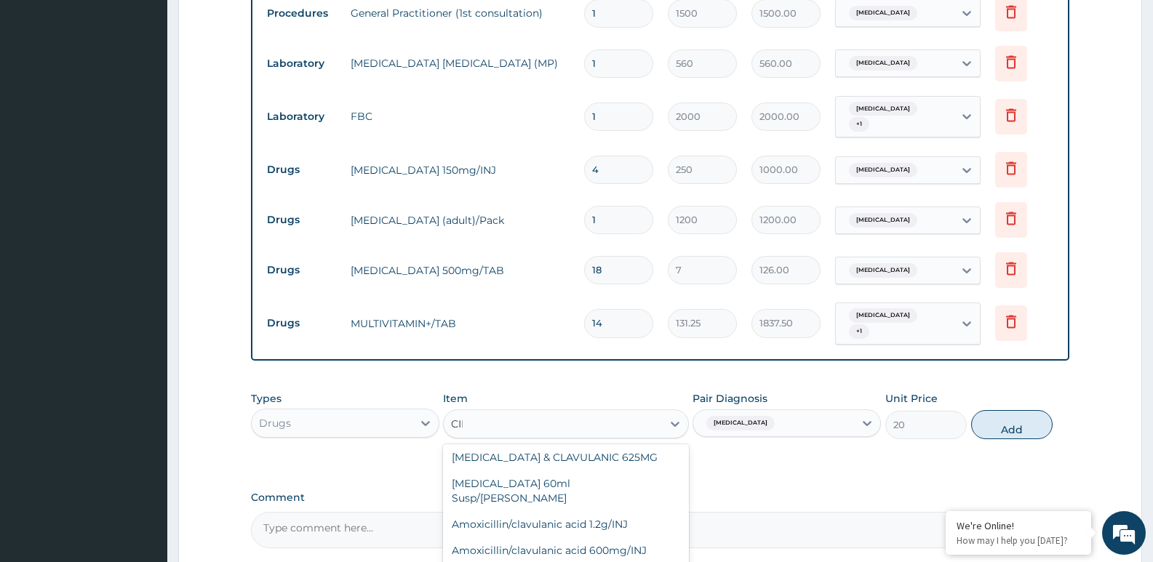
scroll to position [0, 0]
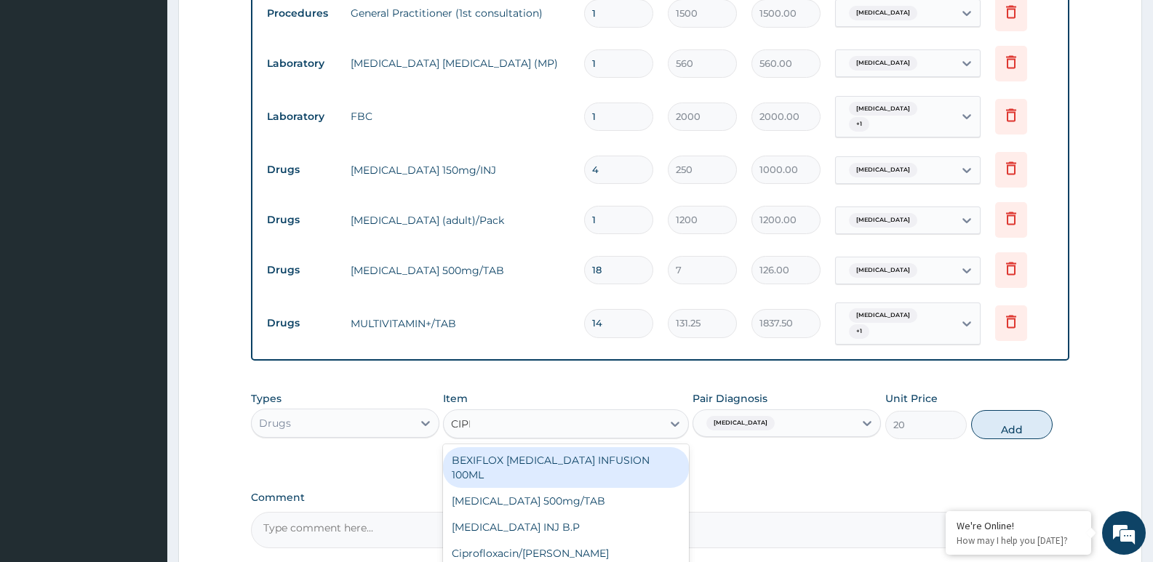
type input "CIPRO"
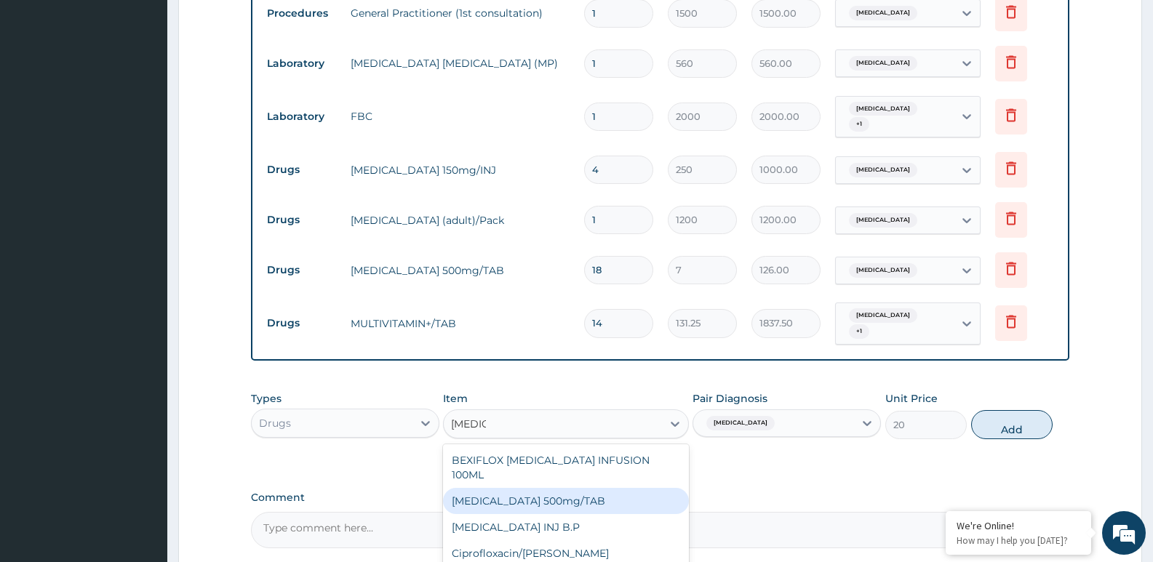
click at [564, 488] on div "Ciprofloxacin 500mg/TAB" at bounding box center [565, 501] width 245 height 26
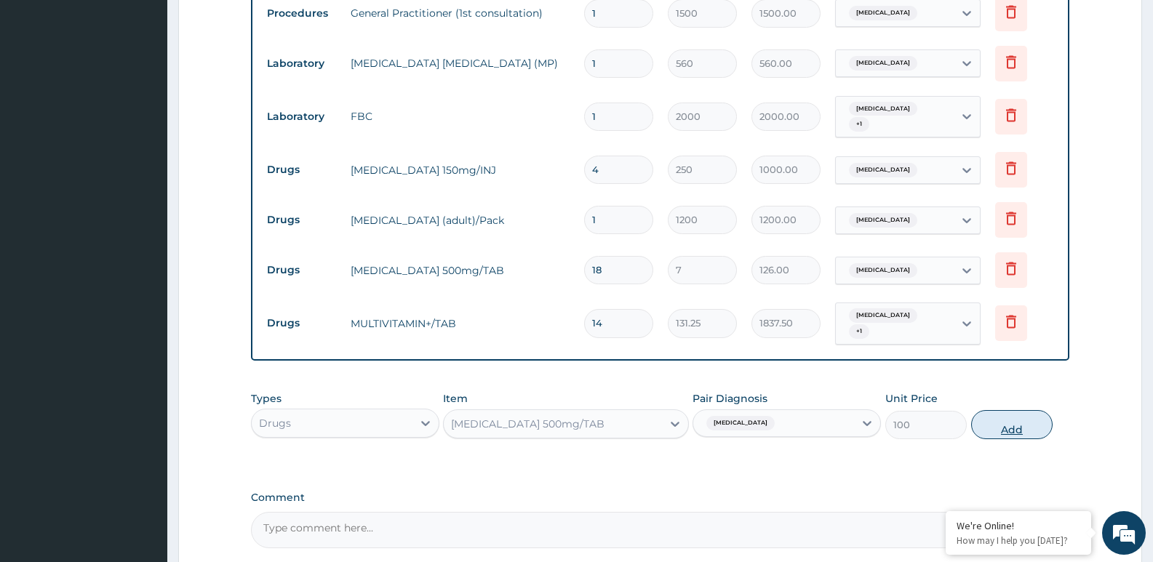
click at [1000, 417] on button "Add" at bounding box center [1011, 424] width 81 height 29
type input "0"
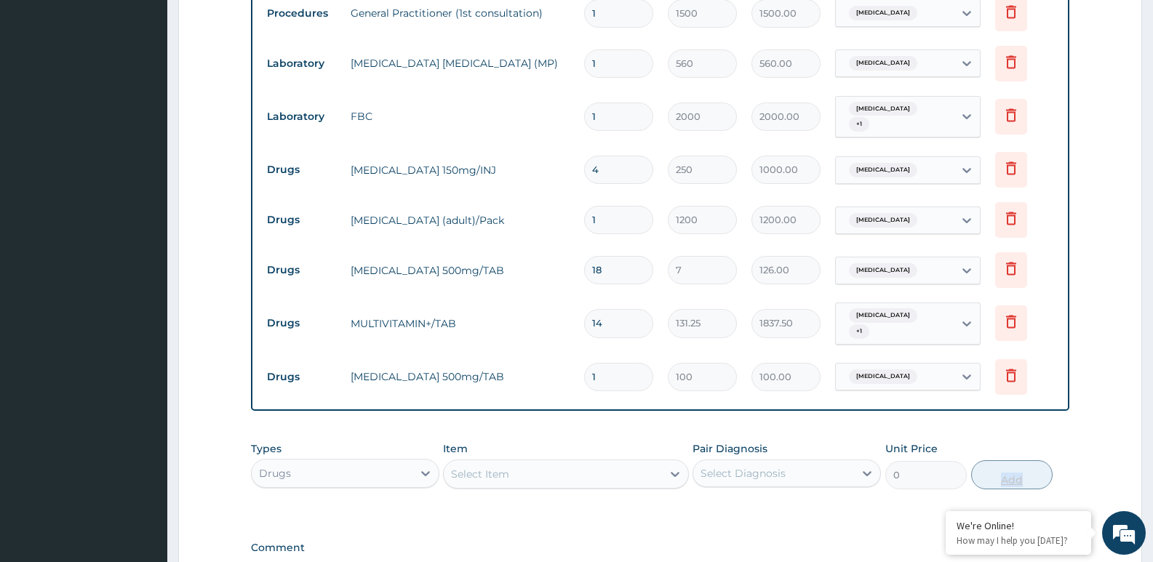
click at [1000, 417] on div "PA Code / Prescription Code Enter Code(Secondary Care Only) Encounter Date 31-0…" at bounding box center [660, 151] width 818 height 895
click at [609, 367] on input "1" at bounding box center [618, 377] width 69 height 28
type input "0.00"
type input "1"
type input "100.00"
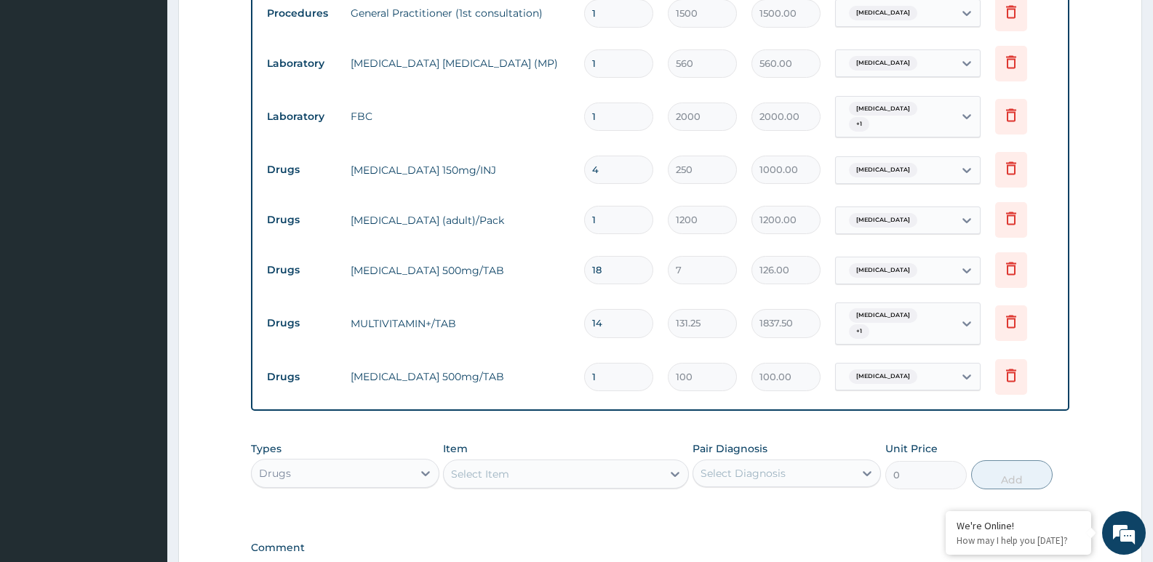
type input "10"
type input "1000.00"
type input "10"
click at [835, 516] on div "PA Code / Prescription Code Enter Code(Secondary Care Only) Encounter Date 31-0…" at bounding box center [660, 151] width 818 height 895
click at [500, 470] on div "Select Item" at bounding box center [480, 474] width 58 height 15
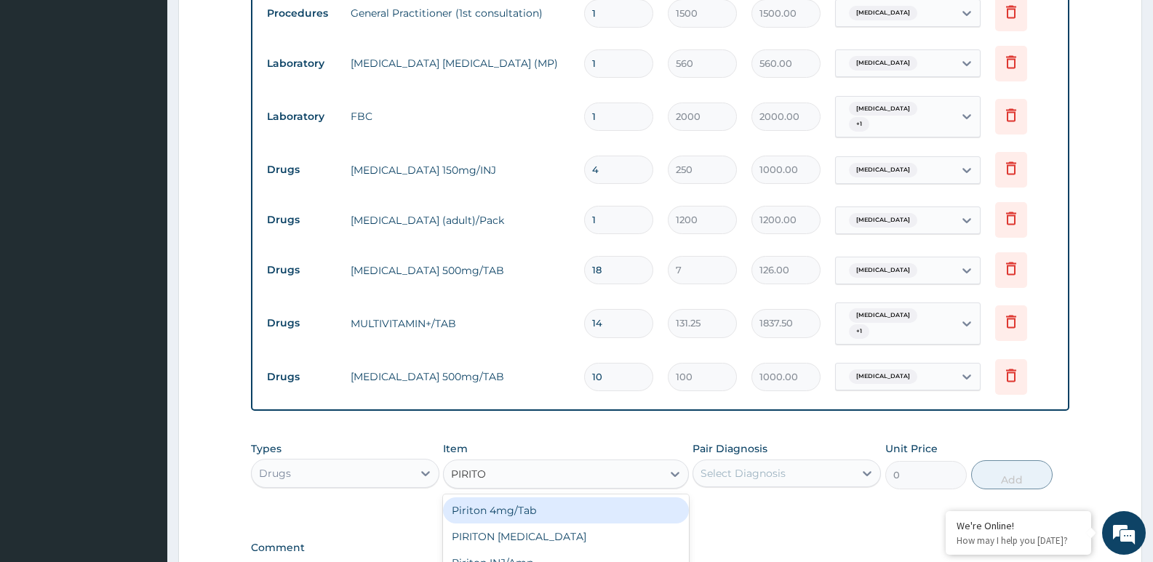
type input "PIRITON"
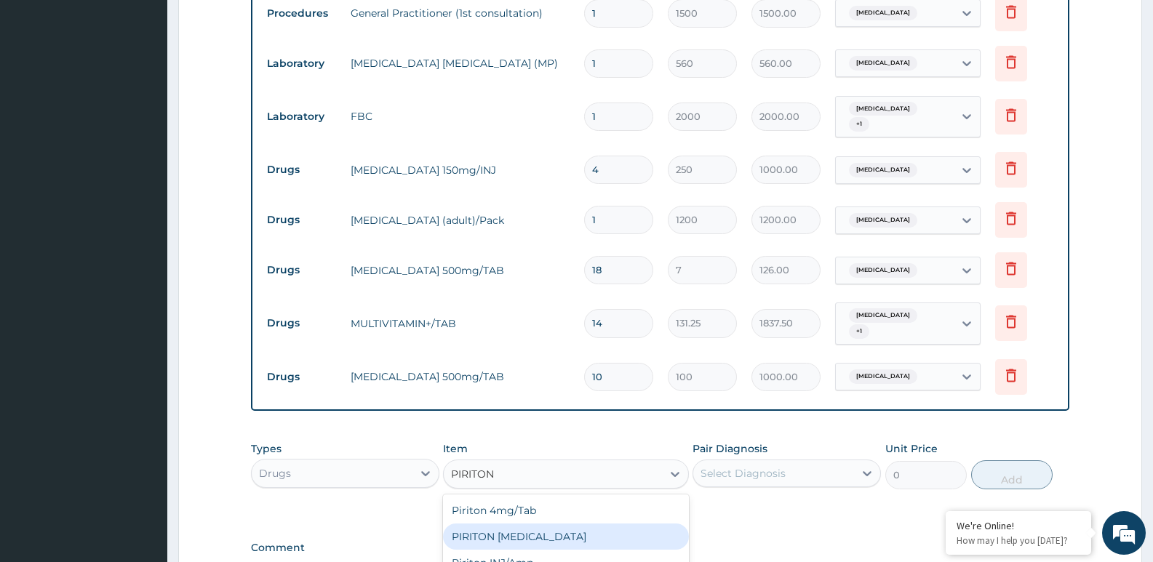
scroll to position [617, 0]
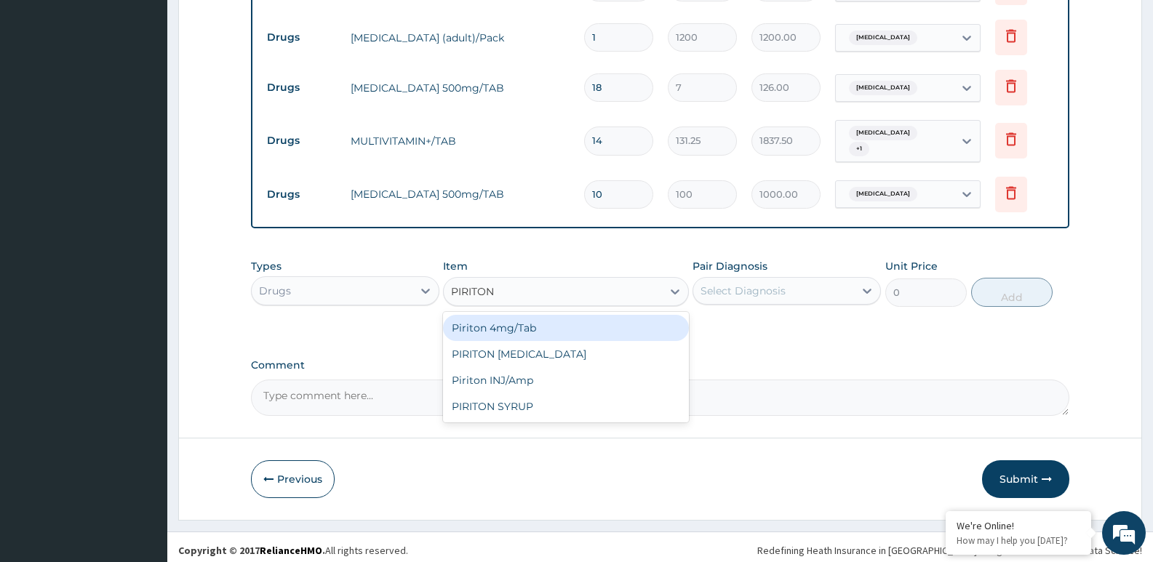
click at [618, 326] on div "Piriton 4mg/Tab" at bounding box center [565, 328] width 245 height 26
type input "20"
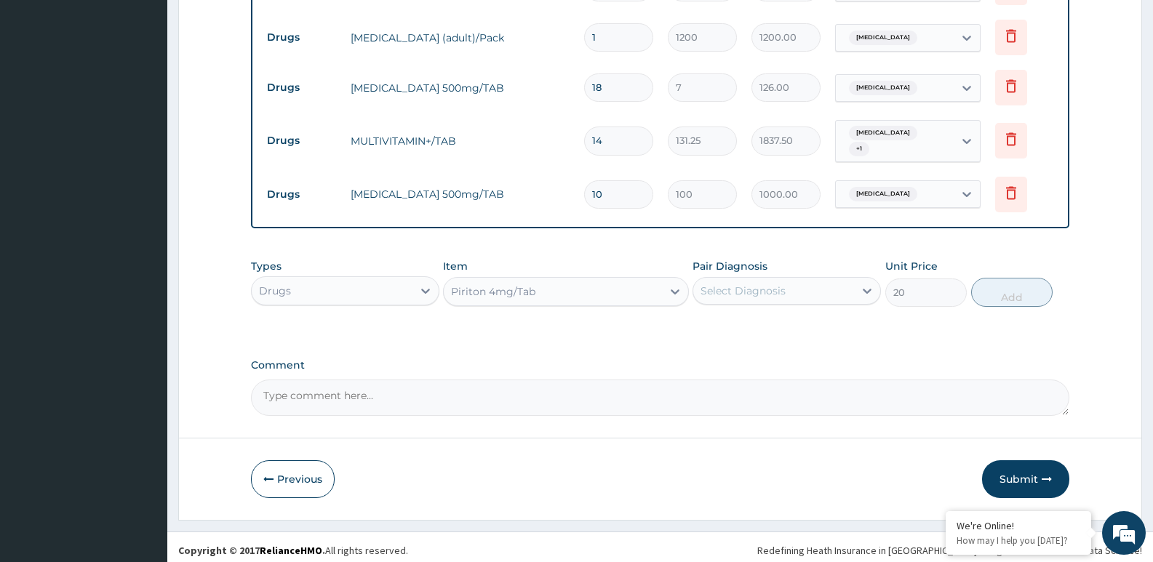
click at [737, 285] on div "Select Diagnosis" at bounding box center [742, 291] width 85 height 15
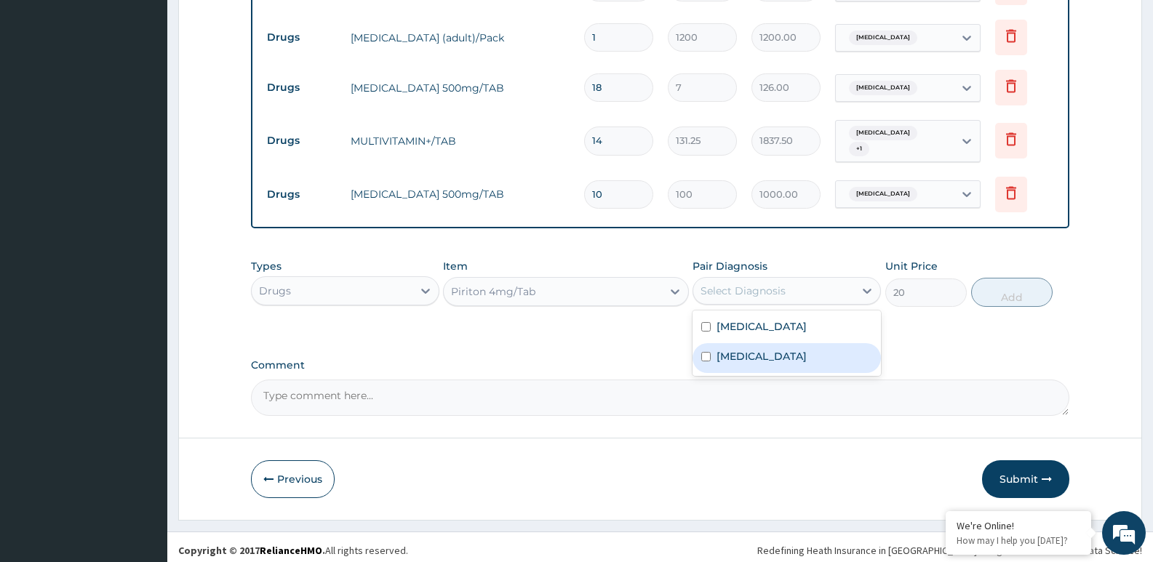
click at [744, 351] on label "Upper respiratory infection" at bounding box center [761, 356] width 90 height 15
checkbox input "true"
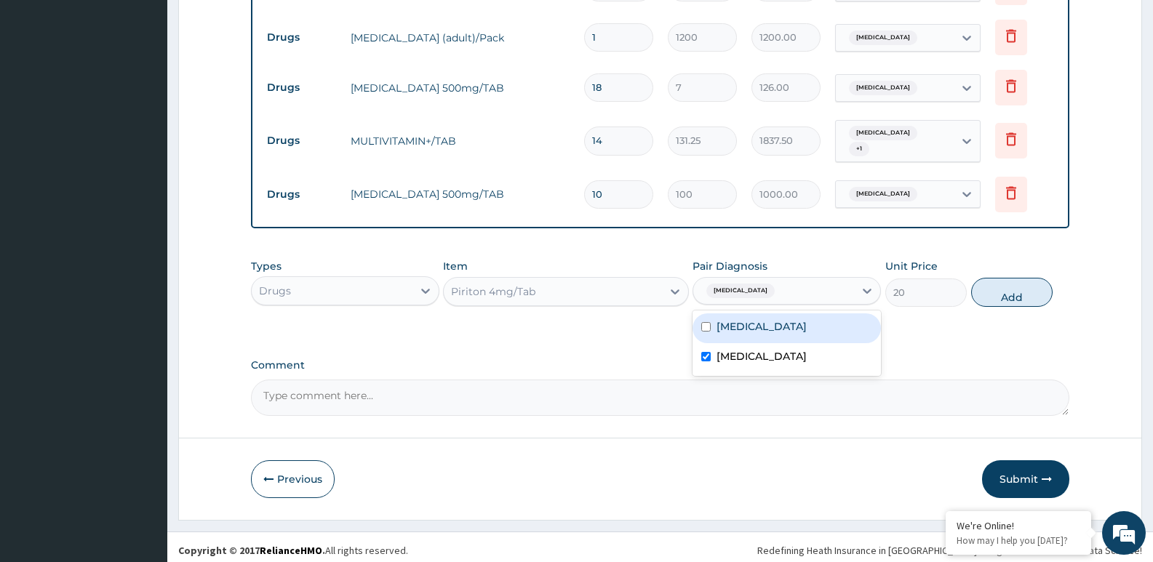
click at [743, 322] on label "Malaria" at bounding box center [761, 326] width 90 height 15
checkbox input "true"
click at [968, 329] on div "Types Drugs Item Piriton 4mg/Tab Pair Diagnosis Upper respiratory infection + 1…" at bounding box center [660, 294] width 818 height 84
click at [1037, 285] on button "Add" at bounding box center [1011, 292] width 81 height 29
type input "0"
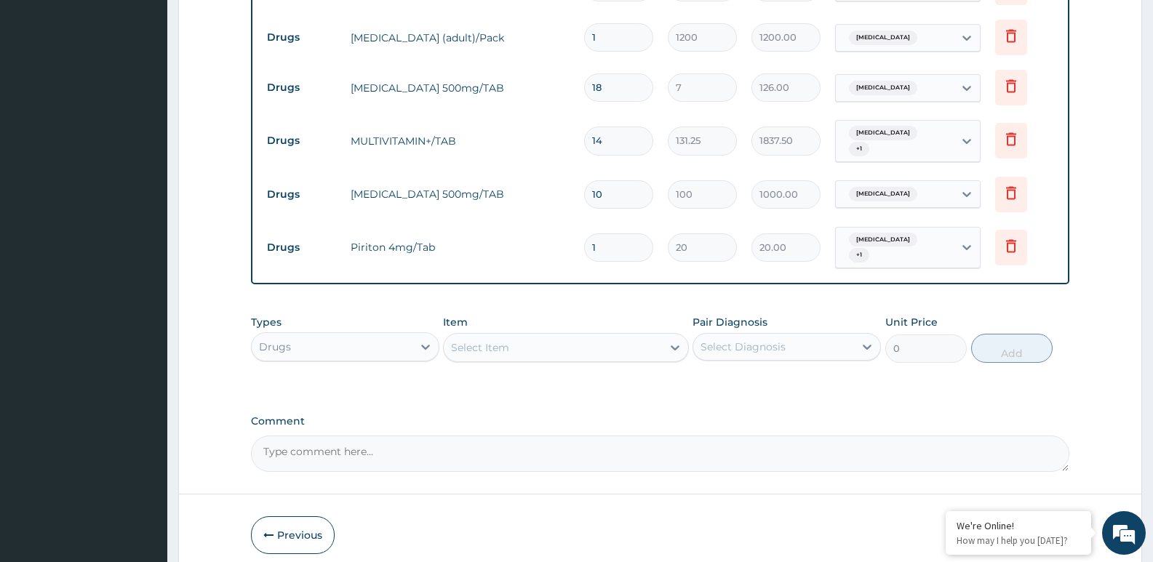
type input "10"
type input "200.00"
type input "10"
click at [332, 443] on textarea "Comment" at bounding box center [660, 454] width 818 height 36
type textarea "f"
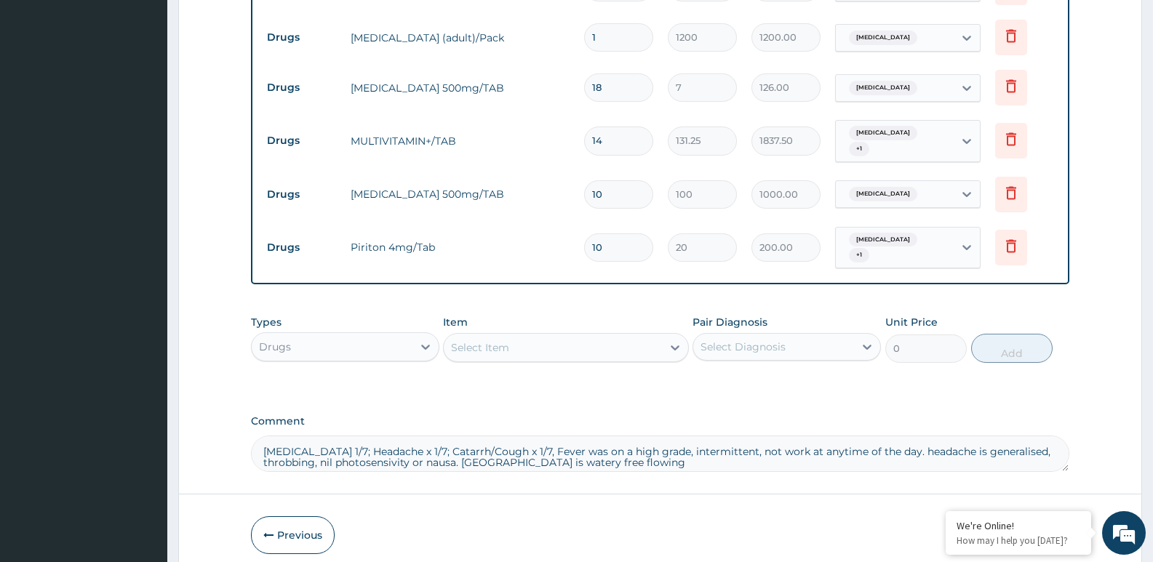
type textarea "Fever x 1/7; Headache x 1/7; Catarrh/Cough x 1/7, Fever was on a high grade, in…"
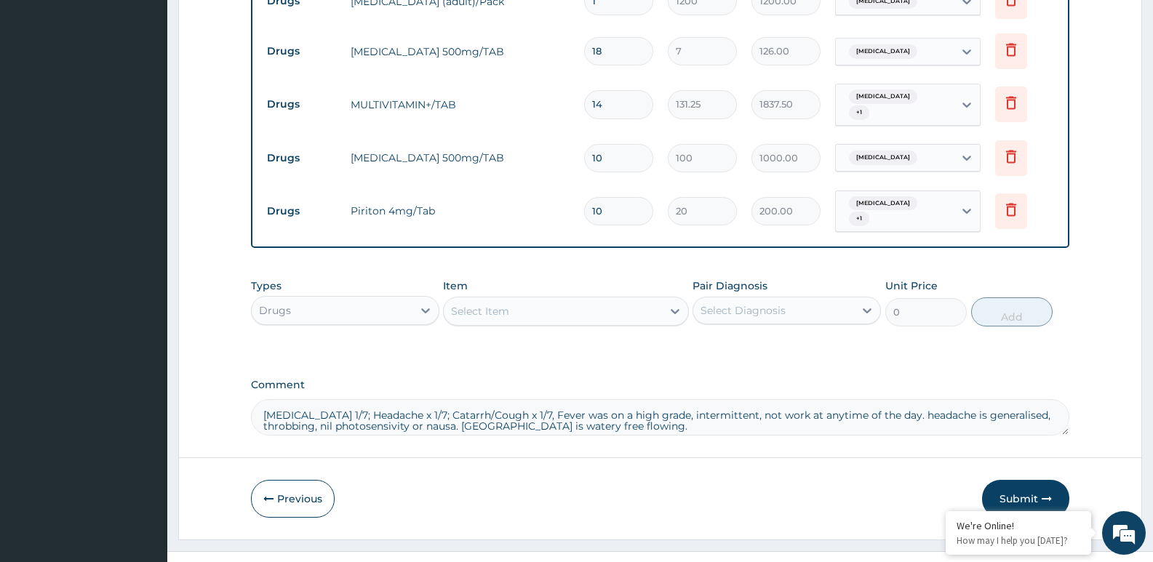
scroll to position [674, 0]
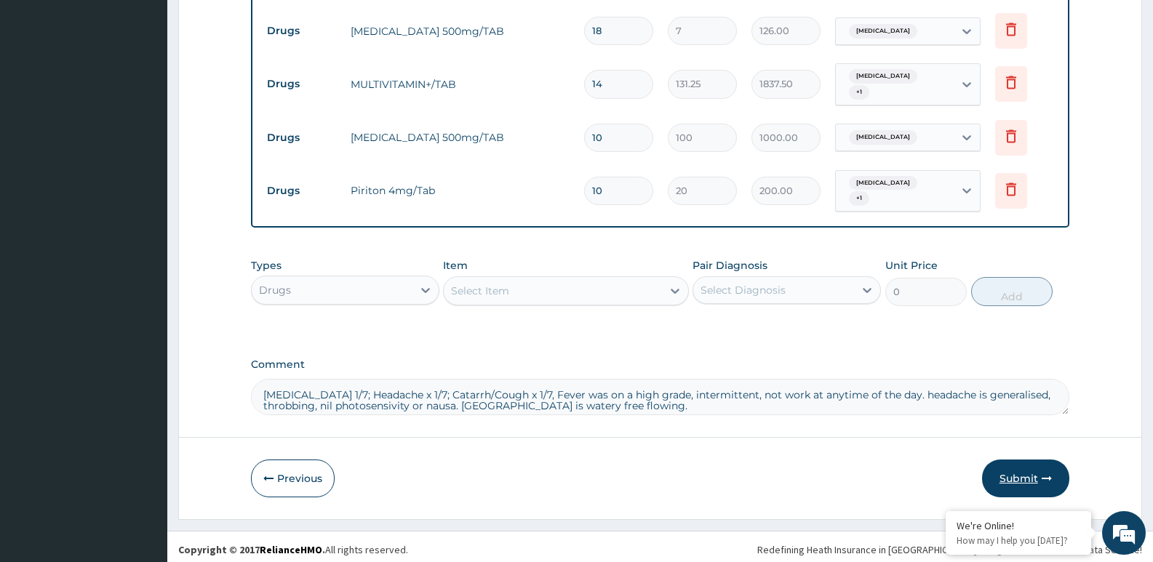
click at [1026, 470] on button "Submit" at bounding box center [1025, 479] width 87 height 38
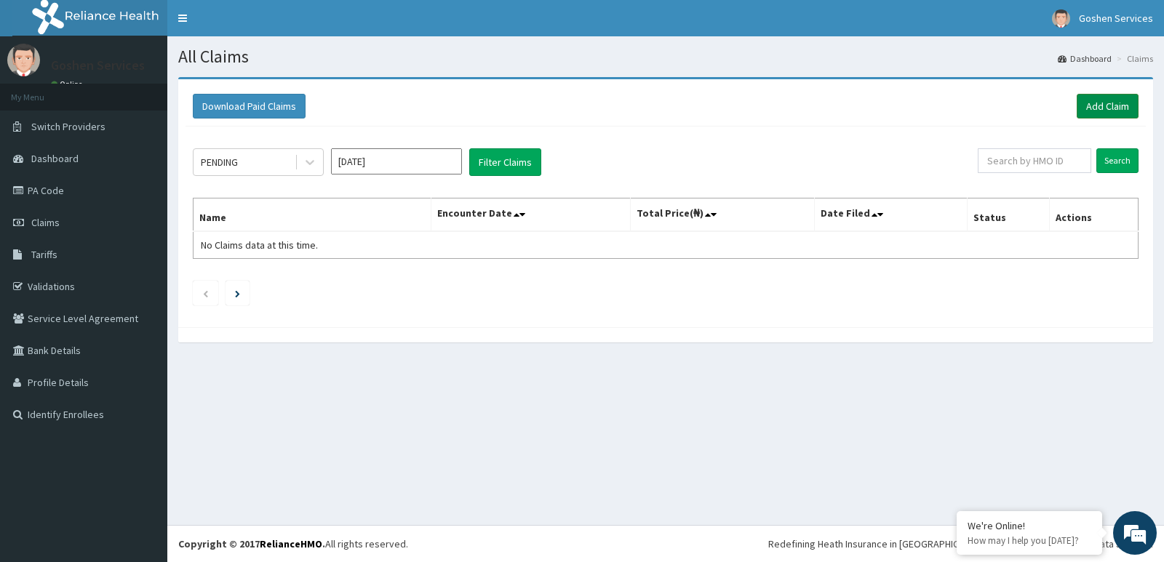
click at [1107, 100] on link "Add Claim" at bounding box center [1107, 106] width 62 height 25
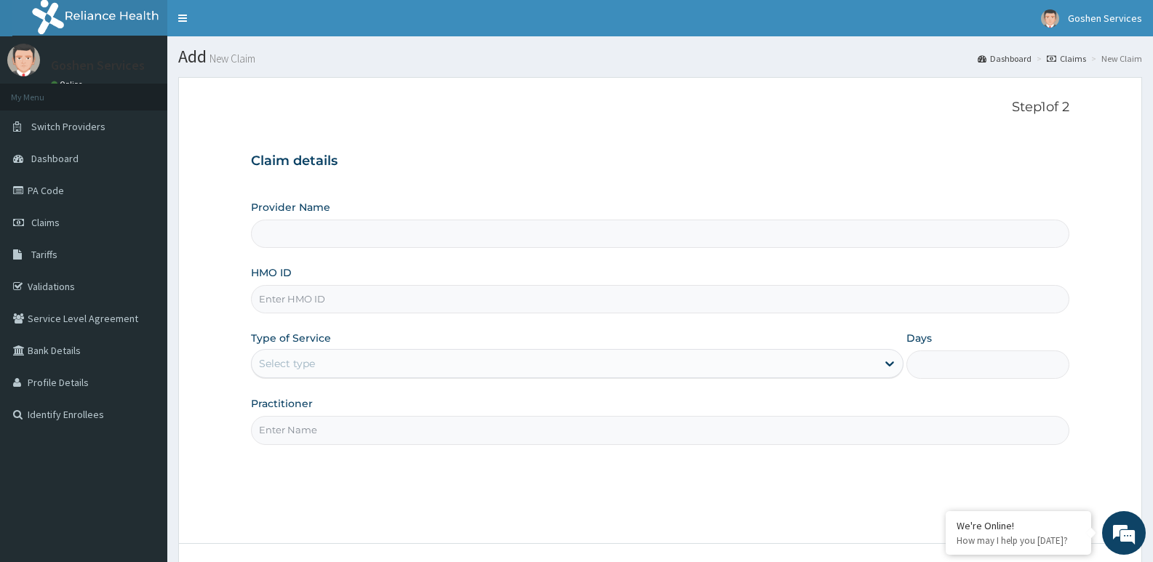
type input "Goshen Medicare Solution and services"
click at [300, 300] on input "HMO ID" at bounding box center [660, 299] width 818 height 28
type input "anv/10010/c"
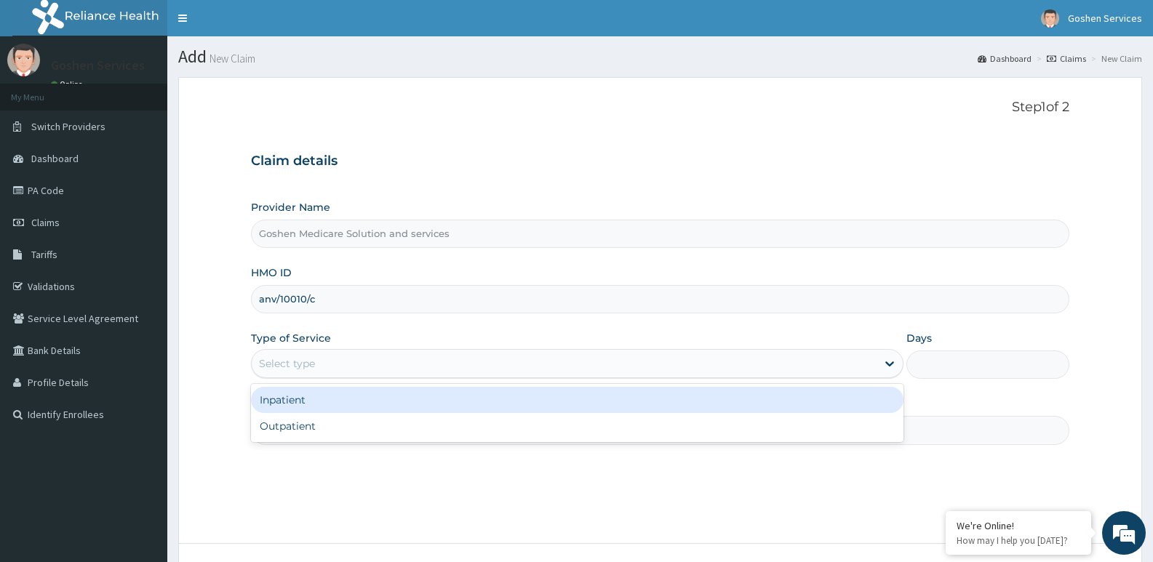
click at [343, 359] on div "Select type" at bounding box center [564, 363] width 624 height 23
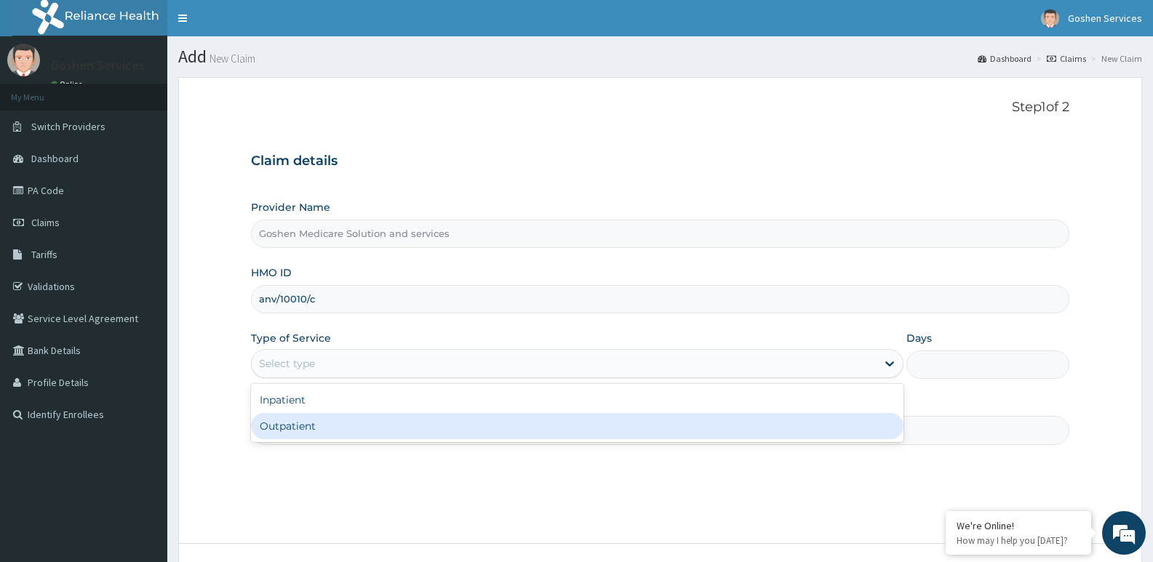
click at [284, 432] on div "Outpatient" at bounding box center [577, 426] width 652 height 26
type input "1"
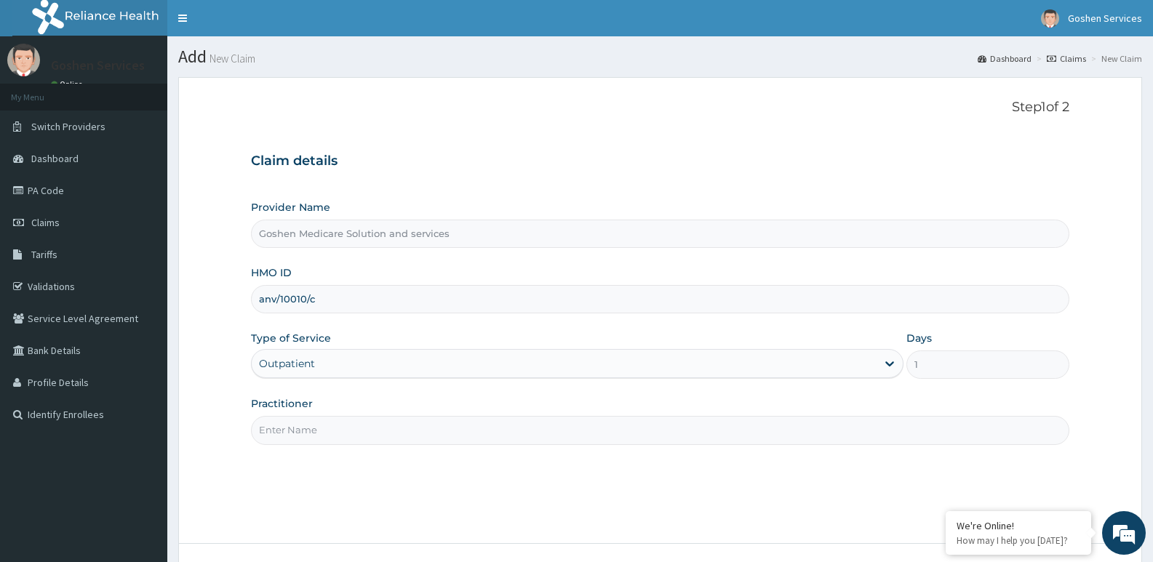
click at [349, 433] on input "Practitioner" at bounding box center [660, 430] width 818 height 28
type input "d"
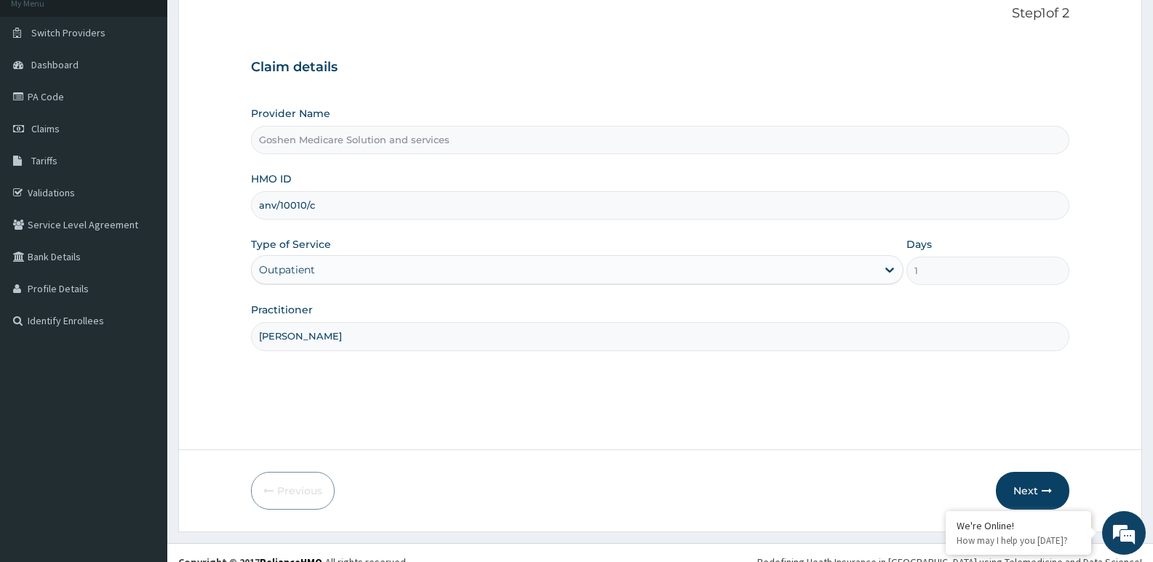
scroll to position [112, 0]
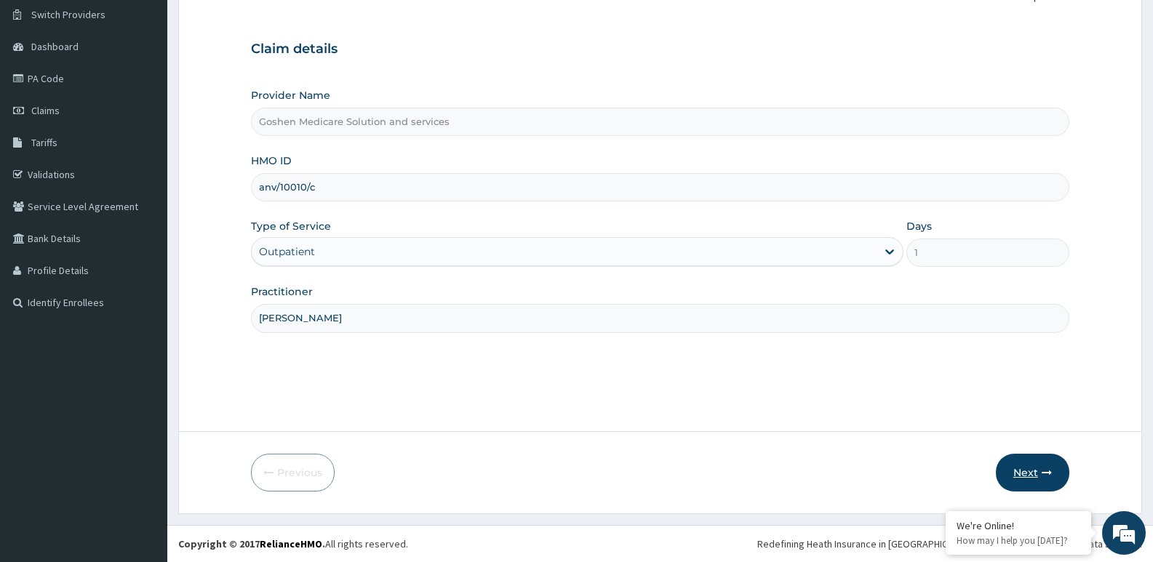
type input "[PERSON_NAME]"
click at [1022, 464] on button "Next" at bounding box center [1032, 473] width 73 height 38
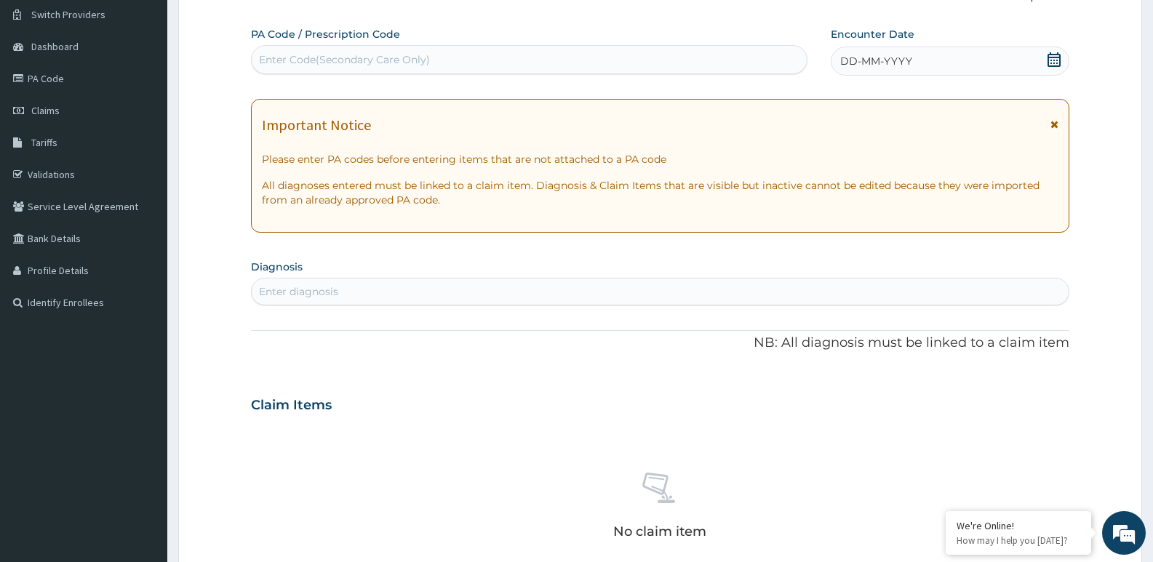
click at [1057, 123] on icon at bounding box center [1054, 124] width 8 height 10
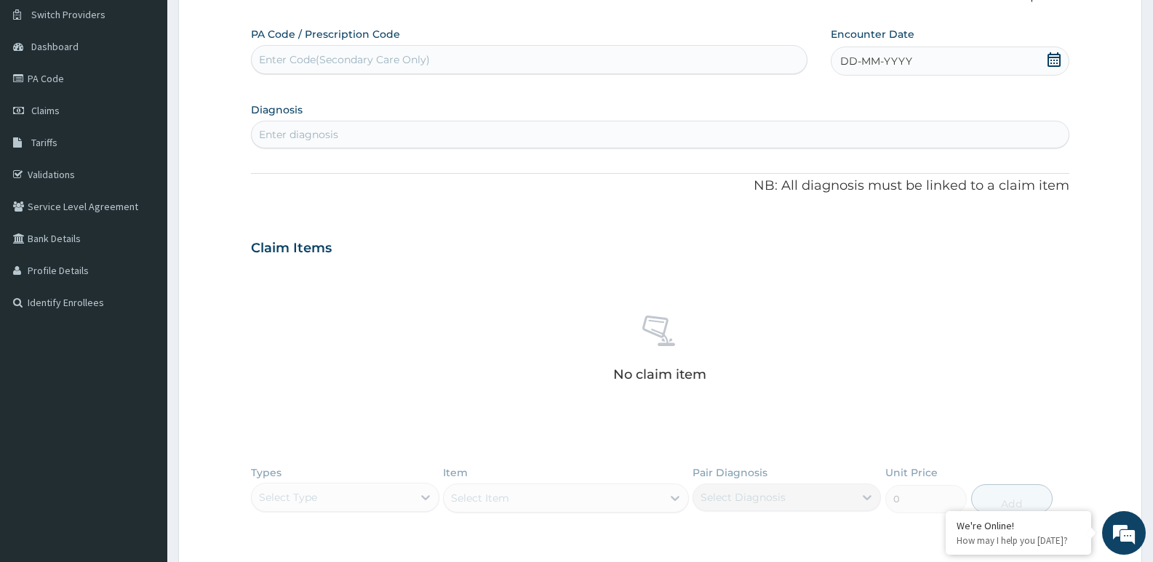
click at [1054, 58] on icon at bounding box center [1054, 59] width 15 height 15
click at [807, 101] on button "Previous Month" at bounding box center [805, 101] width 7 height 7
click at [812, 272] on div "31" at bounding box center [816, 273] width 22 height 22
click at [340, 131] on div "Enter diagnosis" at bounding box center [660, 134] width 817 height 23
type input "MALARIA"
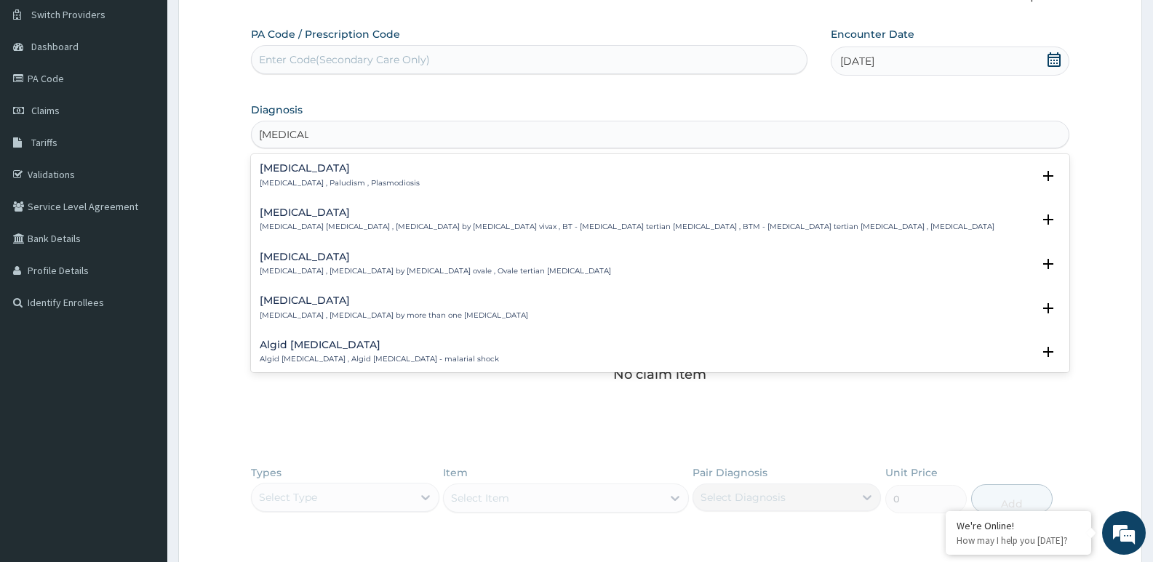
click at [313, 175] on div "Malaria Malaria , Paludism , Plasmodiosis" at bounding box center [340, 175] width 160 height 25
click at [306, 179] on p "Malaria , Paludism , Plasmodiosis" at bounding box center [340, 183] width 160 height 10
click at [312, 180] on p "Malaria , Paludism , Plasmodiosis" at bounding box center [340, 183] width 160 height 10
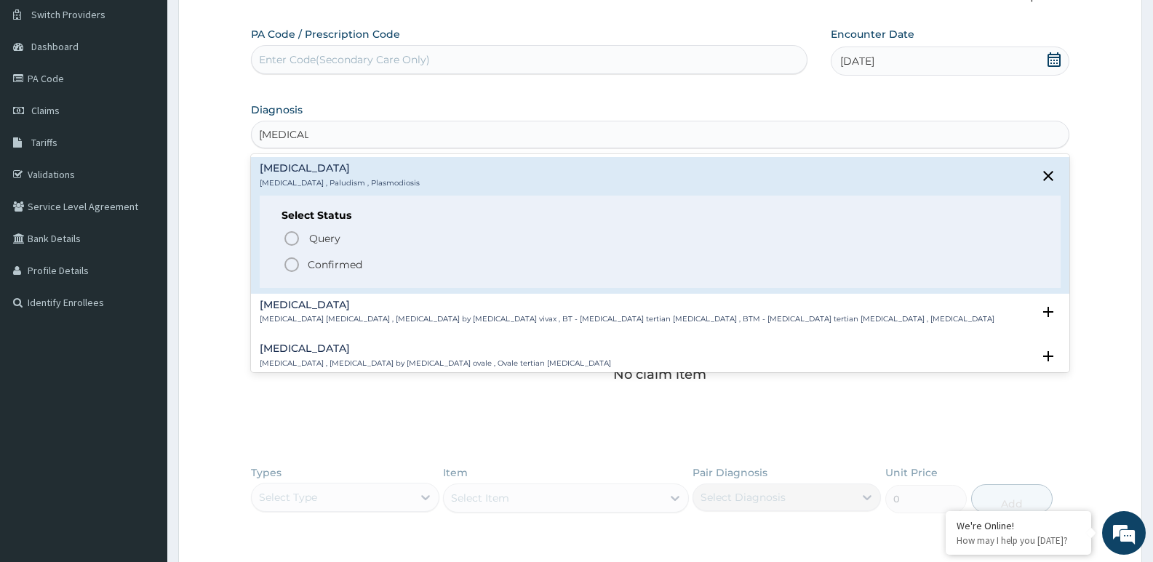
click at [319, 263] on p "Confirmed" at bounding box center [335, 264] width 55 height 15
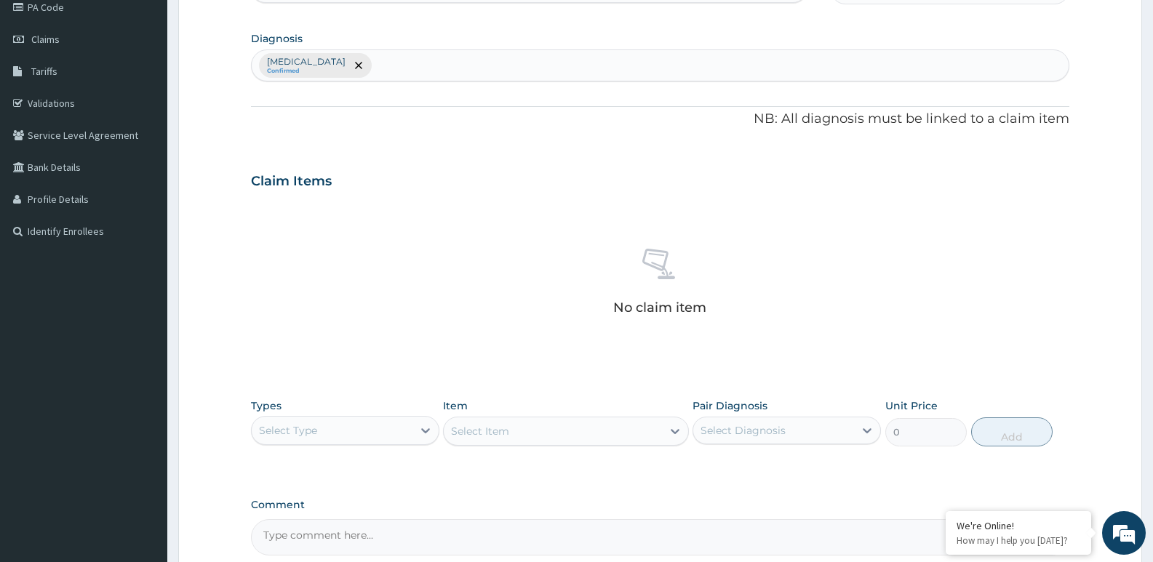
scroll to position [329, 0]
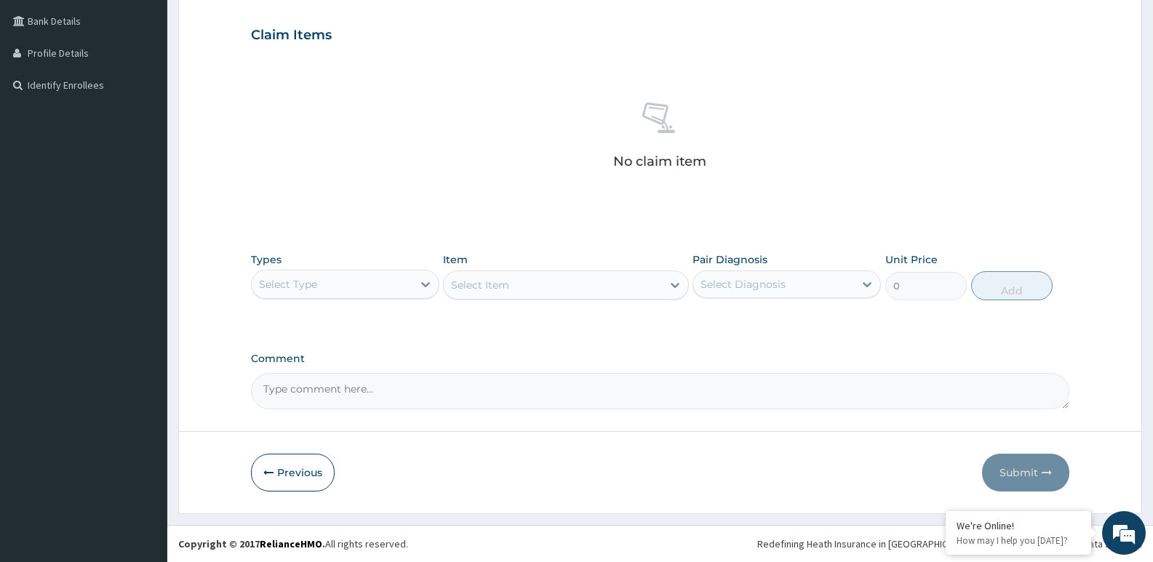
click at [358, 287] on div "Select Type" at bounding box center [332, 284] width 161 height 23
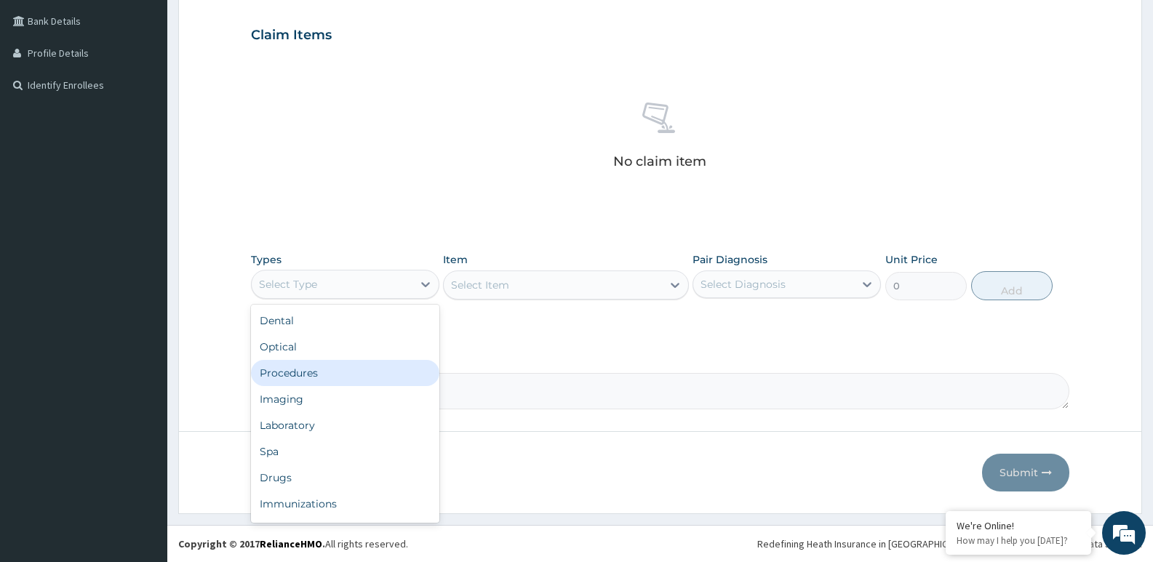
click at [319, 372] on div "Procedures" at bounding box center [345, 373] width 188 height 26
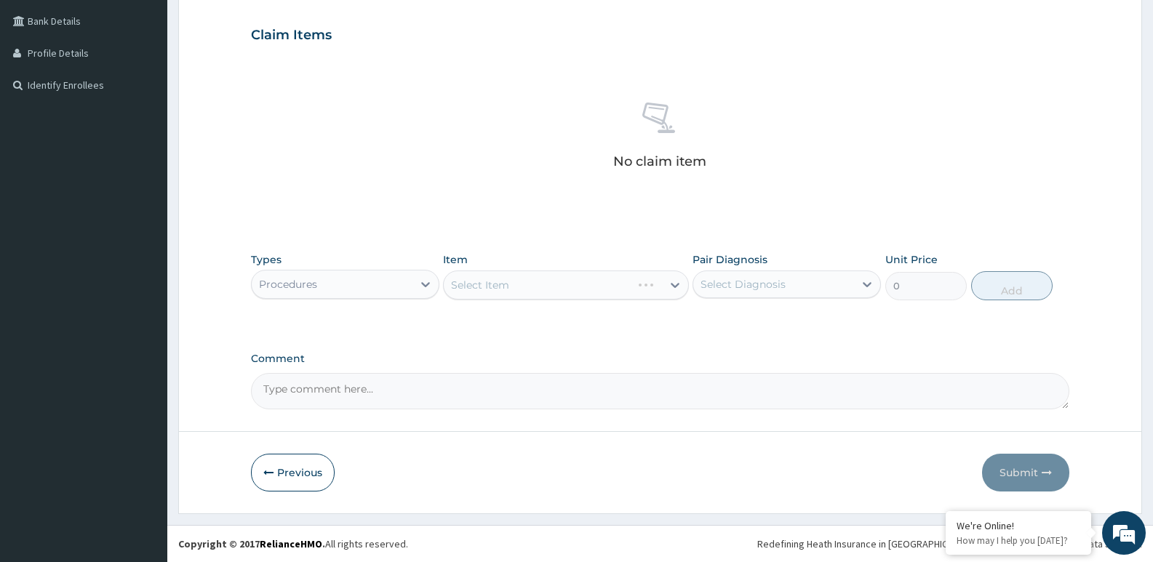
click at [546, 281] on div "Select Item" at bounding box center [565, 285] width 245 height 29
click at [808, 287] on div "Select Diagnosis" at bounding box center [773, 284] width 161 height 23
click at [735, 327] on div "Malaria" at bounding box center [786, 322] width 188 height 30
checkbox input "true"
click at [583, 214] on div "No claim item" at bounding box center [660, 138] width 818 height 167
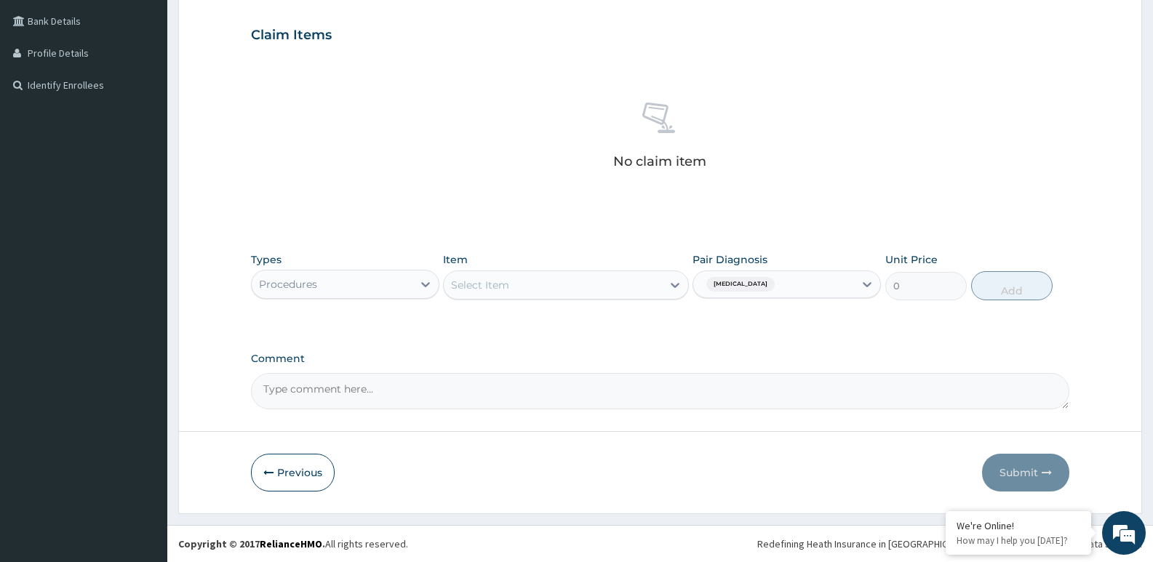
click at [481, 293] on div "Select Item" at bounding box center [552, 284] width 217 height 23
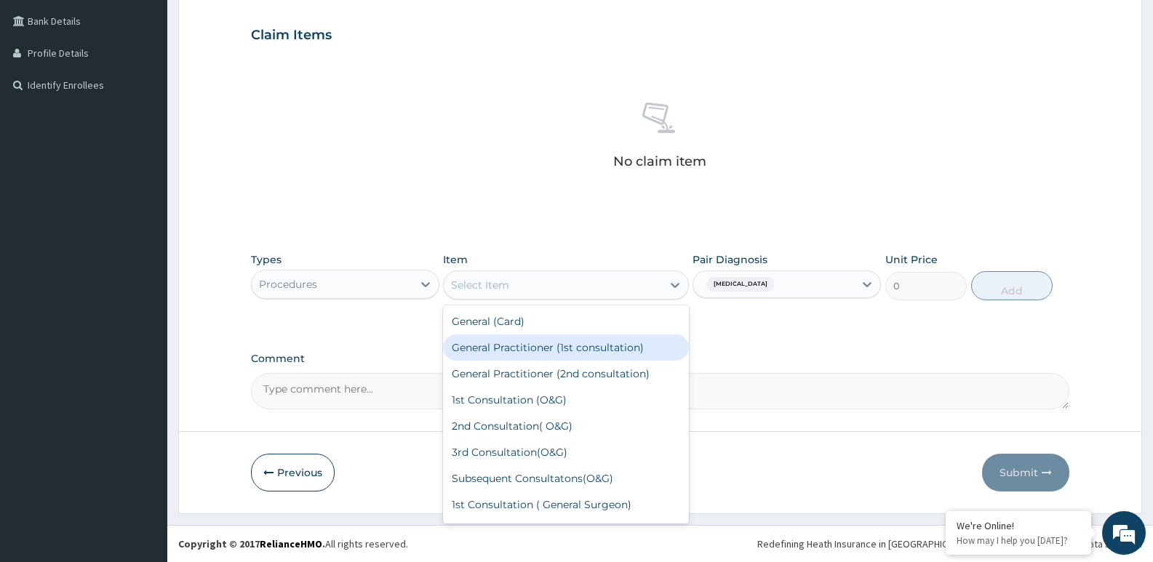
click at [495, 348] on div "General Practitioner (1st consultation)" at bounding box center [565, 348] width 245 height 26
click at [495, 348] on div "PA Code / Prescription Code Enter Code(Secondary Care Only) Encounter Date 31-0…" at bounding box center [660, 109] width 818 height 600
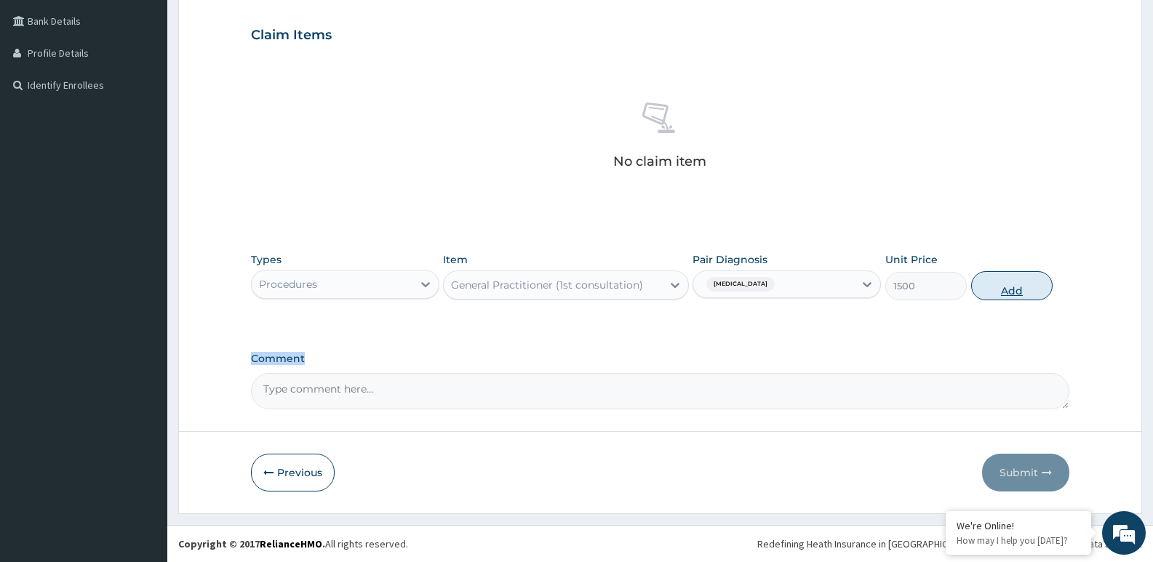
click at [1014, 290] on button "Add" at bounding box center [1011, 285] width 81 height 29
type input "0"
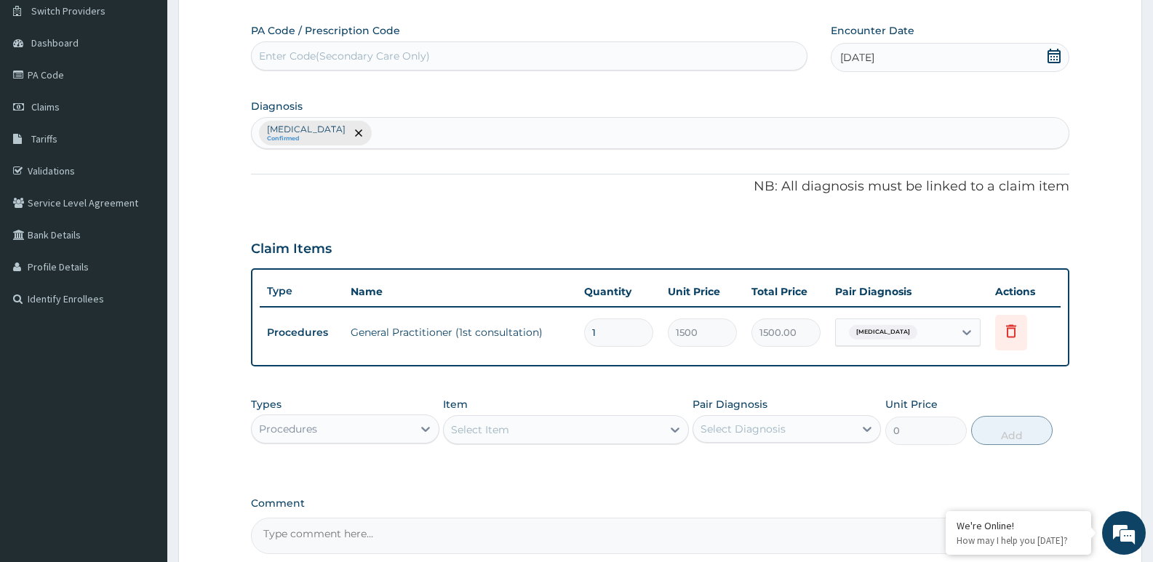
scroll to position [0, 0]
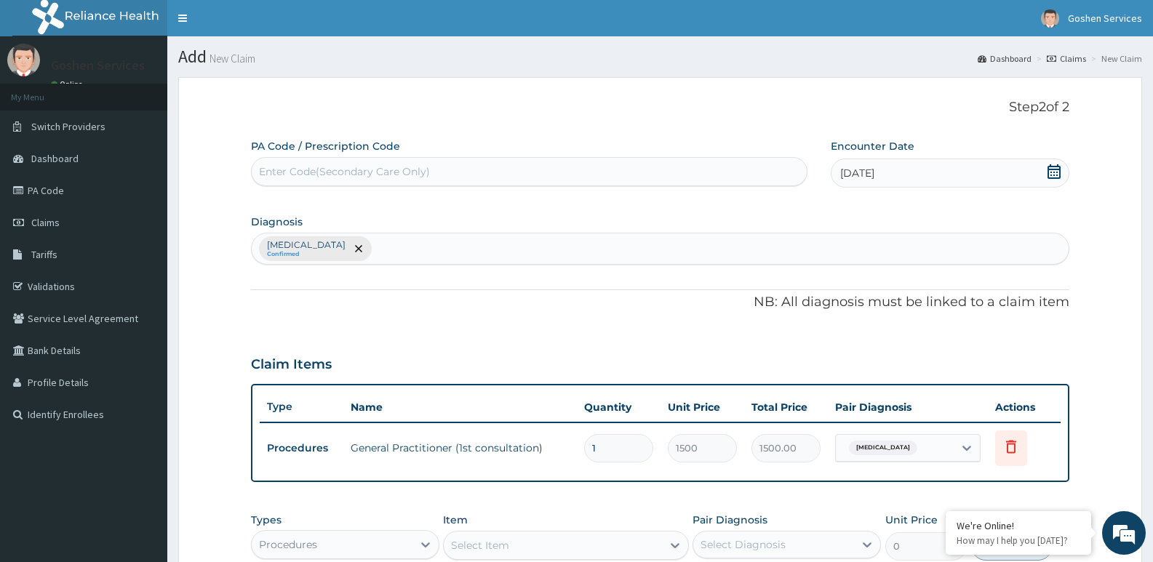
click at [369, 253] on div "Malaria Confirmed" at bounding box center [660, 248] width 817 height 31
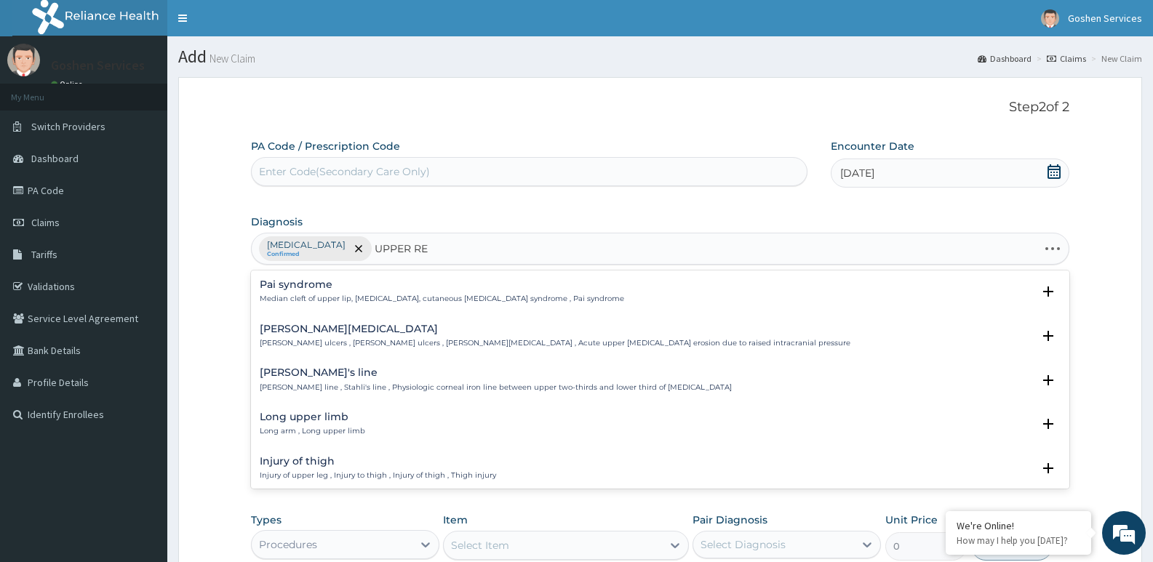
type input "UPPER RES"
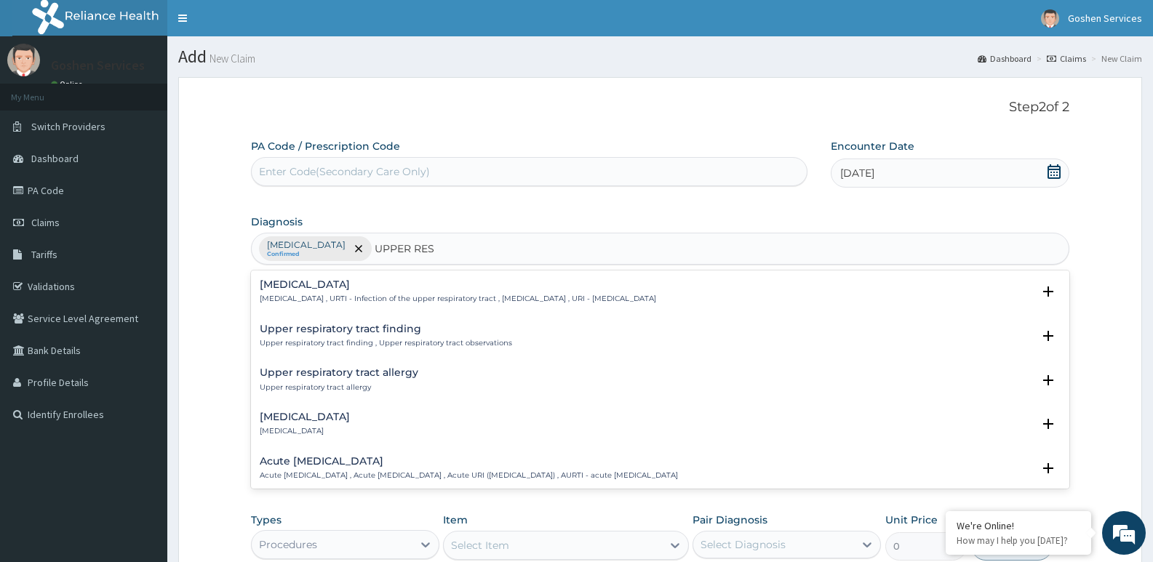
click at [364, 287] on h4 "Upper respiratory infection" at bounding box center [458, 284] width 396 height 11
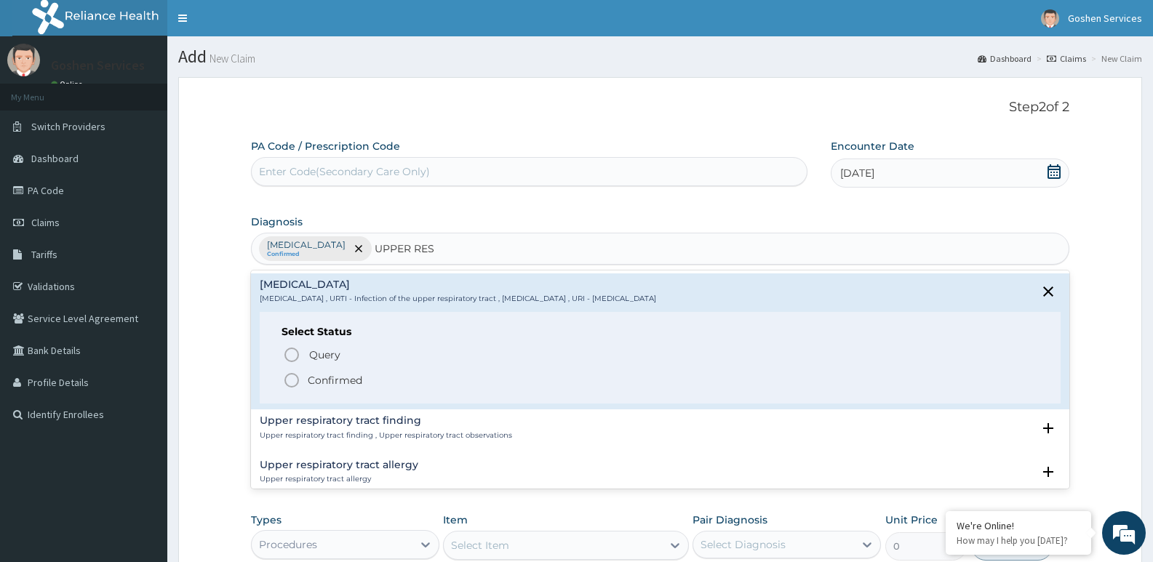
click at [342, 372] on span "Confirmed" at bounding box center [661, 380] width 756 height 17
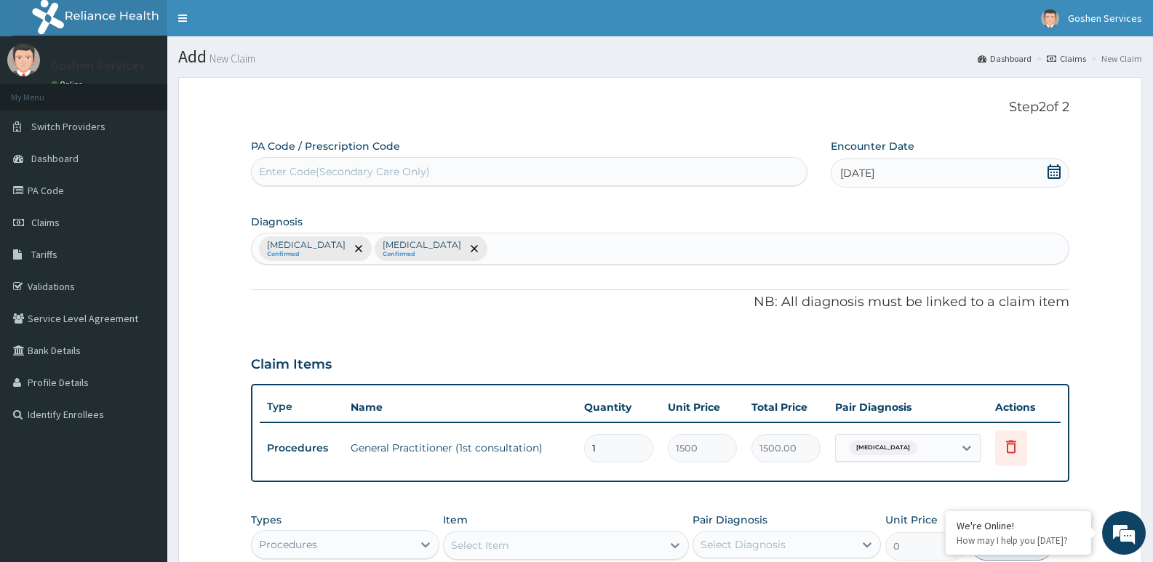
click at [342, 372] on div "Claim Items" at bounding box center [660, 362] width 818 height 38
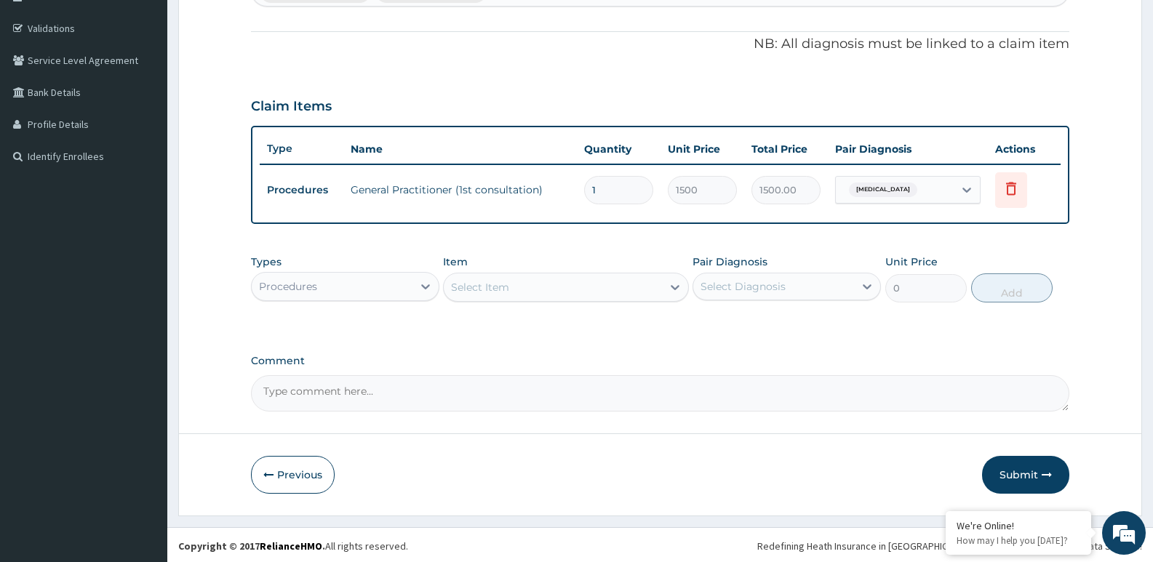
scroll to position [260, 0]
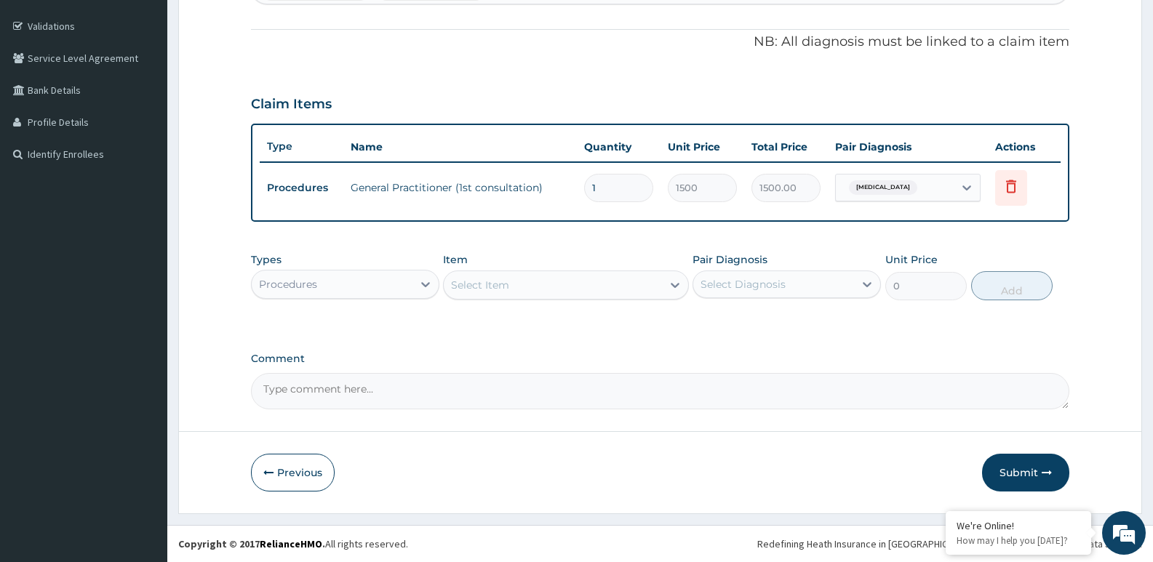
click at [399, 281] on div "Procedures" at bounding box center [332, 284] width 161 height 23
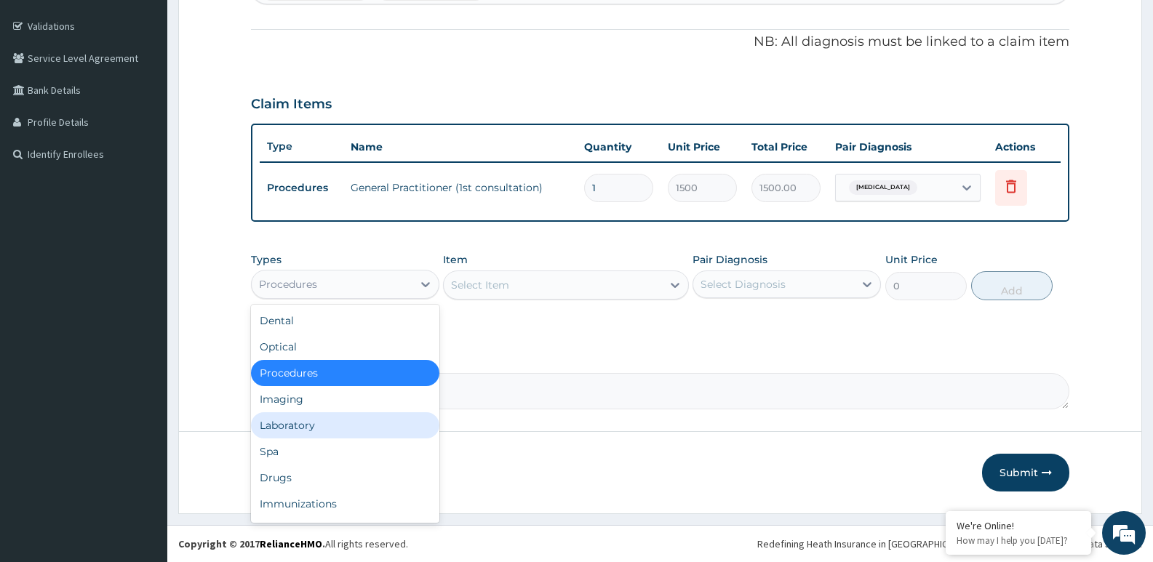
click at [296, 417] on div "Laboratory" at bounding box center [345, 425] width 188 height 26
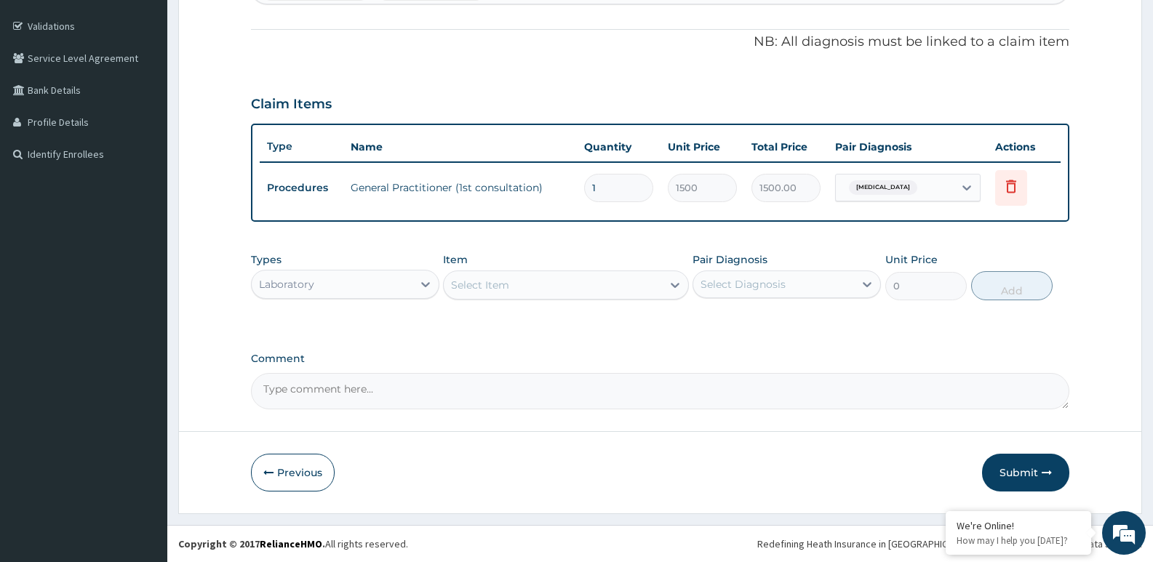
click at [524, 286] on div "Select Item" at bounding box center [552, 284] width 217 height 23
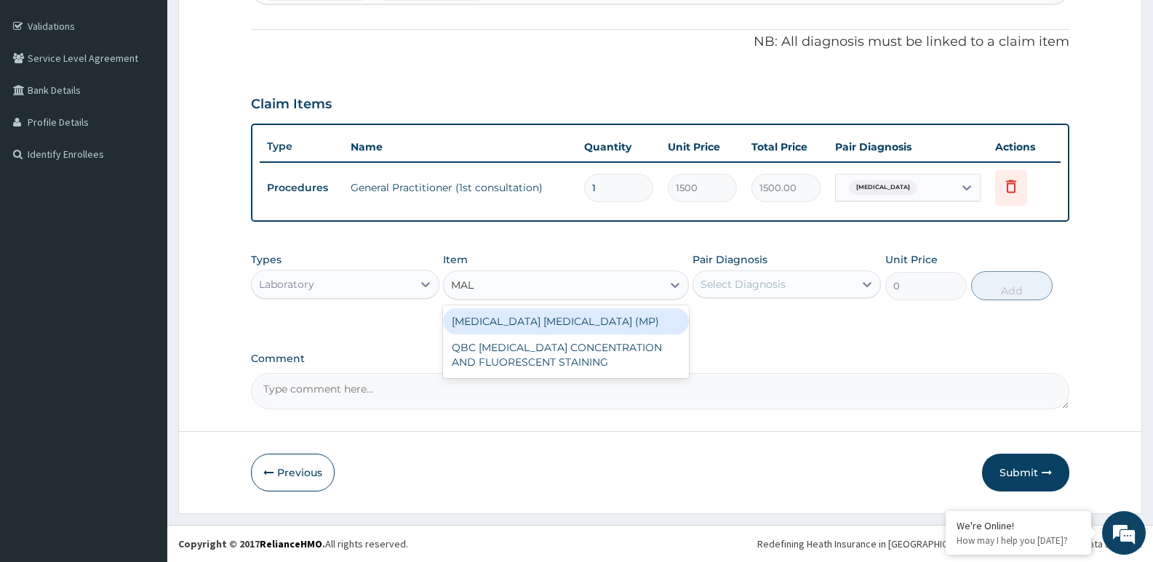
type input "MALA"
click at [529, 324] on div "MALARIA PARASITE (MP)" at bounding box center [565, 321] width 245 height 26
type input "560"
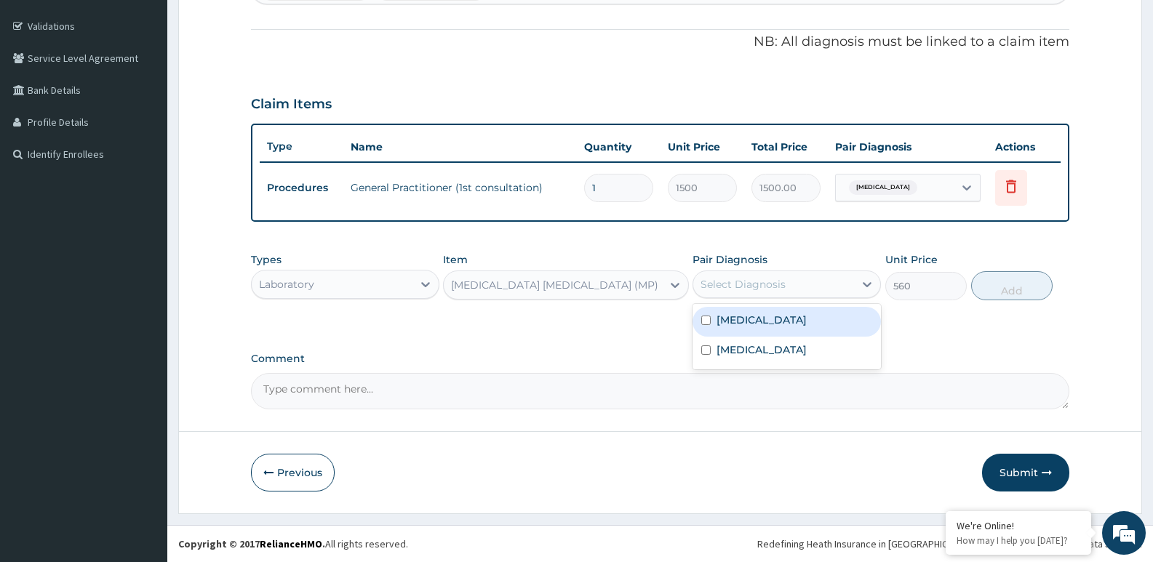
click at [821, 282] on div "Select Diagnosis" at bounding box center [773, 284] width 161 height 23
click at [769, 321] on div "Malaria" at bounding box center [786, 322] width 188 height 30
checkbox input "true"
click at [992, 282] on button "Add" at bounding box center [1011, 285] width 81 height 29
type input "0"
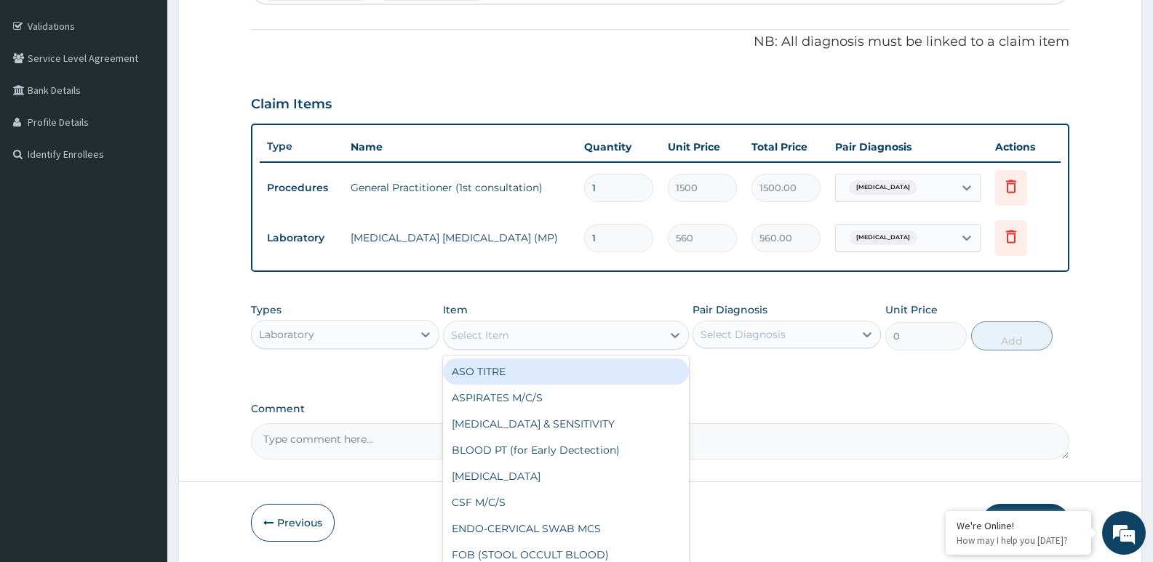
click at [478, 335] on div "Select Item" at bounding box center [480, 335] width 58 height 15
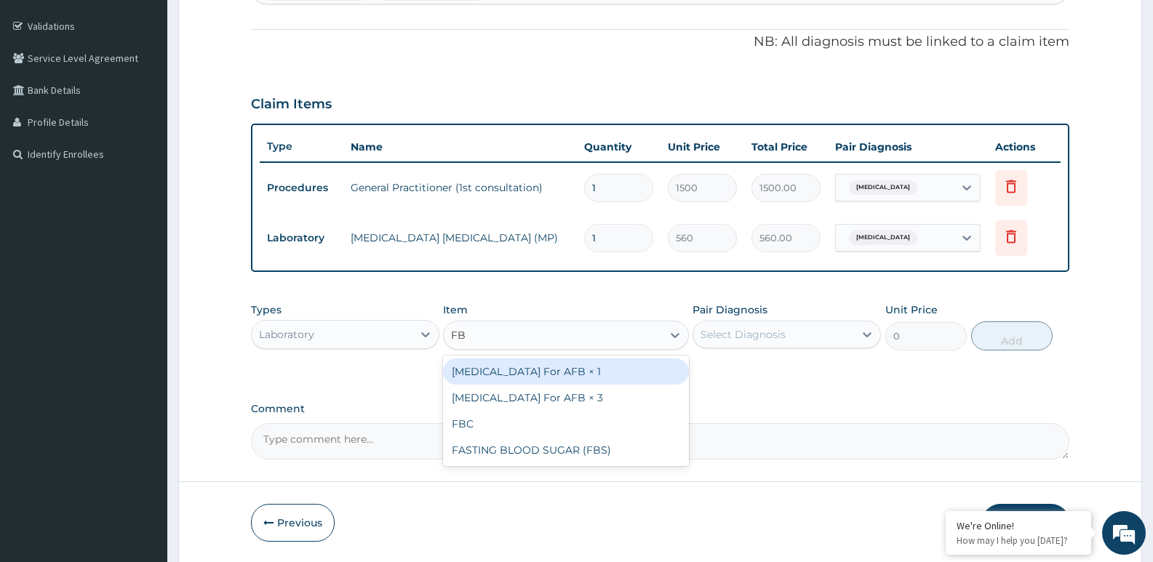
type input "FBC"
click at [501, 369] on div "FBC" at bounding box center [565, 372] width 245 height 26
type input "2000"
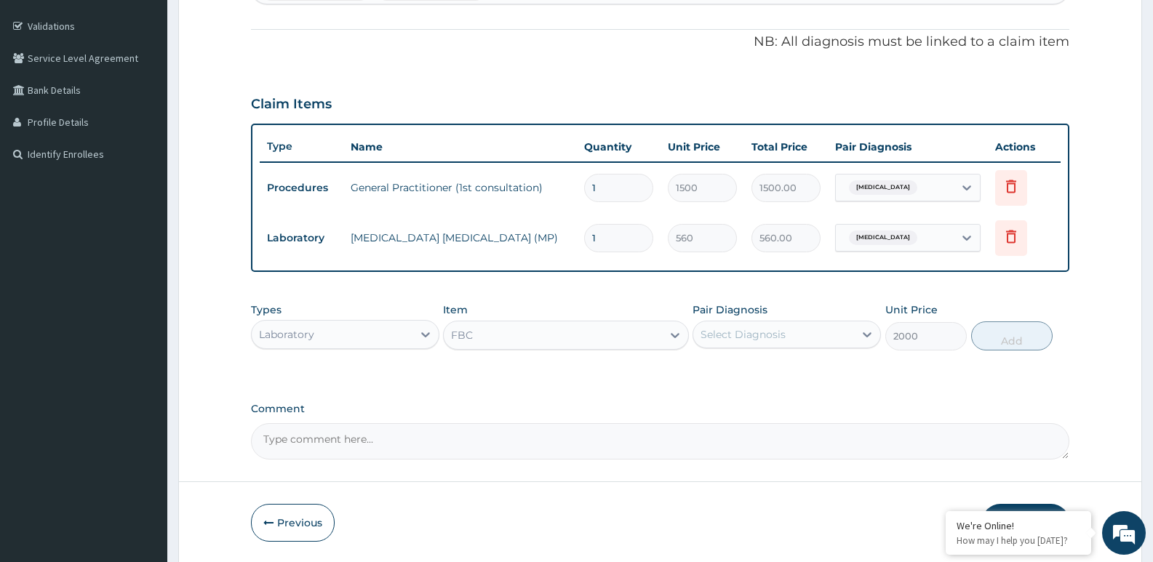
click at [777, 336] on div "Select Diagnosis" at bounding box center [742, 334] width 85 height 15
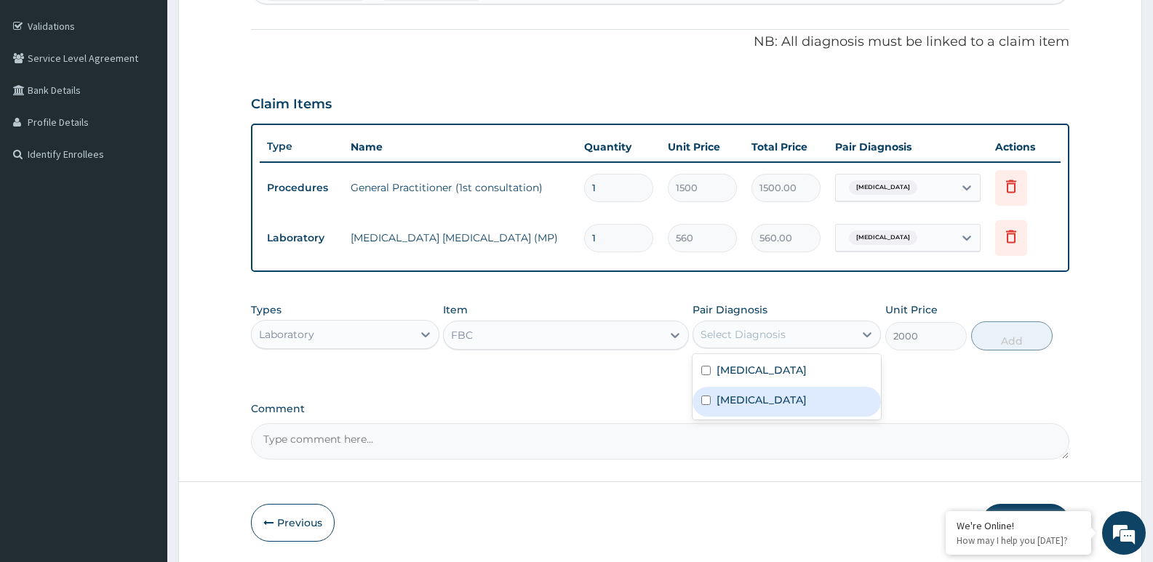
click at [757, 402] on label "Upper respiratory infection" at bounding box center [761, 400] width 90 height 15
checkbox input "true"
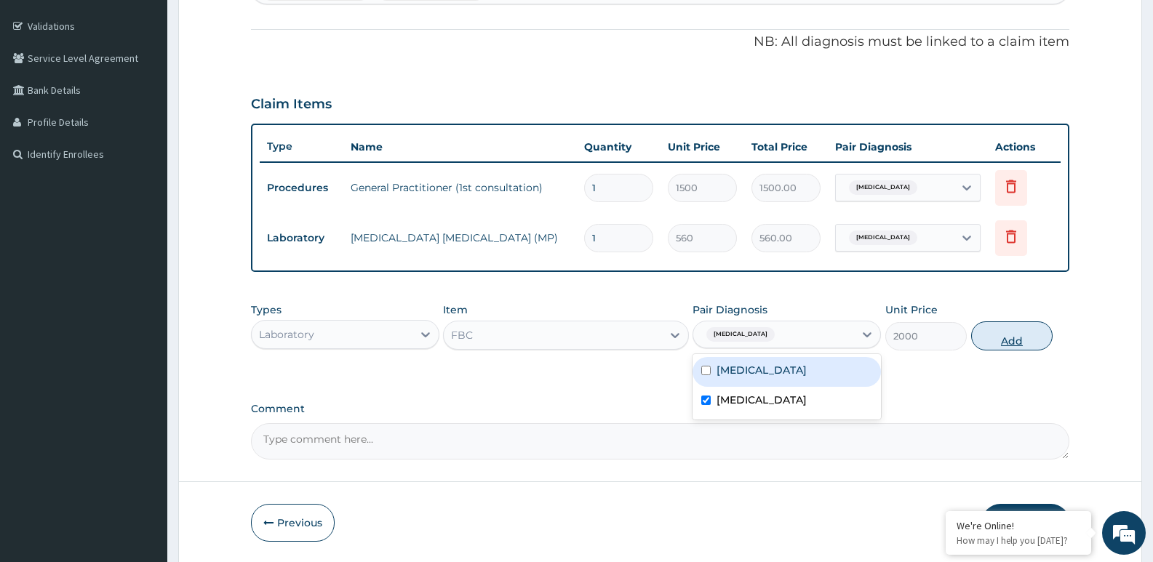
click at [1023, 337] on button "Add" at bounding box center [1011, 335] width 81 height 29
type input "0"
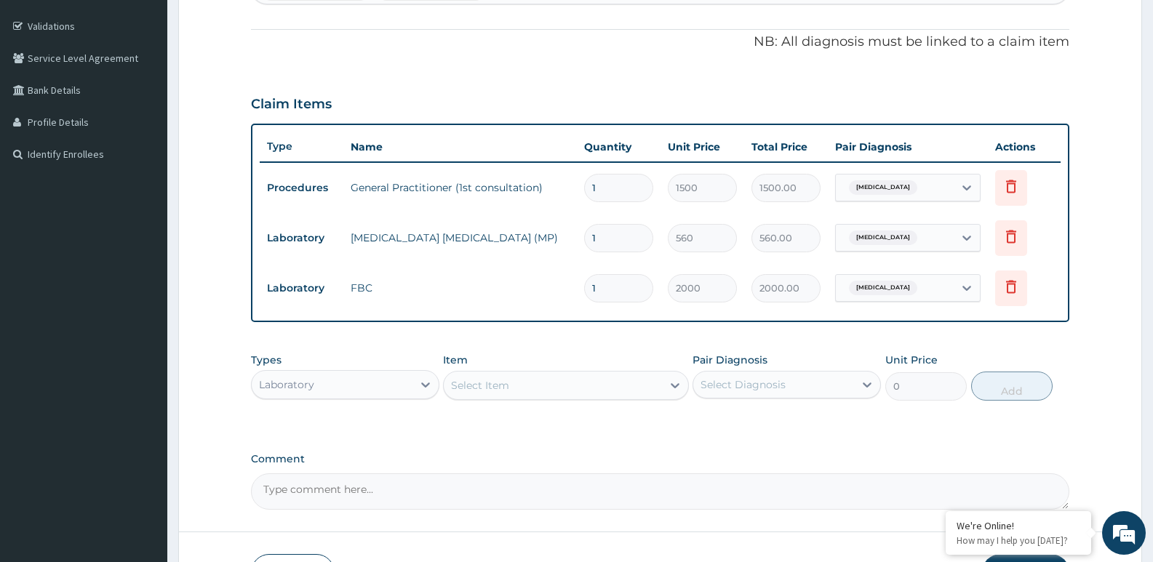
click at [366, 385] on div "Laboratory" at bounding box center [332, 384] width 161 height 23
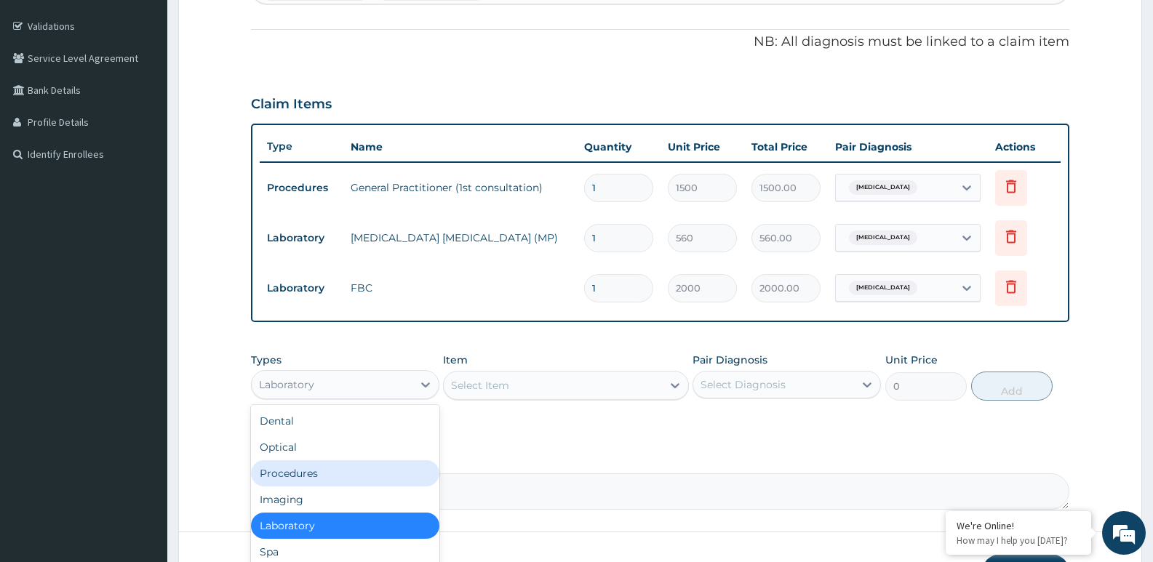
scroll to position [49, 0]
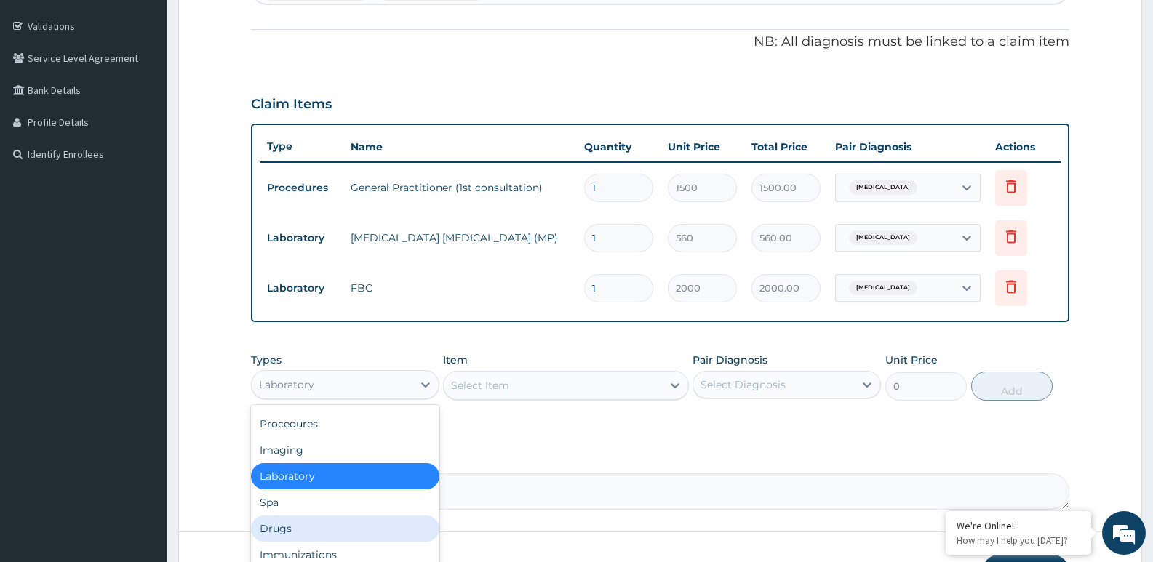
click at [273, 527] on div "Drugs" at bounding box center [345, 529] width 188 height 26
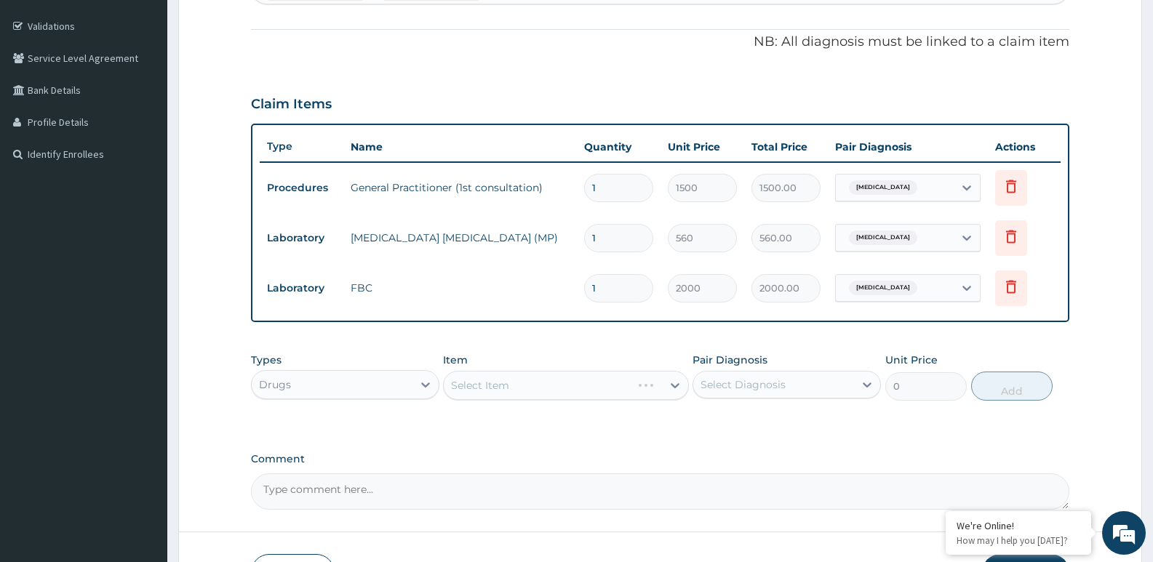
click at [508, 381] on div "Select Item" at bounding box center [565, 385] width 245 height 29
click at [756, 392] on div "Select Diagnosis" at bounding box center [773, 384] width 161 height 23
click at [739, 425] on label "Malaria" at bounding box center [761, 420] width 90 height 15
checkbox input "true"
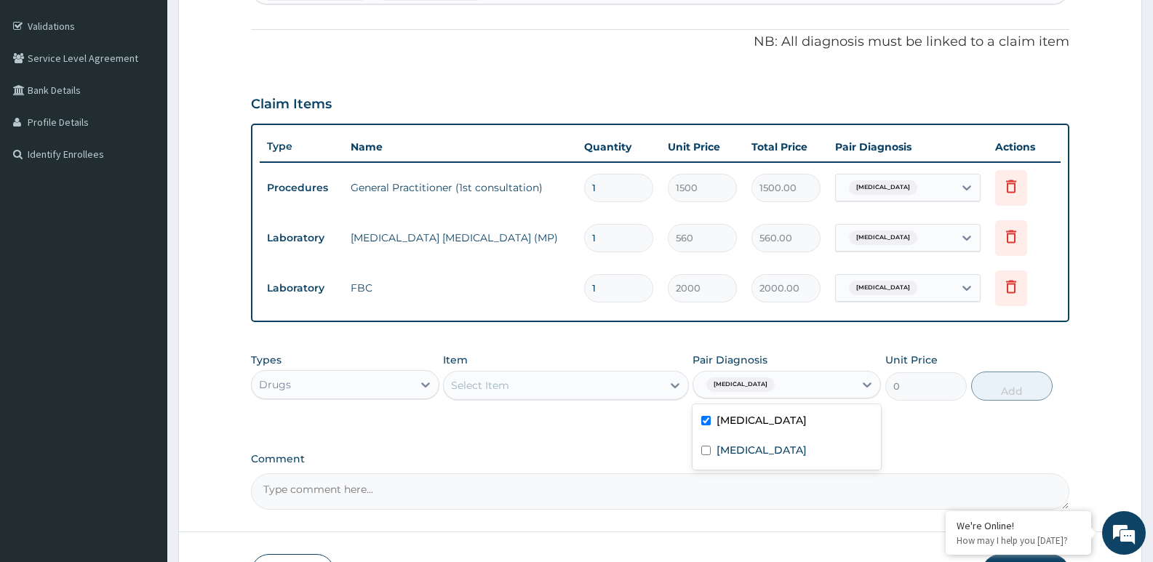
click at [606, 420] on div "Types Drugs Item Select Item Pair Diagnosis option Malaria, selected. option Ma…" at bounding box center [660, 387] width 818 height 84
click at [572, 386] on div "Select Item" at bounding box center [552, 385] width 217 height 23
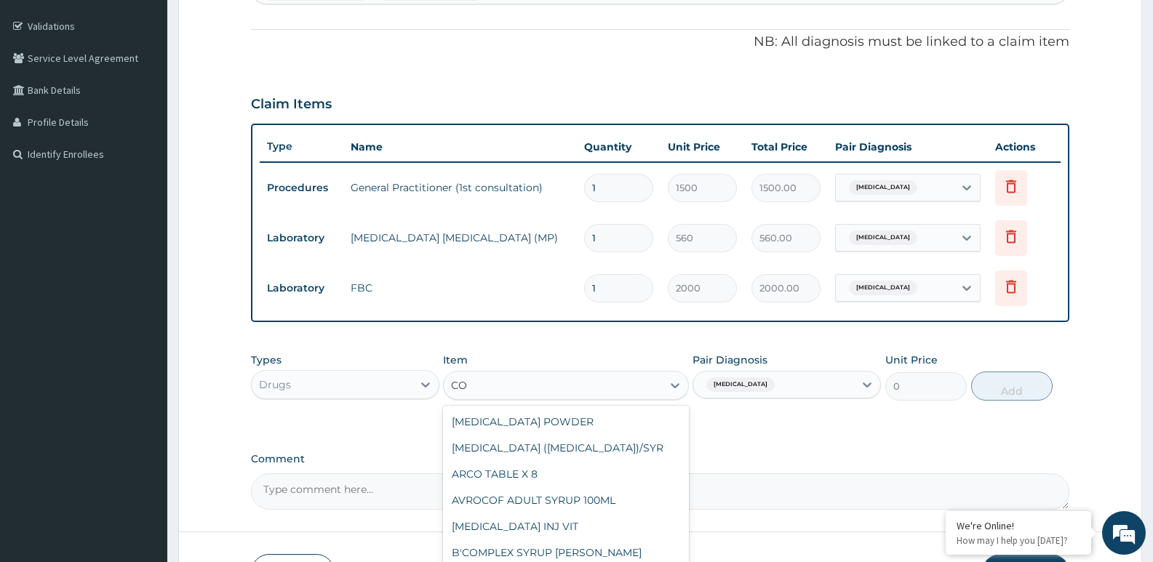
type input "C"
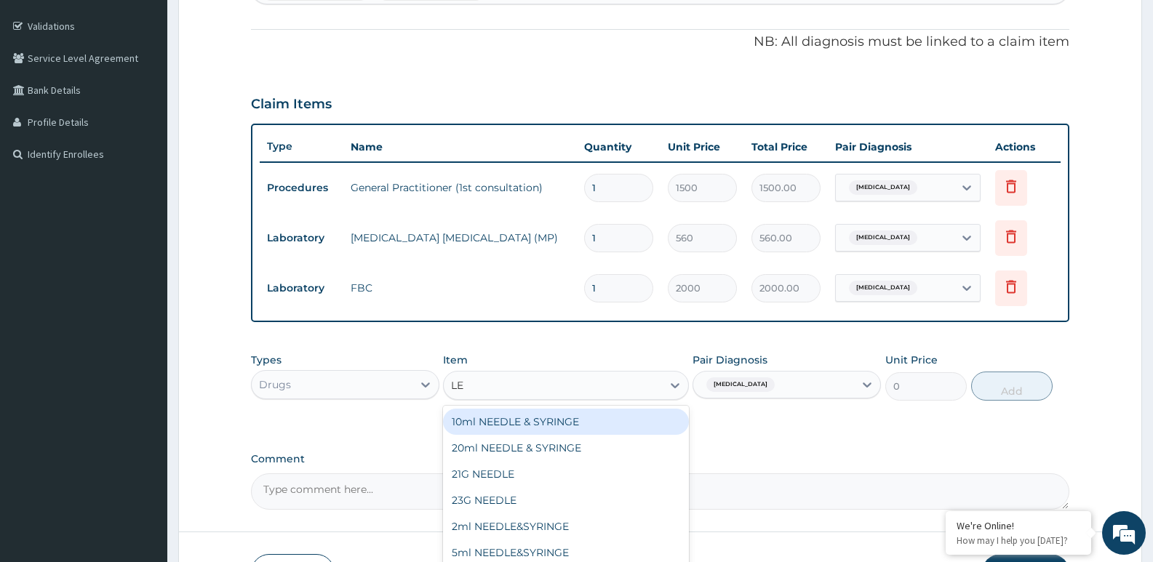
type input "L"
type input "COARTEM"
click at [559, 420] on div "Coartem (adult)/Pack" at bounding box center [565, 422] width 245 height 26
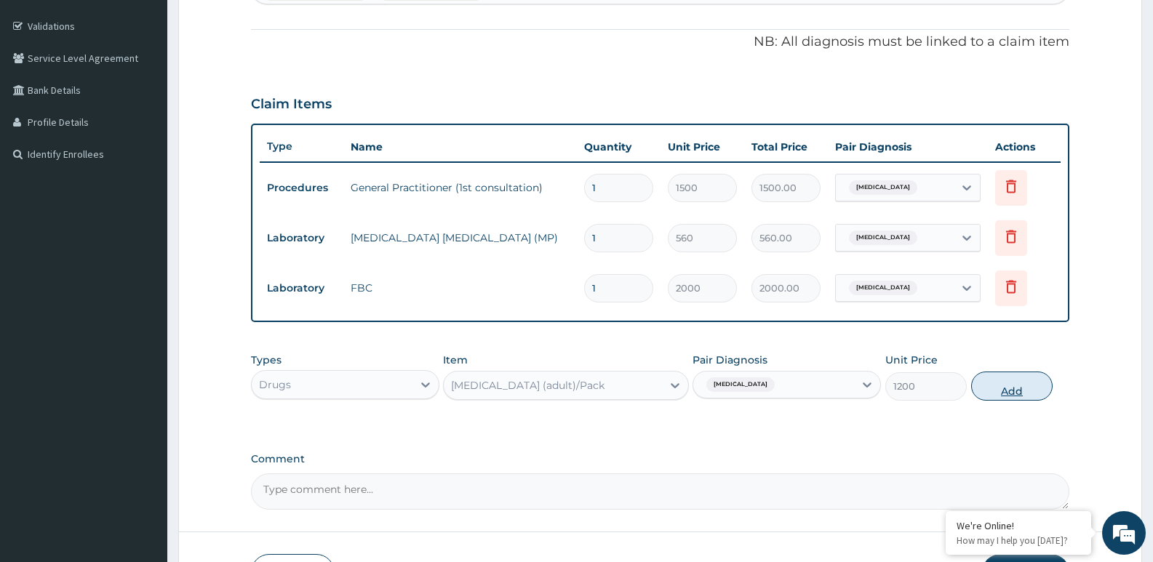
click at [1011, 388] on button "Add" at bounding box center [1011, 386] width 81 height 29
type input "0"
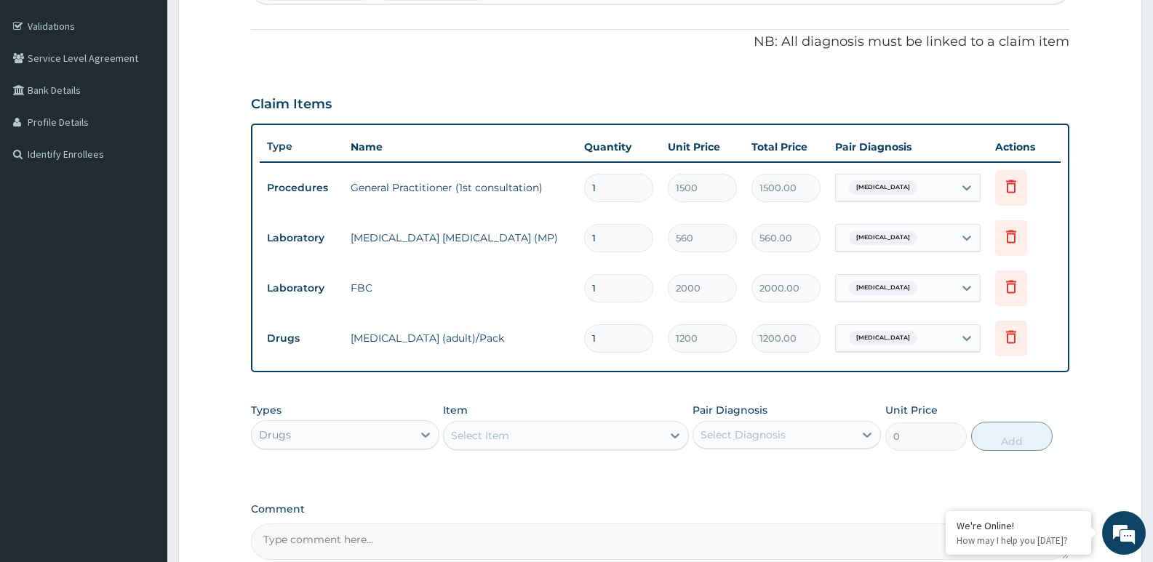
click at [472, 433] on div "Select Item" at bounding box center [480, 435] width 58 height 15
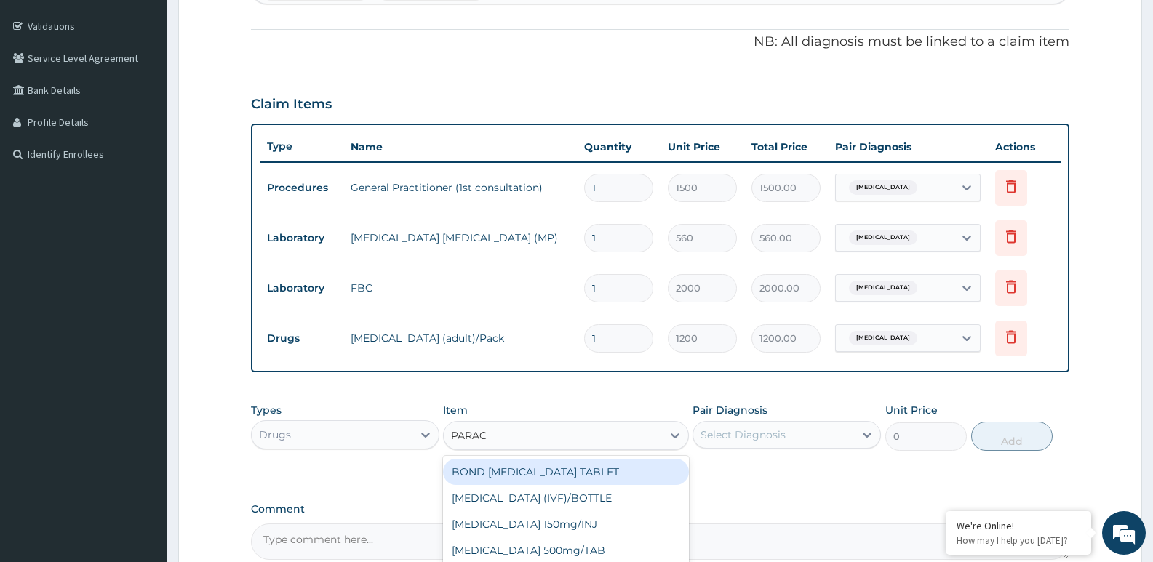
type input "PARACE"
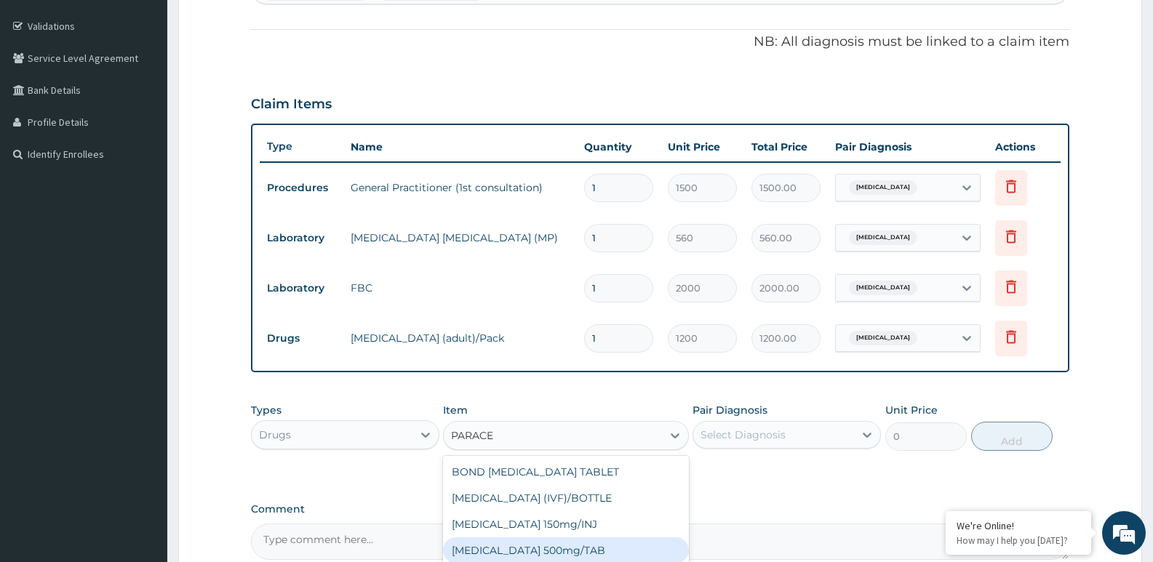
click at [512, 549] on div "PARACETAMOL 500mg/TAB" at bounding box center [565, 550] width 245 height 26
type input "7"
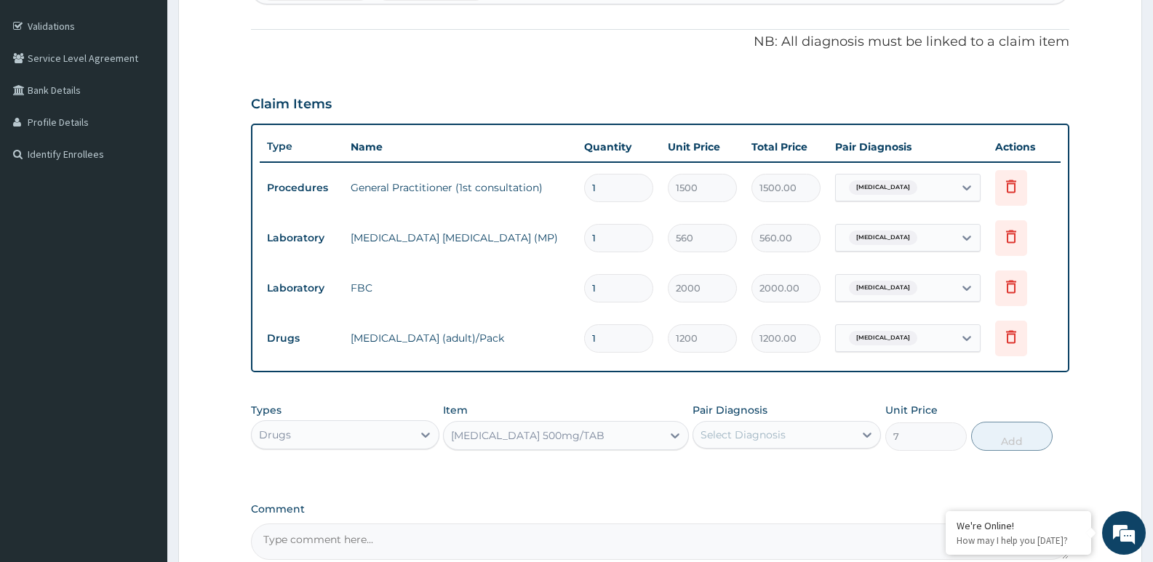
click at [764, 429] on div "Select Diagnosis" at bounding box center [742, 435] width 85 height 15
click at [753, 468] on label "Malaria" at bounding box center [761, 470] width 90 height 15
checkbox input "true"
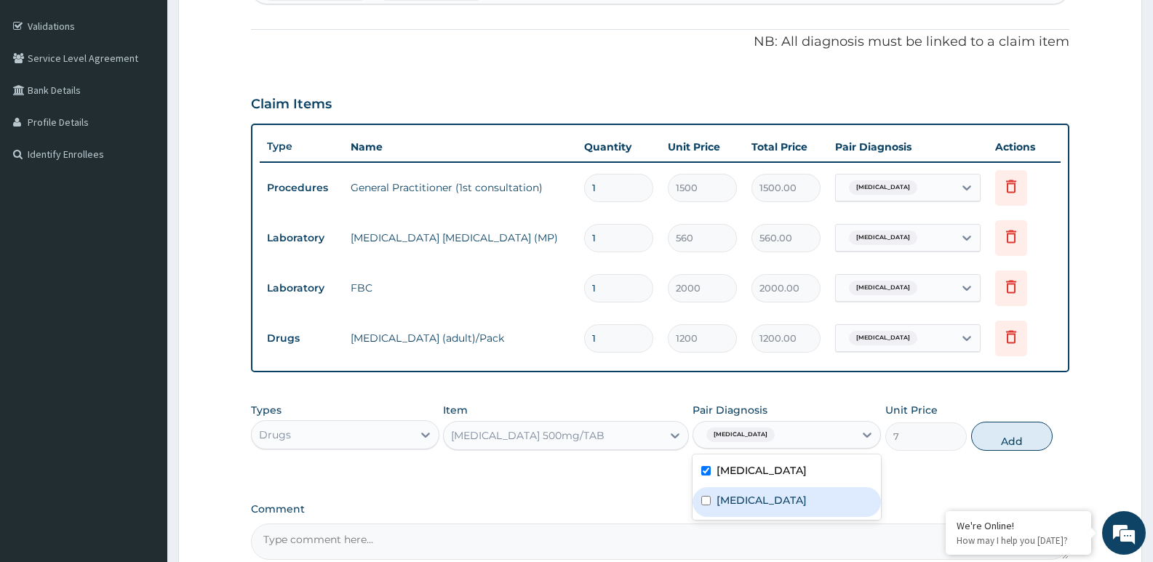
click at [755, 495] on label "Upper respiratory infection" at bounding box center [761, 500] width 90 height 15
checkbox input "true"
click at [999, 436] on button "Add" at bounding box center [1011, 436] width 81 height 29
click at [999, 436] on div "PA Code / Prescription Code Enter Code(Secondary Care Only) Encounter Date 31-0…" at bounding box center [660, 219] width 818 height 681
type input "0"
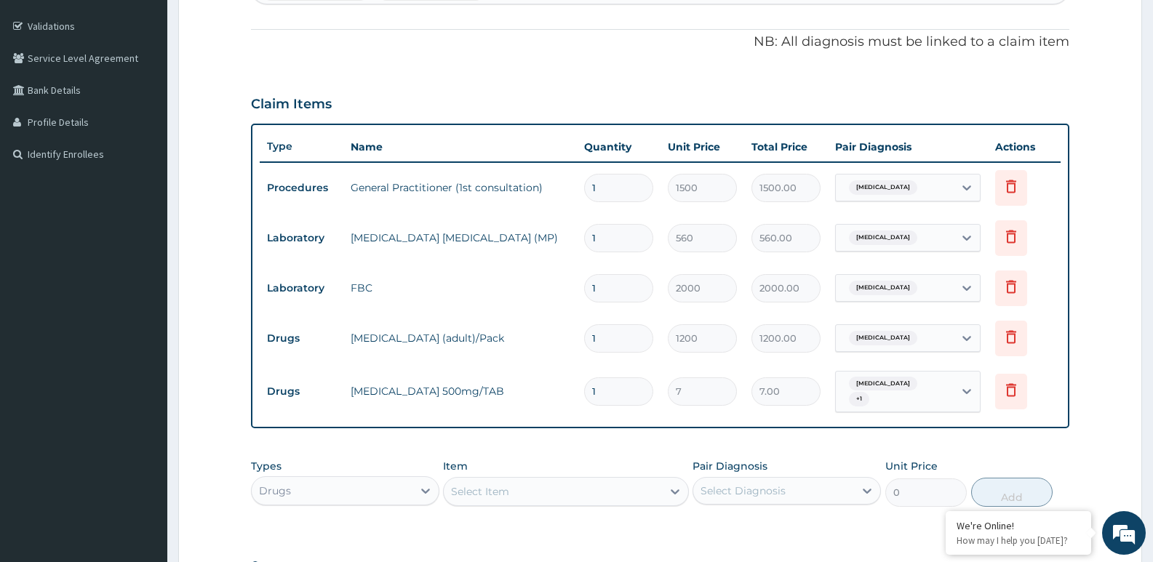
click at [630, 391] on input "1" at bounding box center [618, 391] width 69 height 28
type input "18"
type input "126.00"
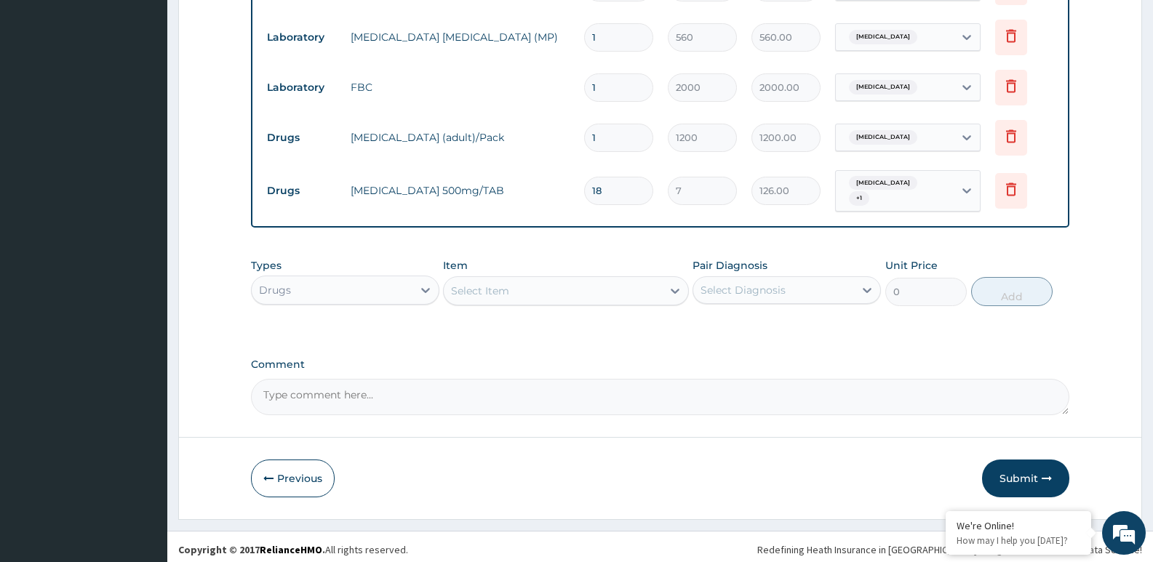
type input "18"
click at [500, 284] on div "Select Item" at bounding box center [480, 291] width 58 height 15
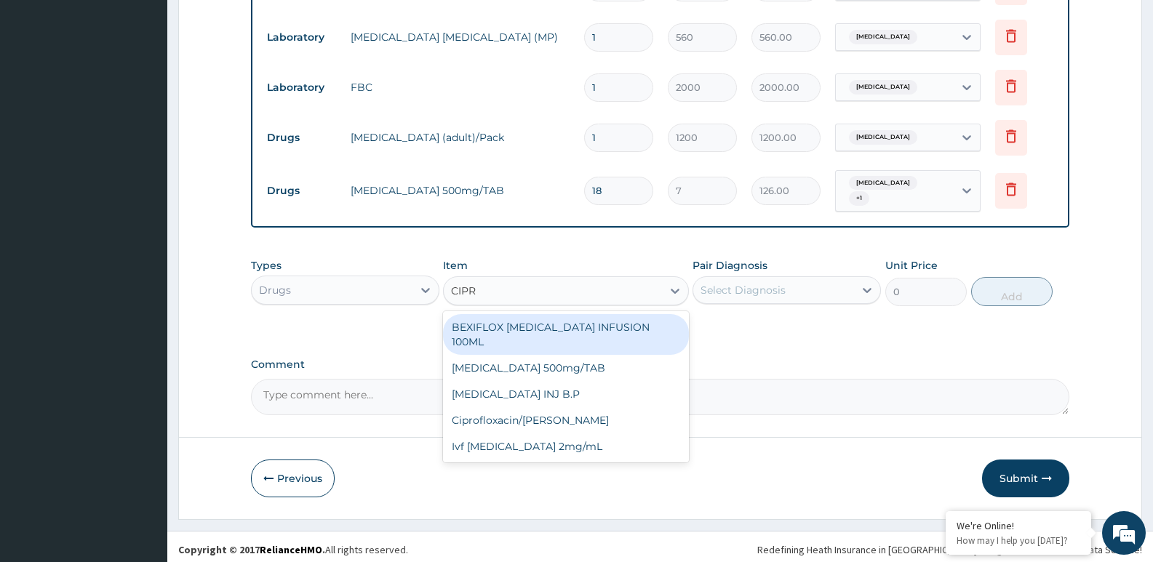
type input "CIPRO"
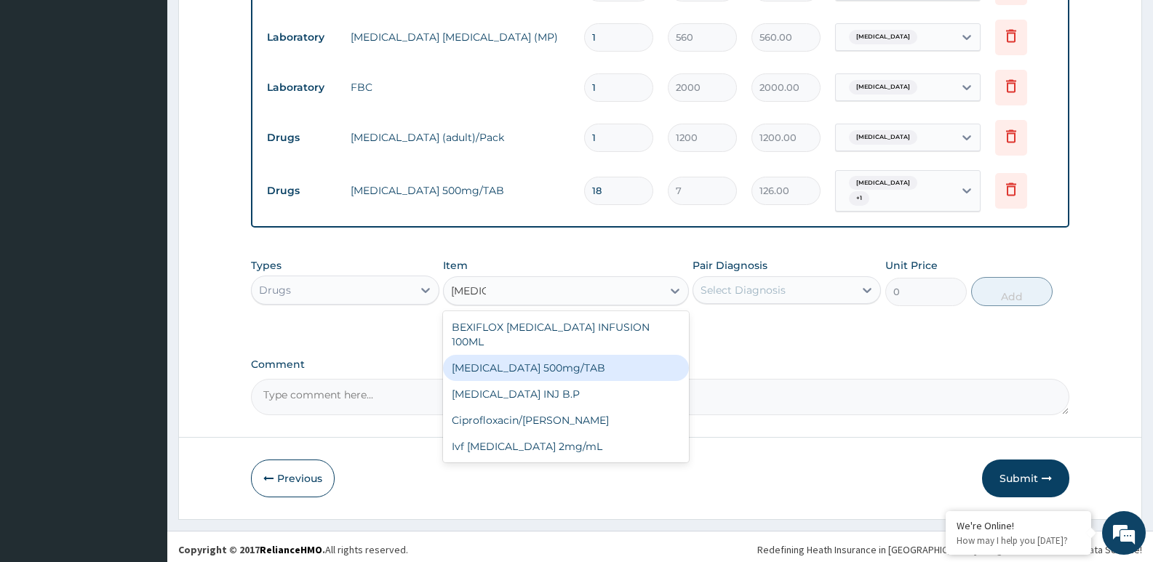
click at [514, 355] on div "Ciprofloxacin 500mg/TAB" at bounding box center [565, 368] width 245 height 26
type input "100"
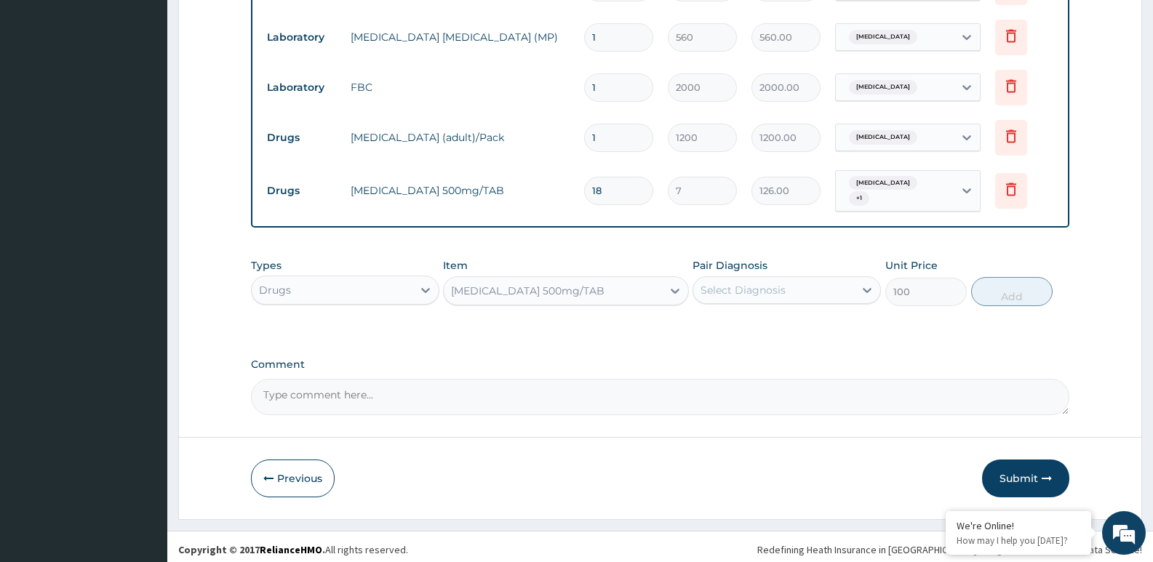
click at [754, 284] on div "Select Diagnosis" at bounding box center [742, 290] width 85 height 15
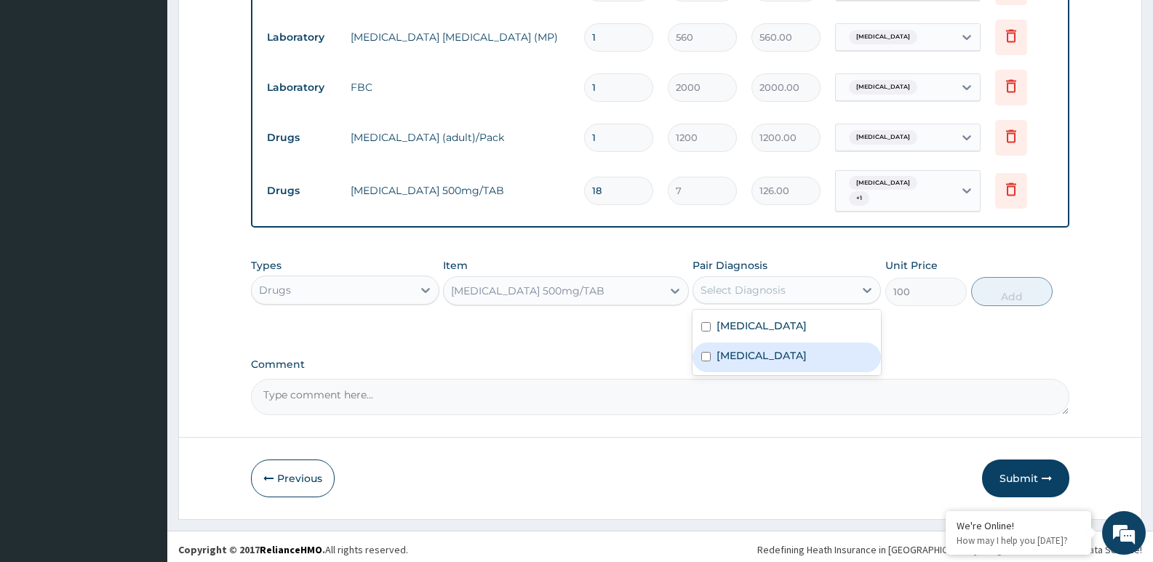
click at [747, 348] on label "Upper respiratory infection" at bounding box center [761, 355] width 90 height 15
checkbox input "true"
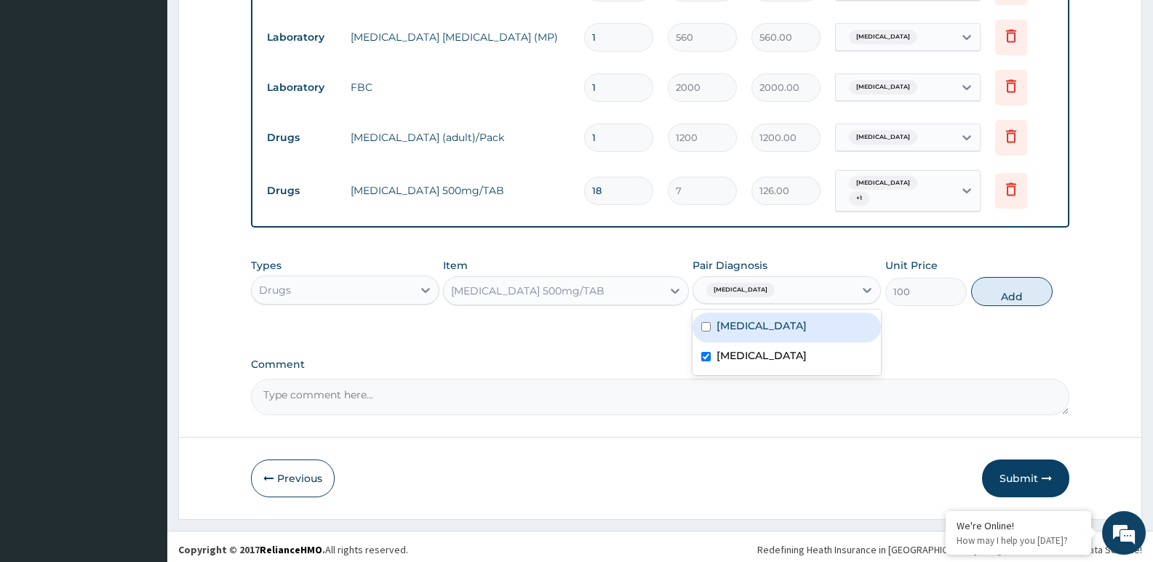
click at [901, 307] on div "Types Drugs Item Ciprofloxacin 500mg/TAB Pair Diagnosis option Upper respirator…" at bounding box center [660, 282] width 818 height 63
click at [993, 288] on button "Add" at bounding box center [1011, 291] width 81 height 29
type input "0"
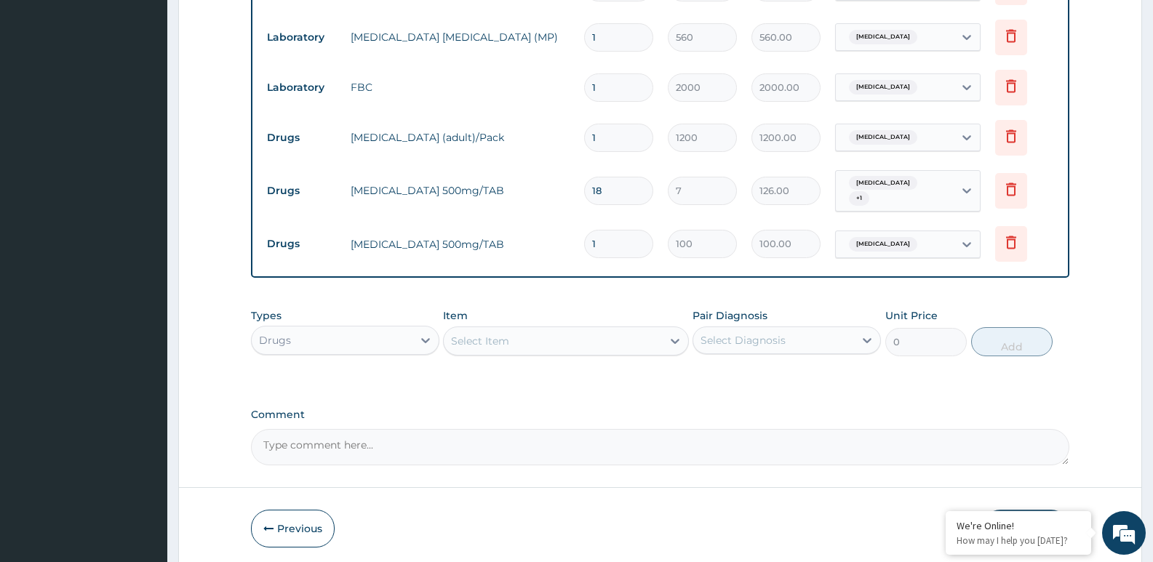
type input "10"
type input "1000.00"
type input "10"
click at [491, 334] on div "Select Item" at bounding box center [480, 341] width 58 height 15
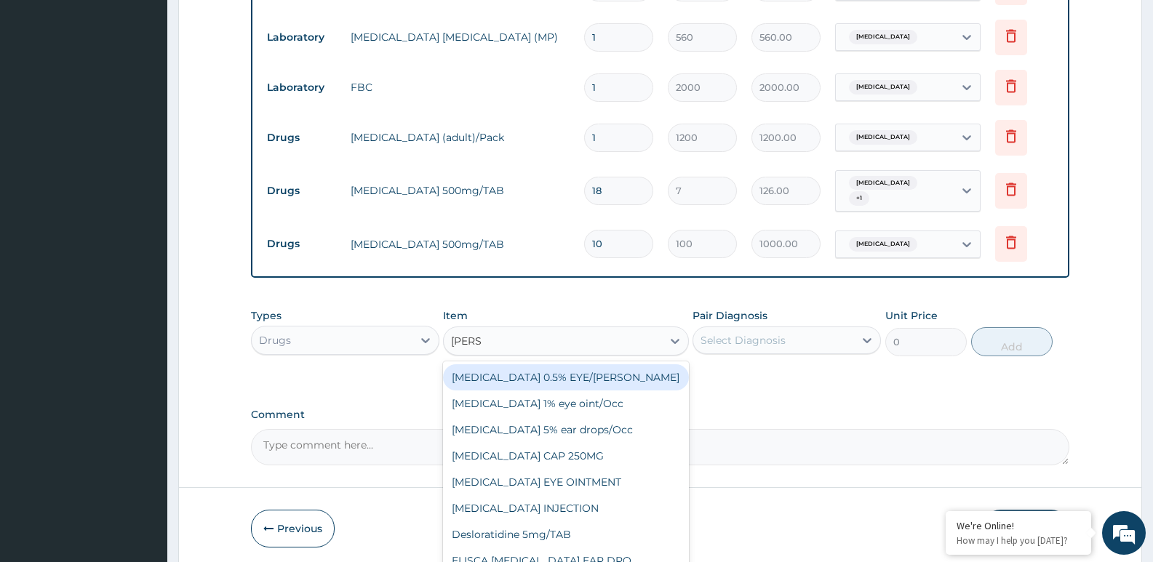
type input "LORAT"
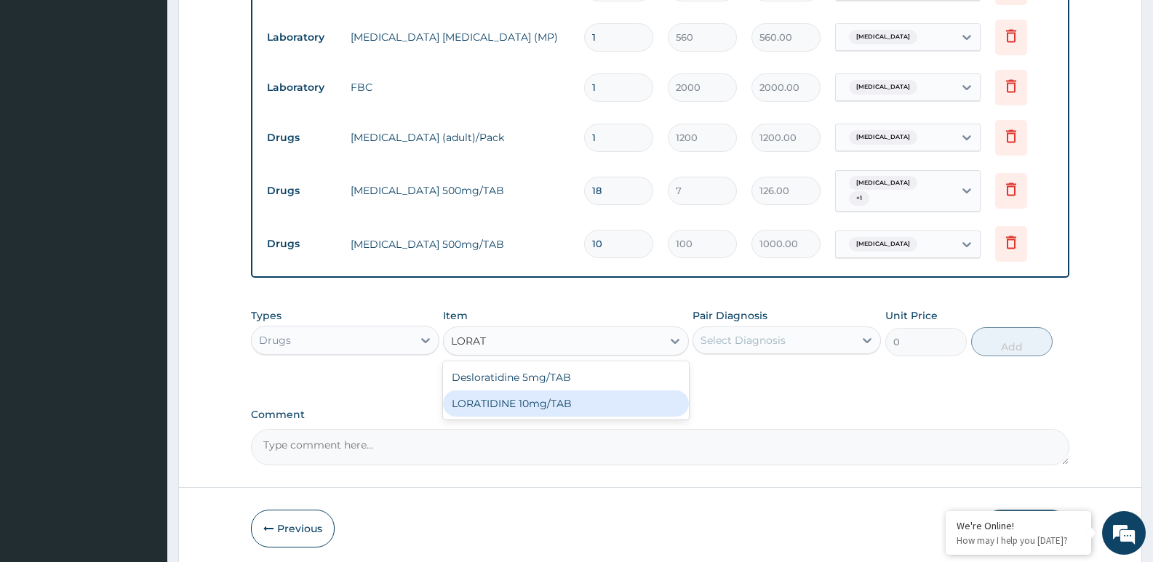
click at [498, 396] on div "LORATIDINE 10mg/TAB" at bounding box center [565, 404] width 245 height 26
type input "50"
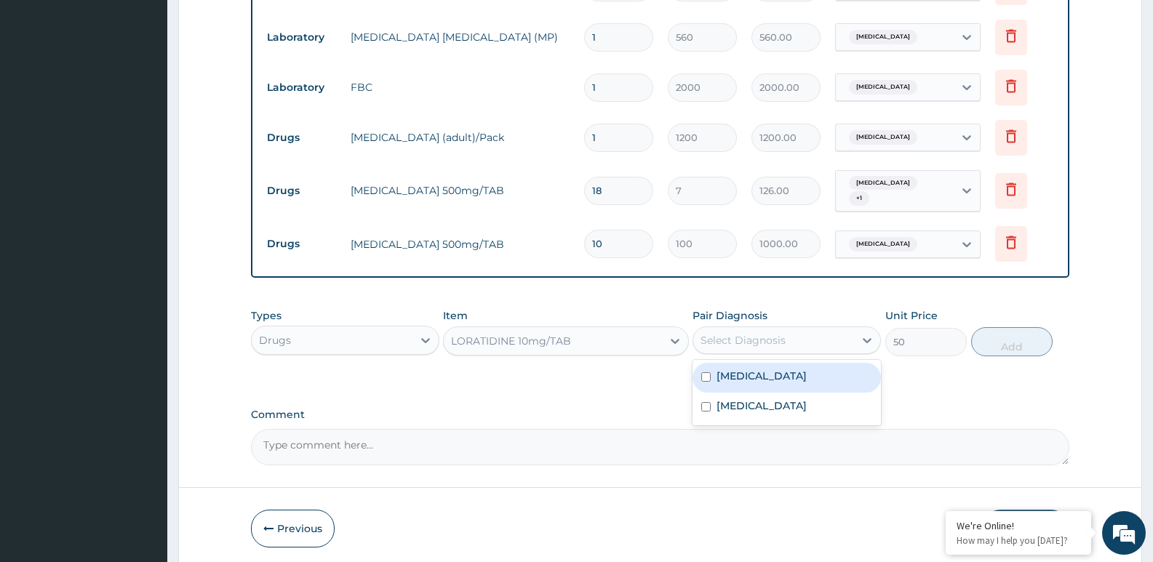
click at [754, 333] on div "Select Diagnosis" at bounding box center [742, 340] width 85 height 15
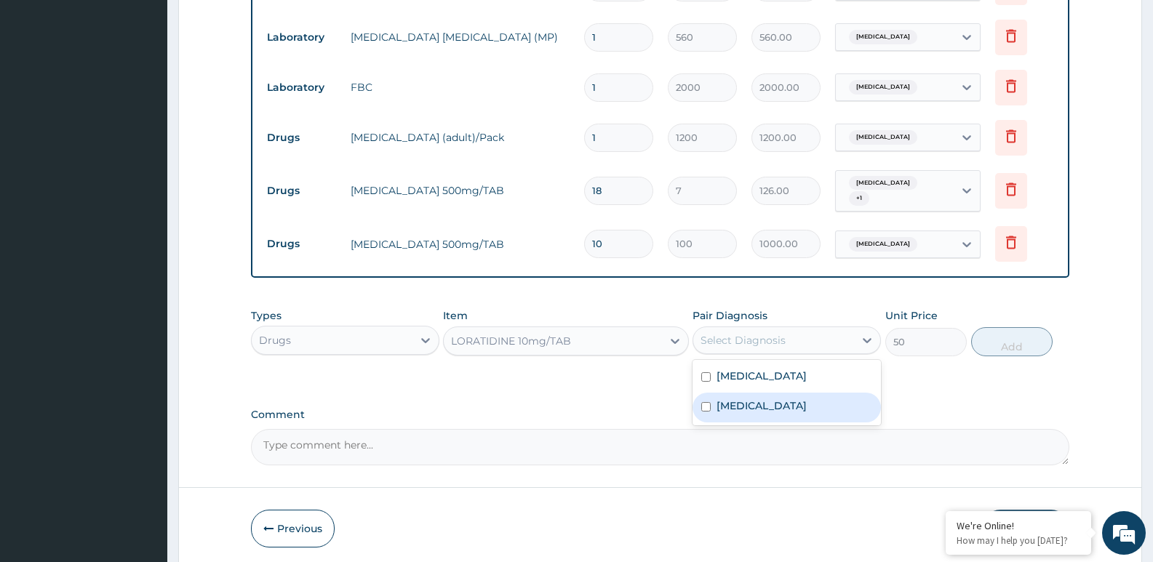
click at [756, 399] on label "Upper respiratory infection" at bounding box center [761, 406] width 90 height 15
checkbox input "true"
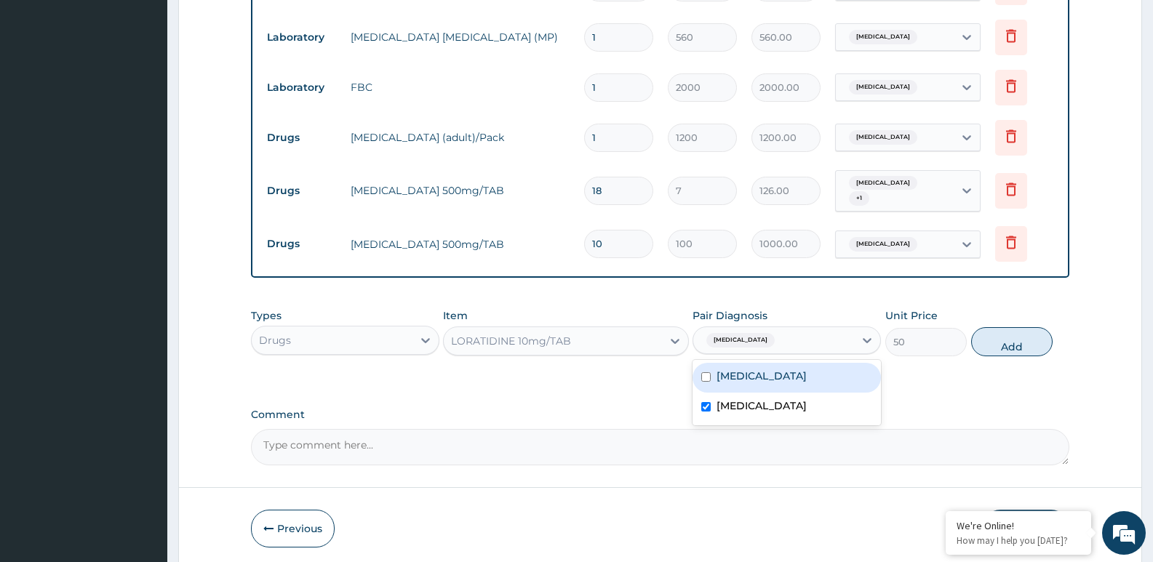
click at [969, 396] on div "PA Code / Prescription Code Enter Code(Secondary Care Only) Encounter Date 31-0…" at bounding box center [660, 72] width 818 height 788
click at [1023, 333] on button "Add" at bounding box center [1011, 341] width 81 height 29
type input "0"
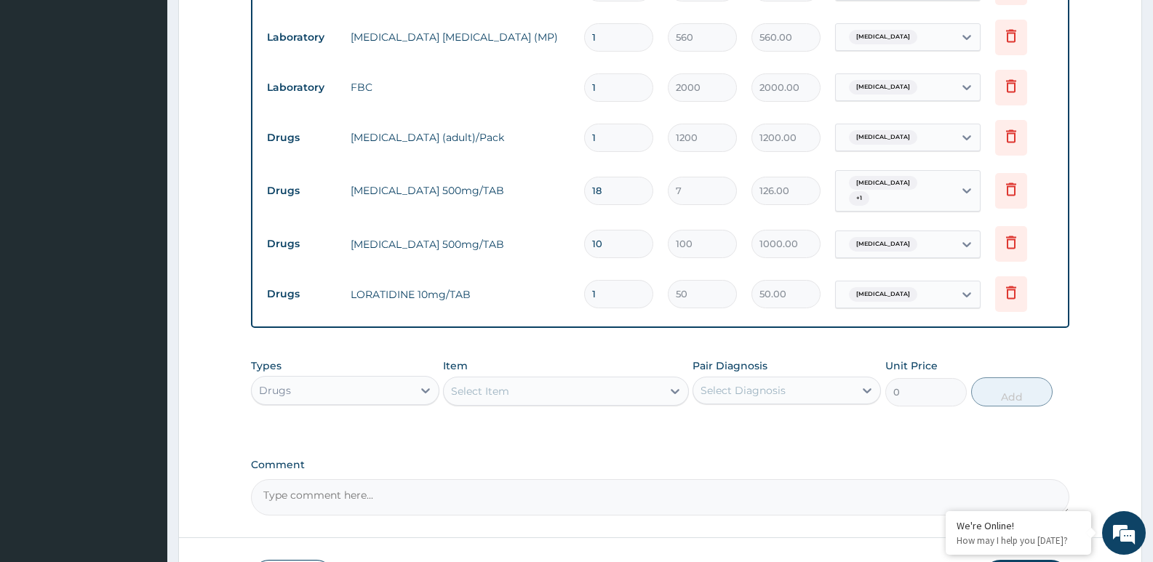
type input "0.00"
type input "5"
type input "250.00"
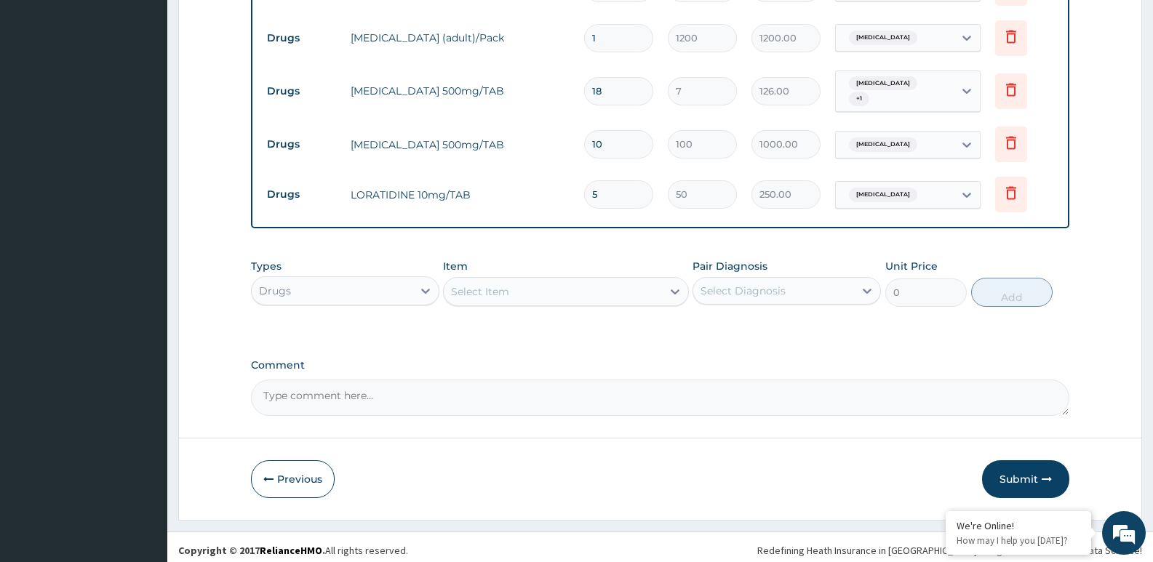
scroll to position [561, 0]
type input "5"
click at [524, 396] on textarea "Comment" at bounding box center [660, 397] width 818 height 36
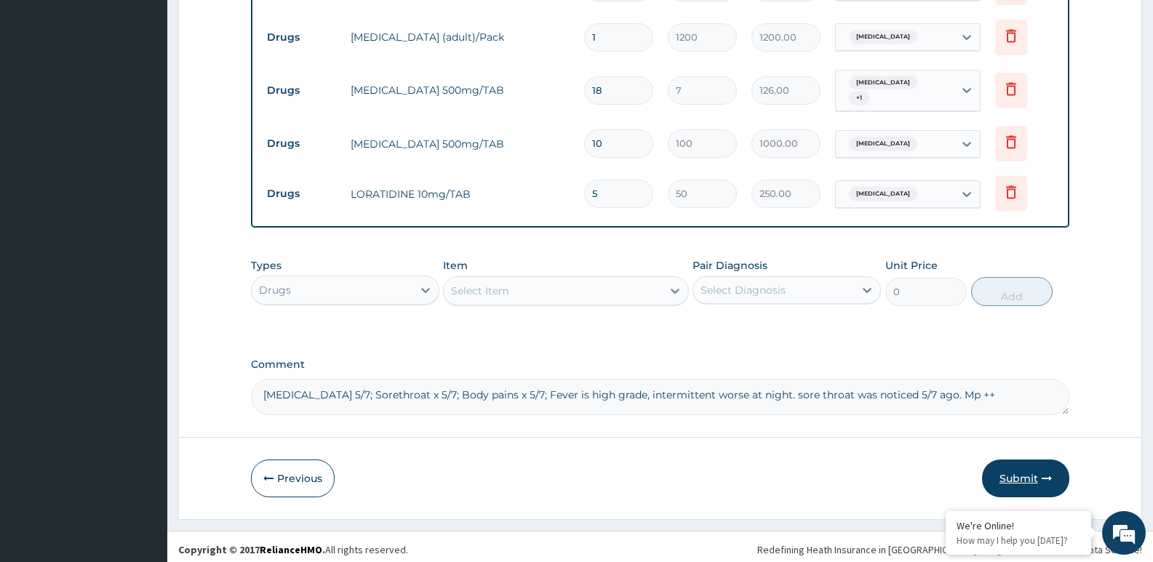
type textarea "Fever x 5/7; Sorethroat x 5/7; Body pains x 5/7; Fever is high grade, intermitt…"
click at [1014, 468] on button "Submit" at bounding box center [1025, 479] width 87 height 38
